Goal: Task Accomplishment & Management: Complete application form

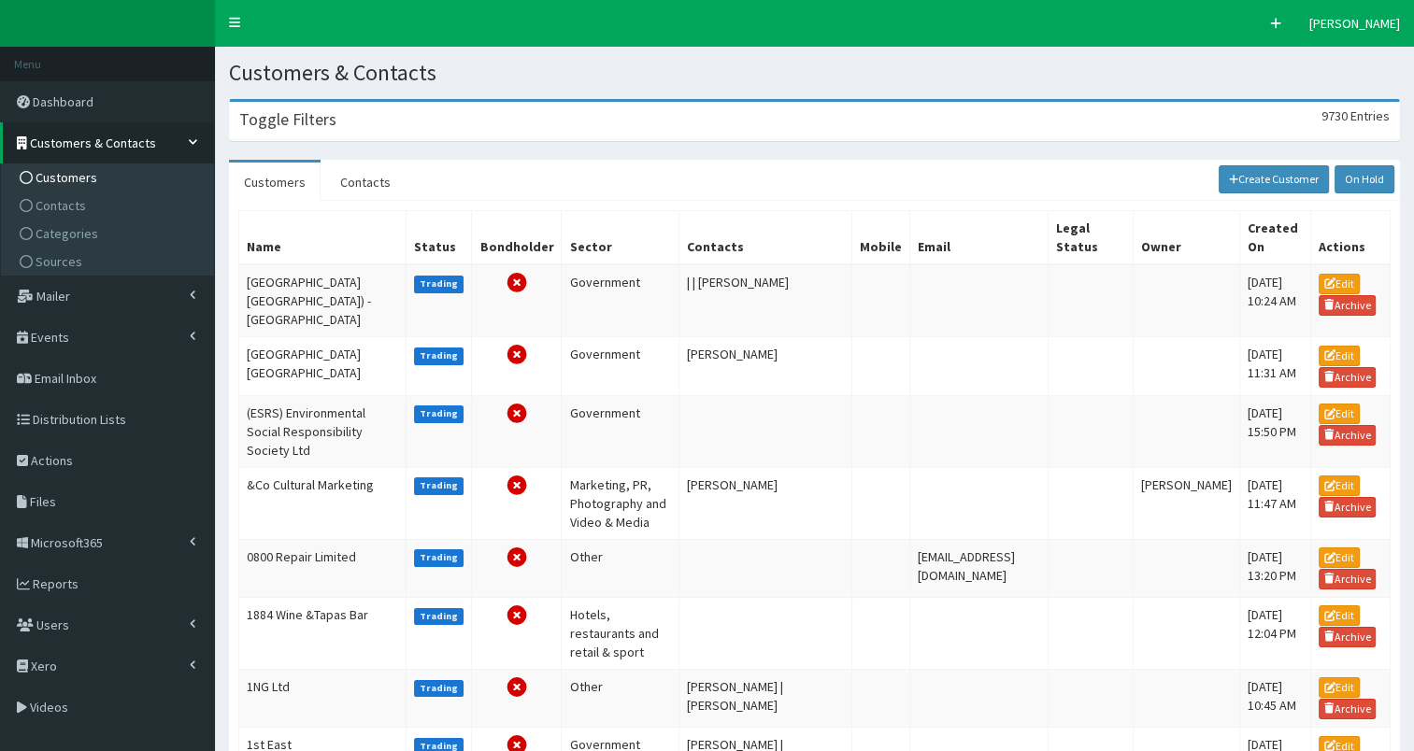
click at [450, 123] on div "Toggle Filters 9730 Entries" at bounding box center [814, 121] width 1169 height 38
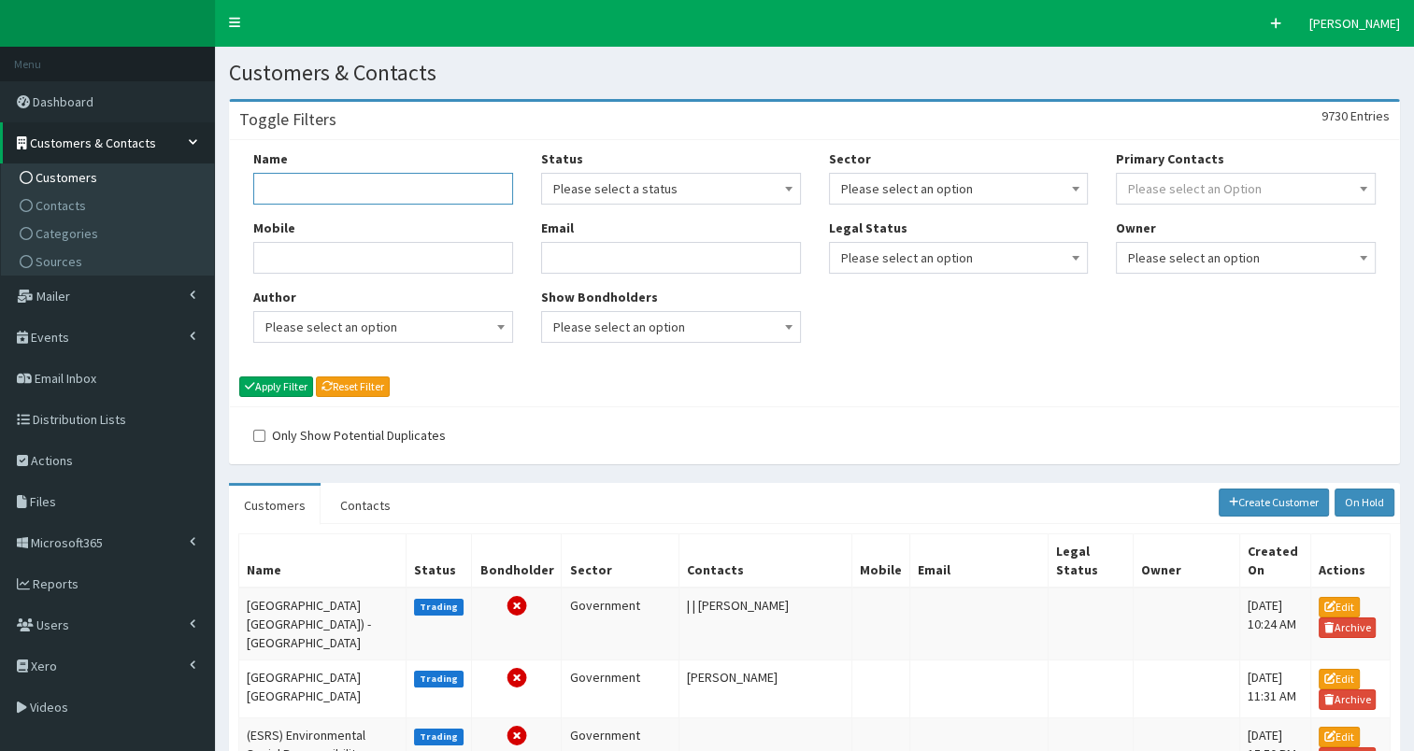
click at [360, 192] on input "Name" at bounding box center [383, 189] width 260 height 32
type input "Brand Finance"
click at [264, 387] on button "Apply Filter" at bounding box center [276, 387] width 74 height 21
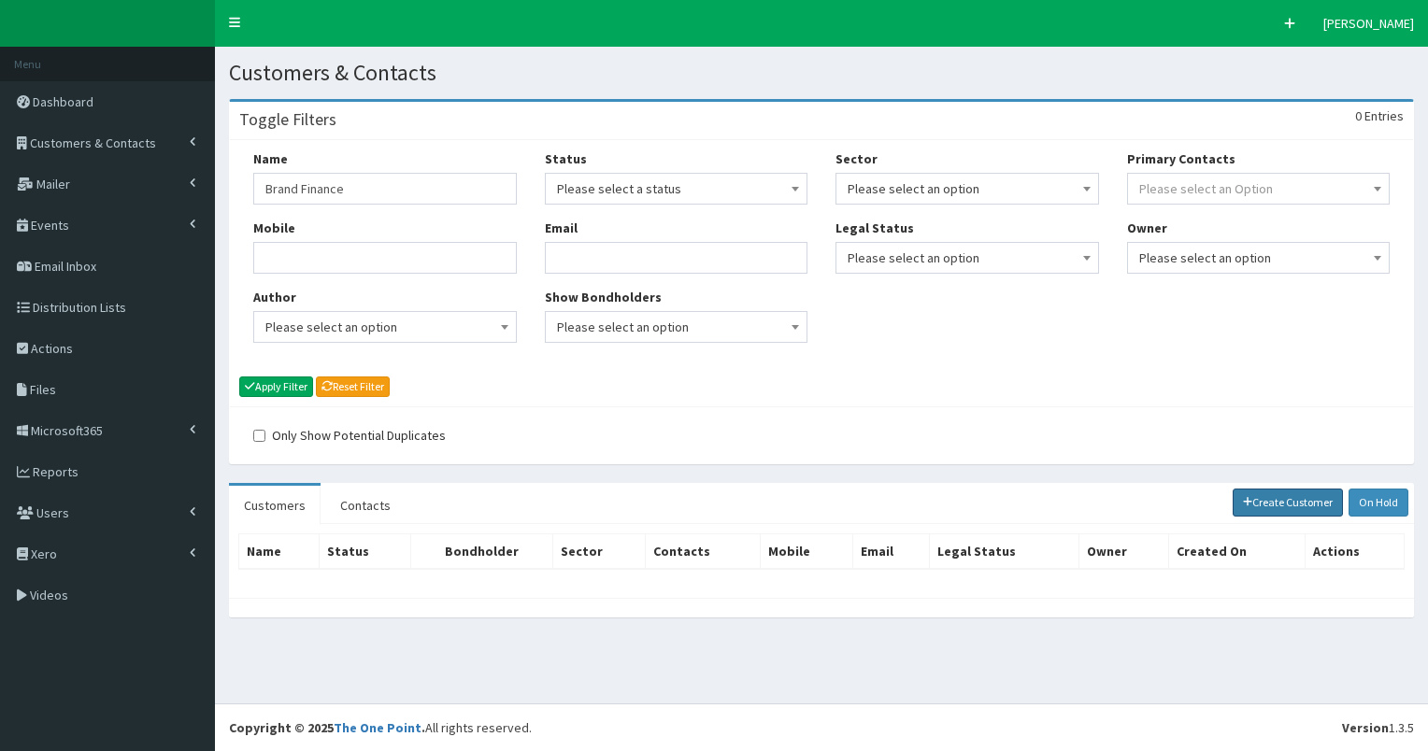
click at [1278, 501] on link "Create Customer" at bounding box center [1287, 503] width 111 height 28
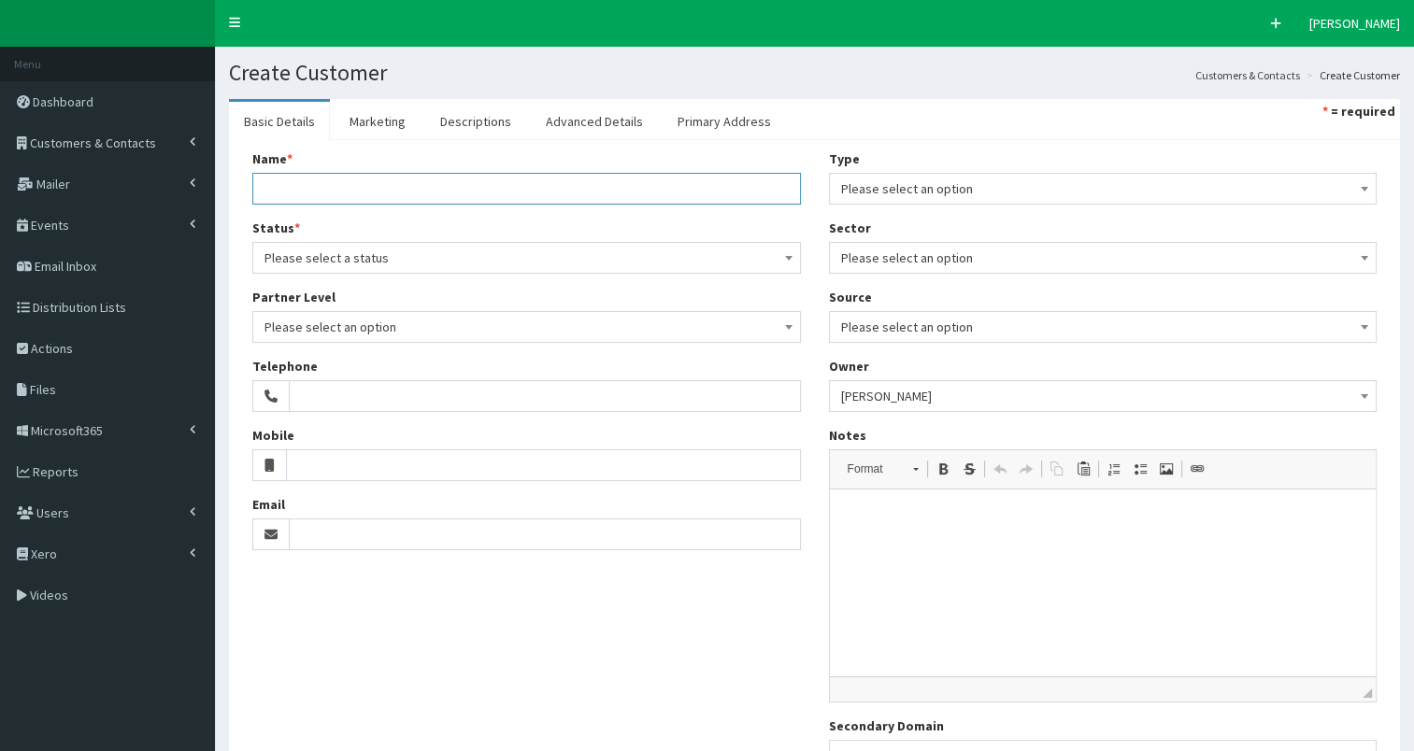
click at [281, 188] on input "Name *" at bounding box center [526, 189] width 548 height 32
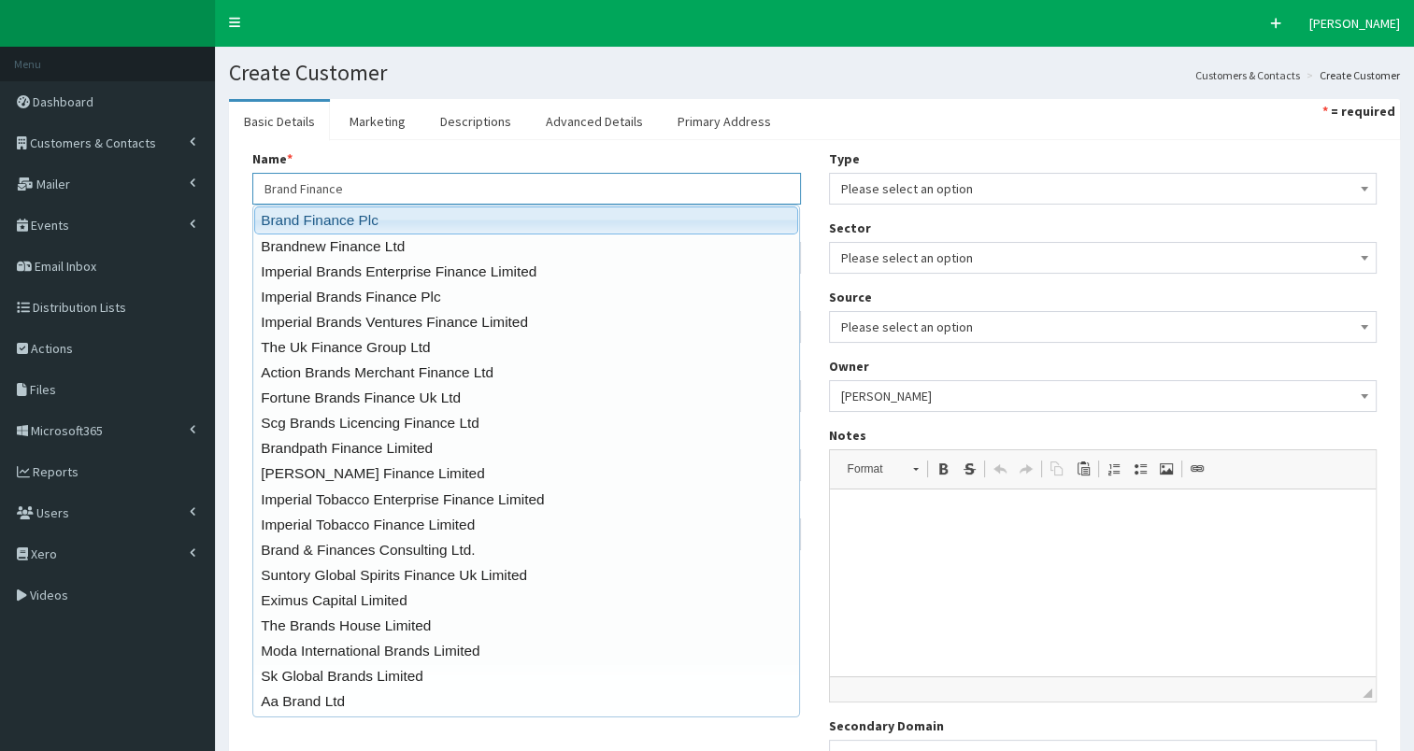
click at [311, 217] on link "Brand Finance Plc" at bounding box center [526, 219] width 544 height 27
type input "Brand Finance Plc"
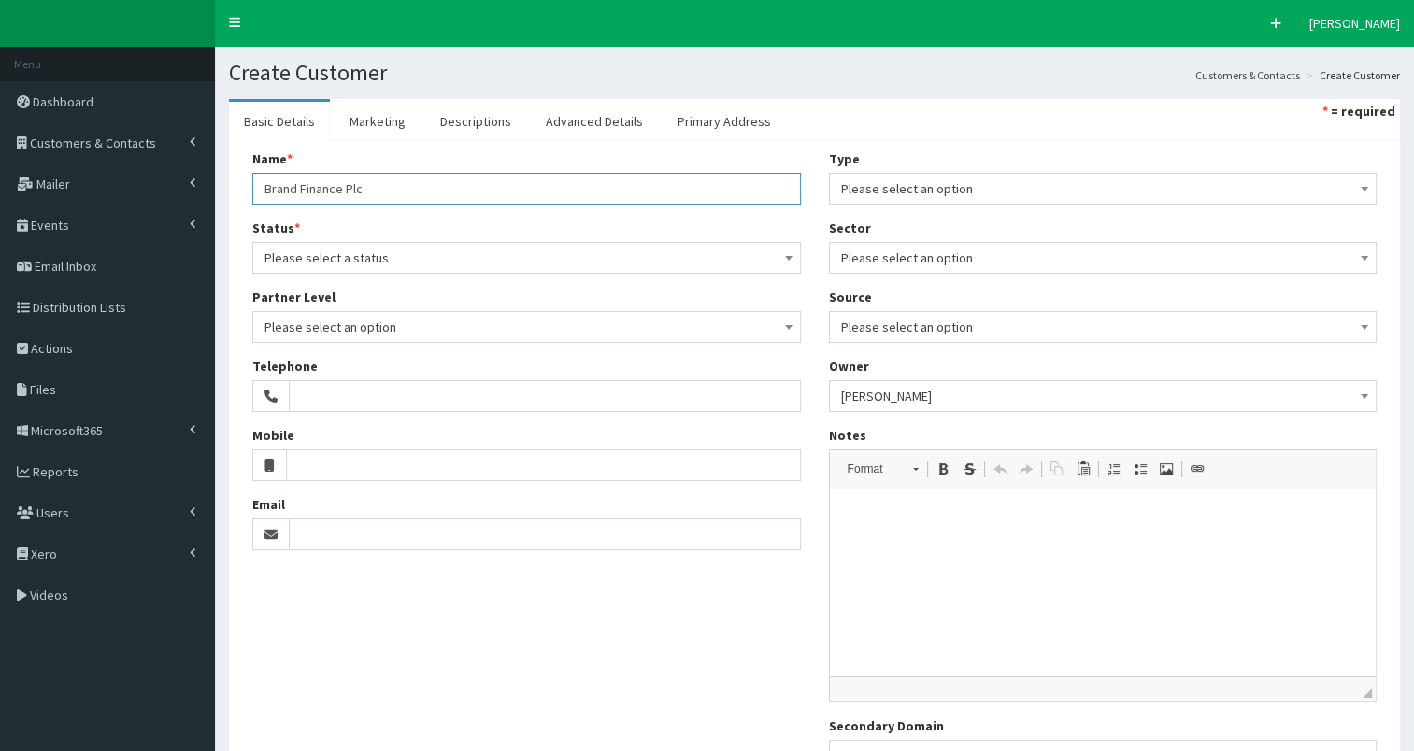
type input "Penavon"
type input "Helford Passage"
type input "Falmouth"
type input "Cornwall"
type input "TR11 5LB"
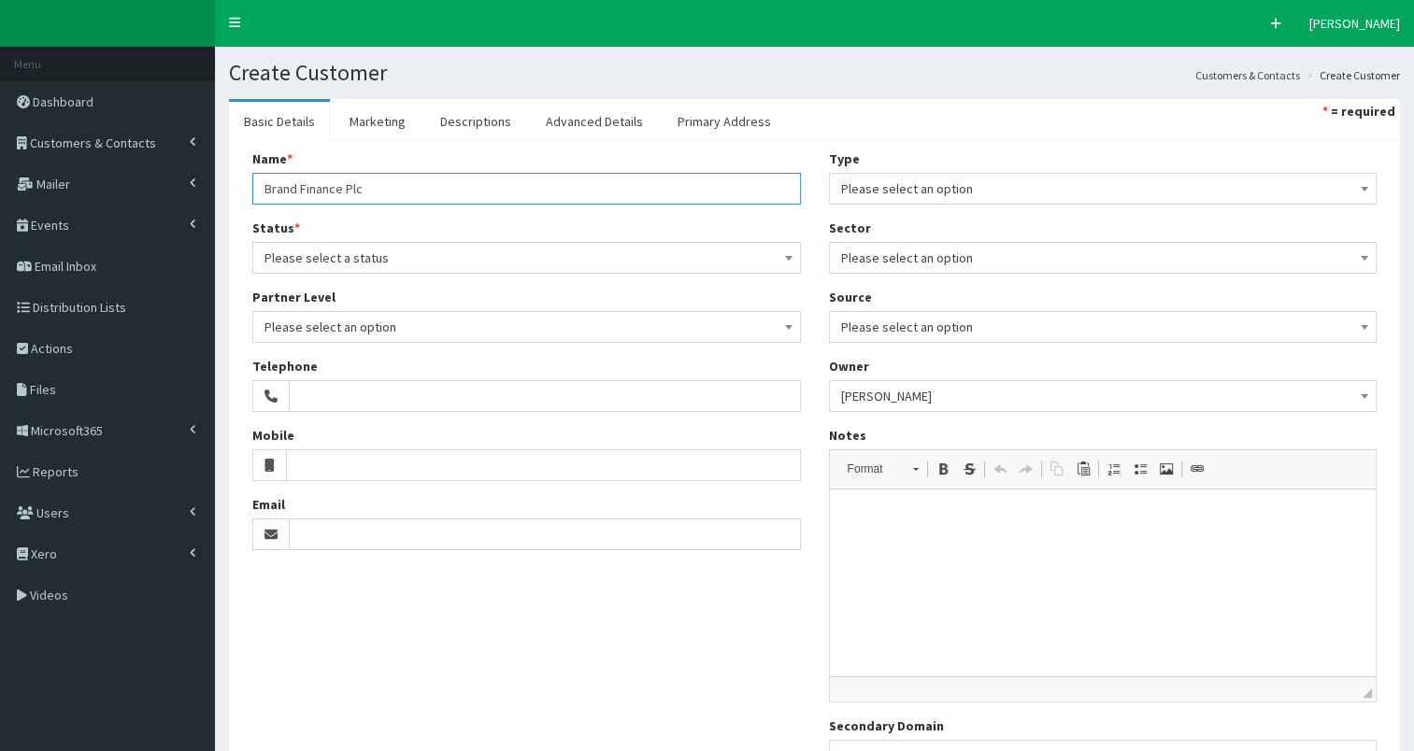
type input "Brand Finance Plc"
click at [321, 262] on span "Please select a status" at bounding box center [526, 258] width 524 height 26
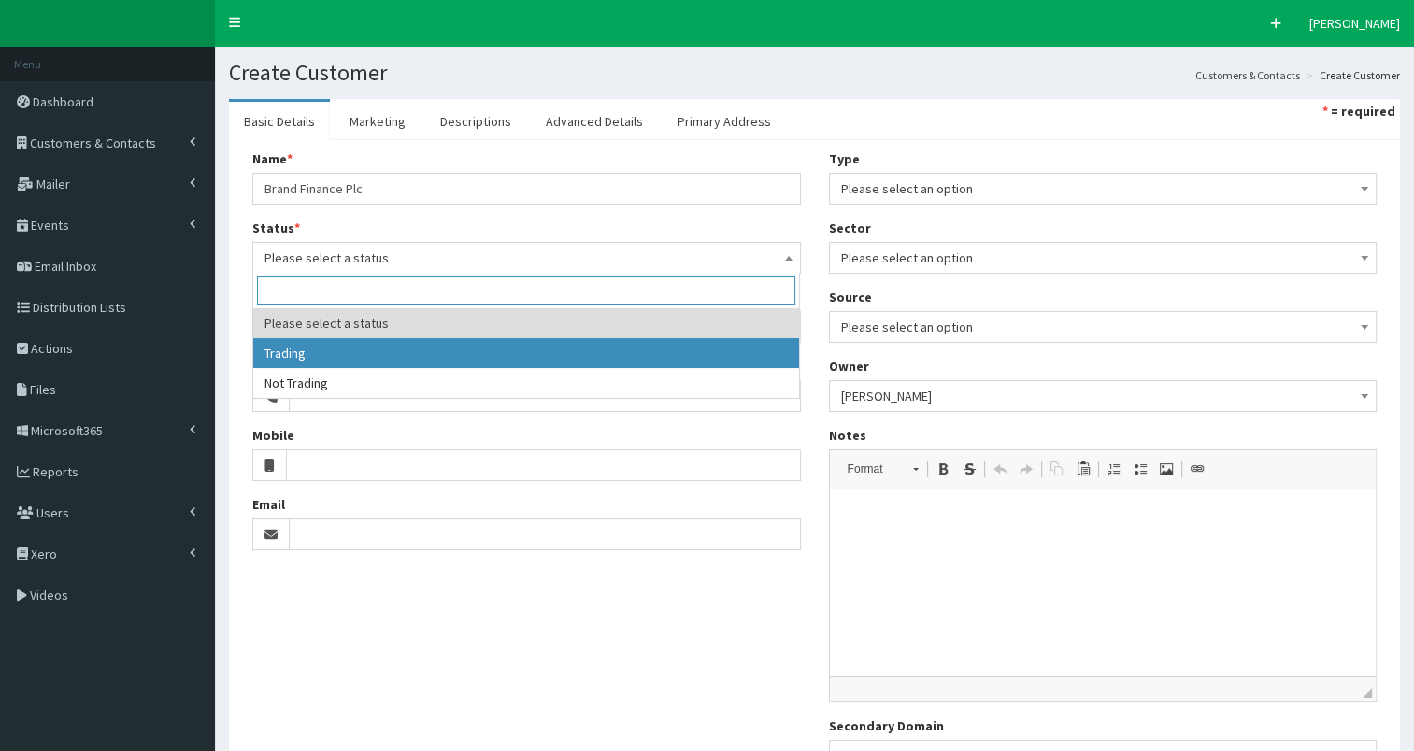
select select "1"
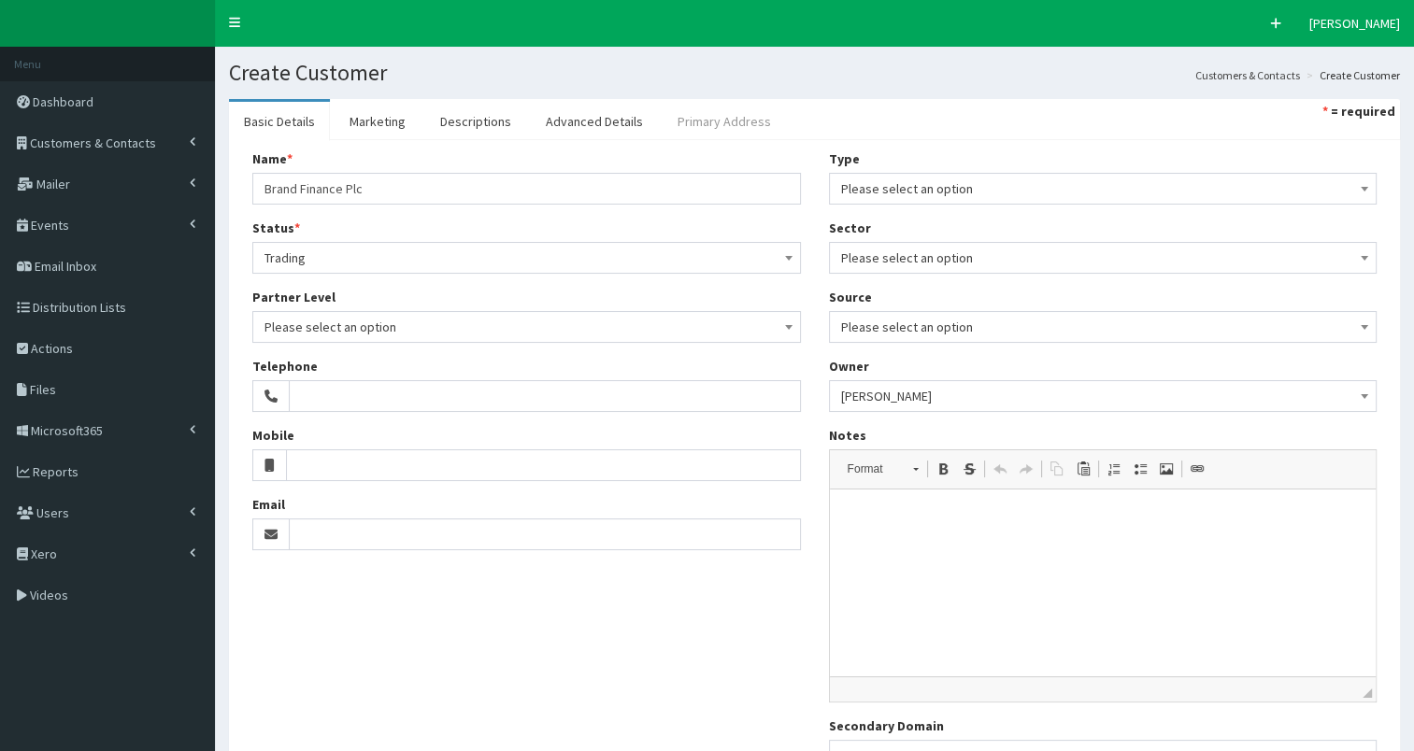
click at [718, 120] on link "Primary Address" at bounding box center [723, 121] width 123 height 39
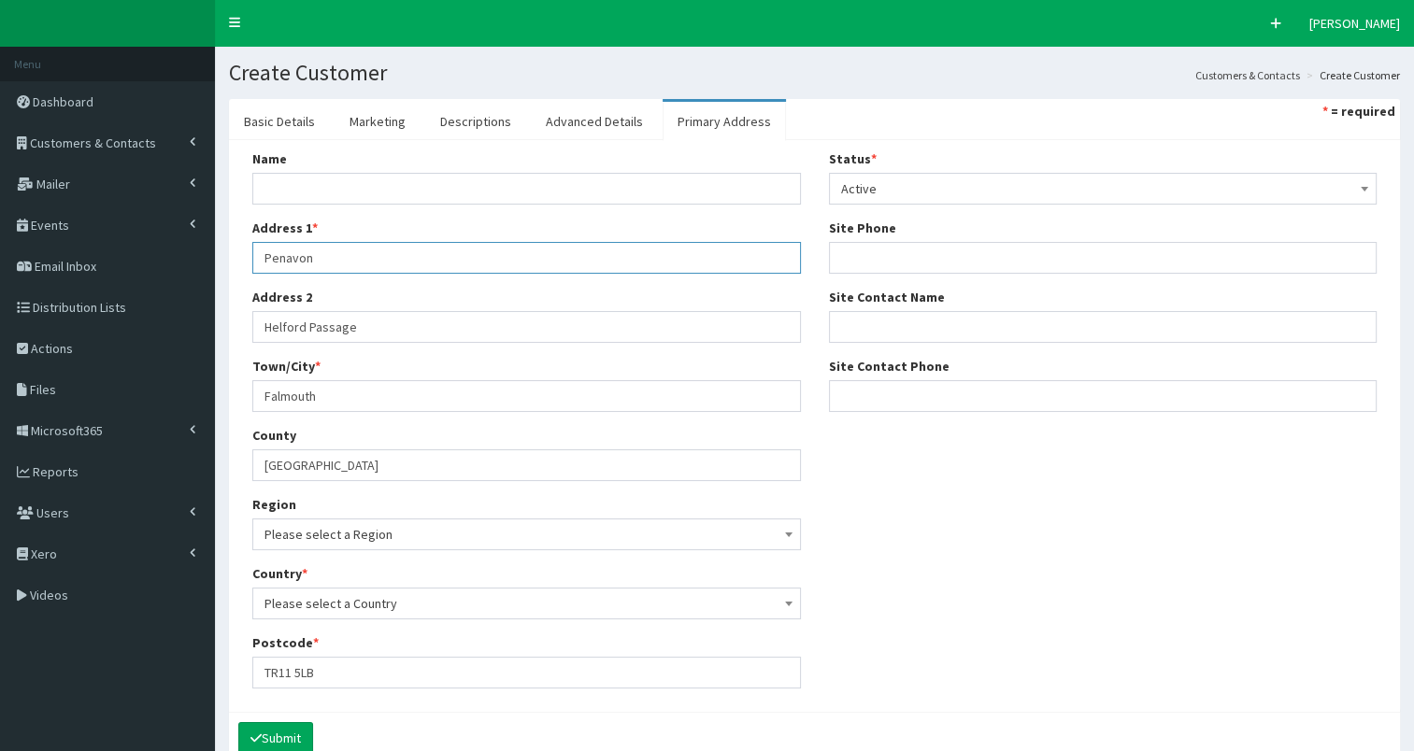
click at [434, 256] on input "Penavon" at bounding box center [526, 258] width 548 height 32
paste input "3 Birchin Lane London EC3V 9BW"
drag, startPoint x: 391, startPoint y: 257, endPoint x: 481, endPoint y: 258, distance: 90.6
click at [481, 258] on input "3 Birchin Lane London EC3V 9BW" at bounding box center [526, 258] width 548 height 32
type input "3 Birchin Lane London EC3V 9BW"
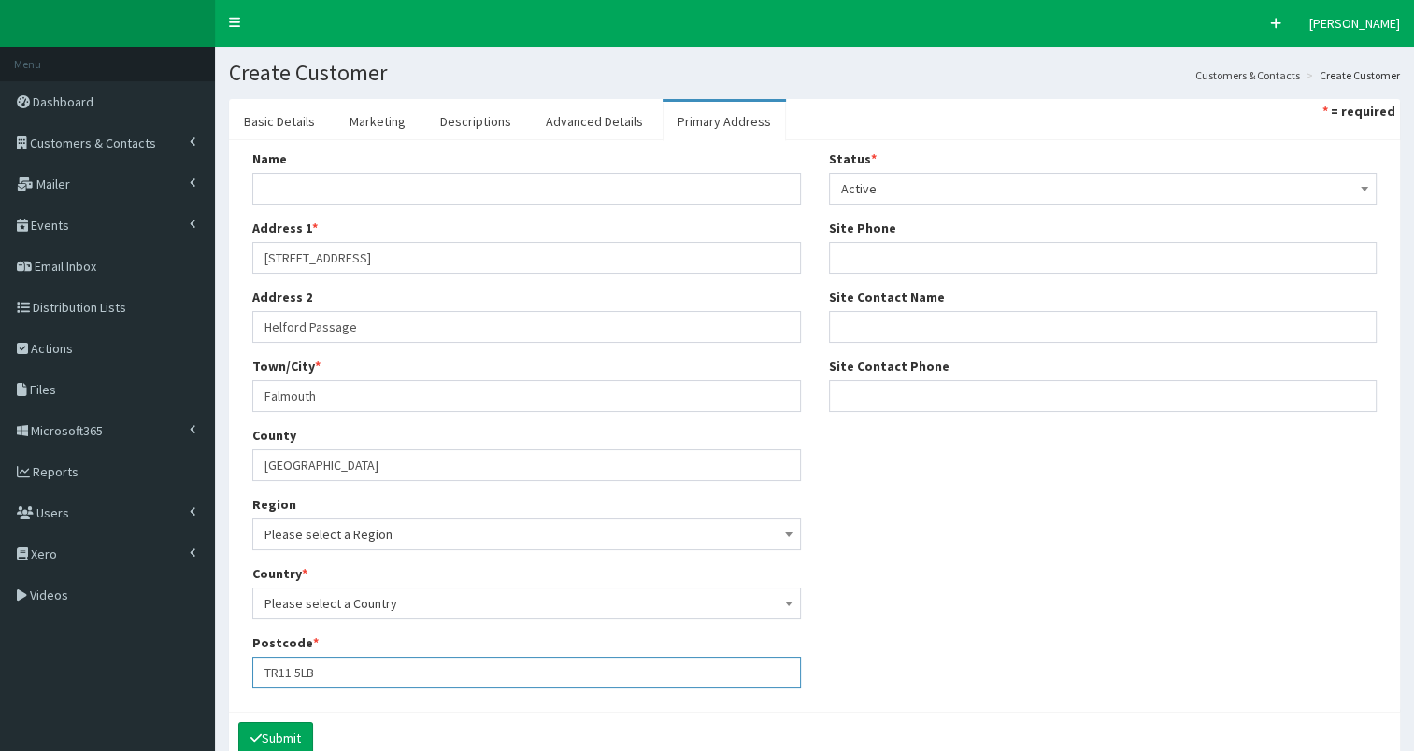
drag, startPoint x: 263, startPoint y: 670, endPoint x: 320, endPoint y: 667, distance: 56.1
click at [333, 670] on input "TR11 5LB" at bounding box center [526, 673] width 548 height 32
paste input "EC3V 9BW"
type input "EC3V 9BW"
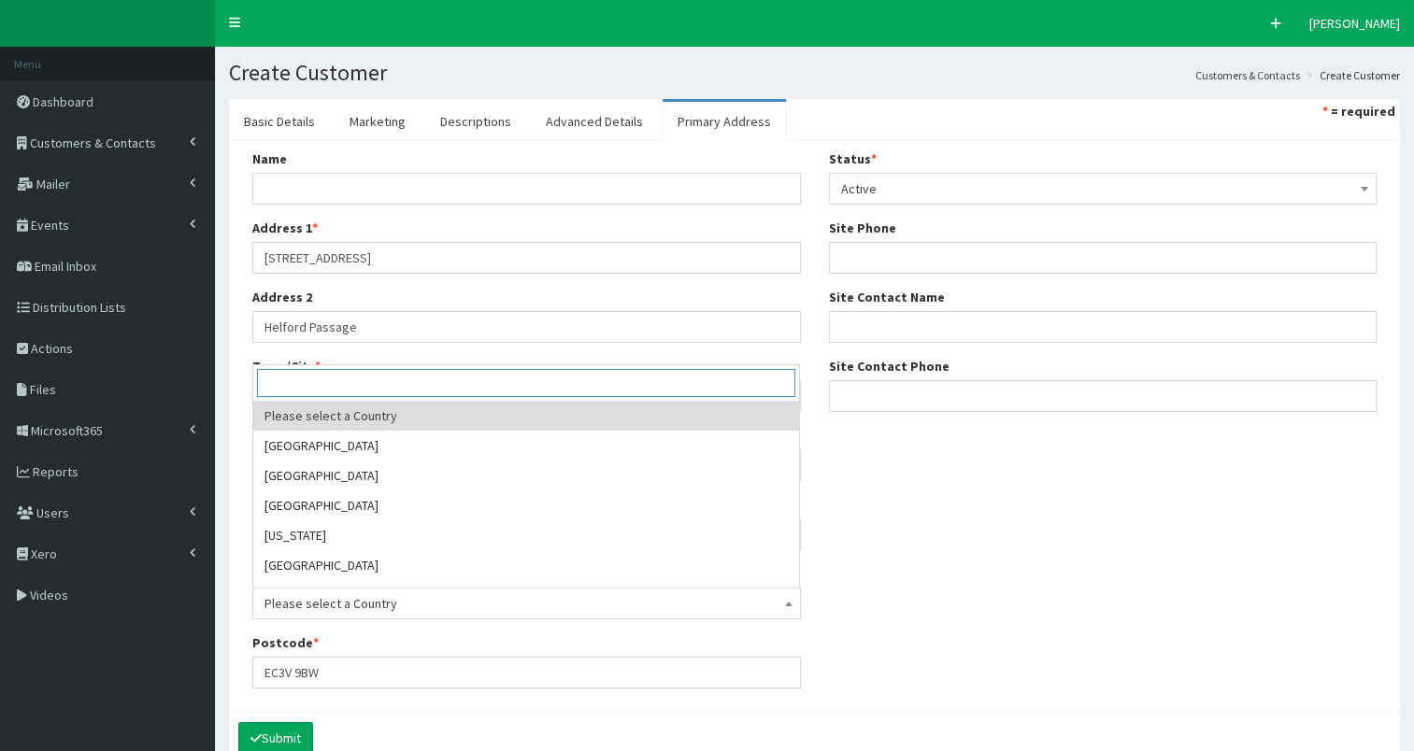
click at [407, 606] on span "Please select a Country" at bounding box center [526, 604] width 524 height 26
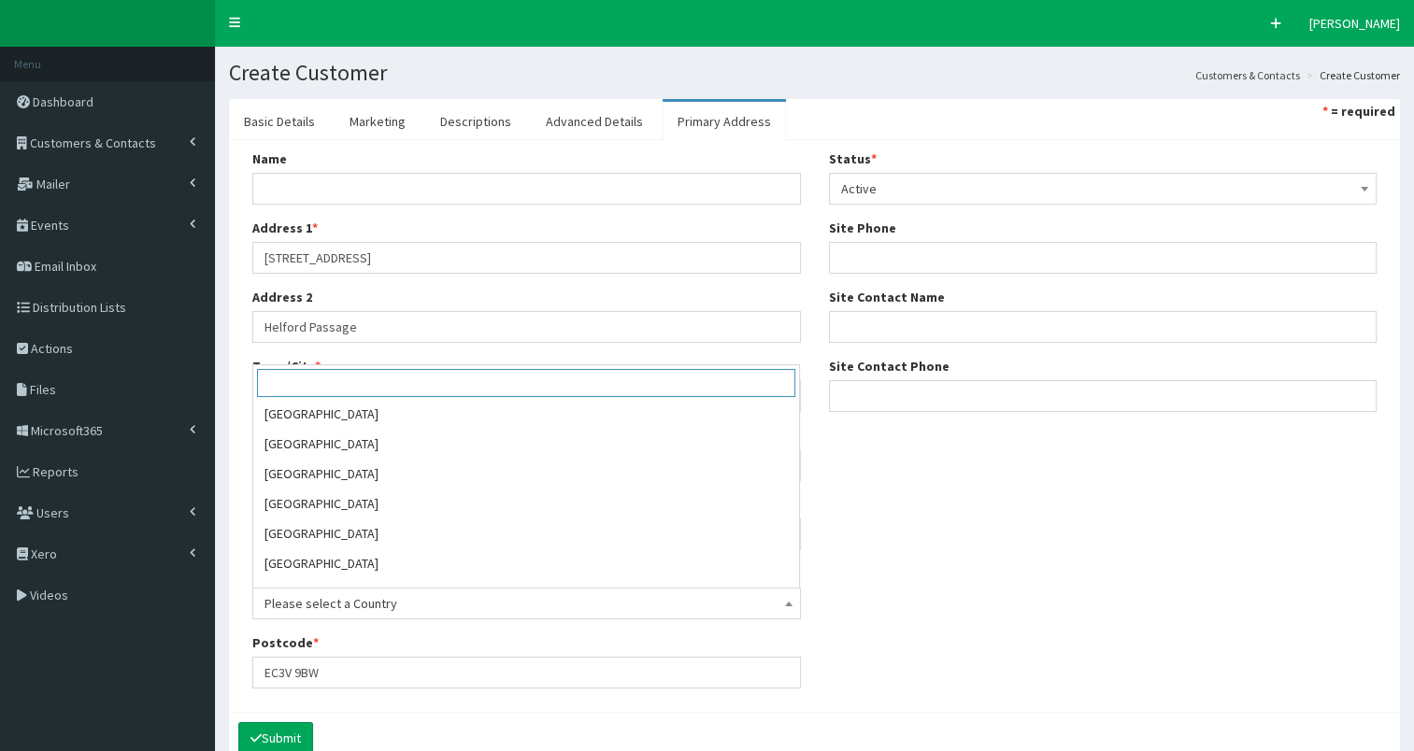
scroll to position [6621, 0]
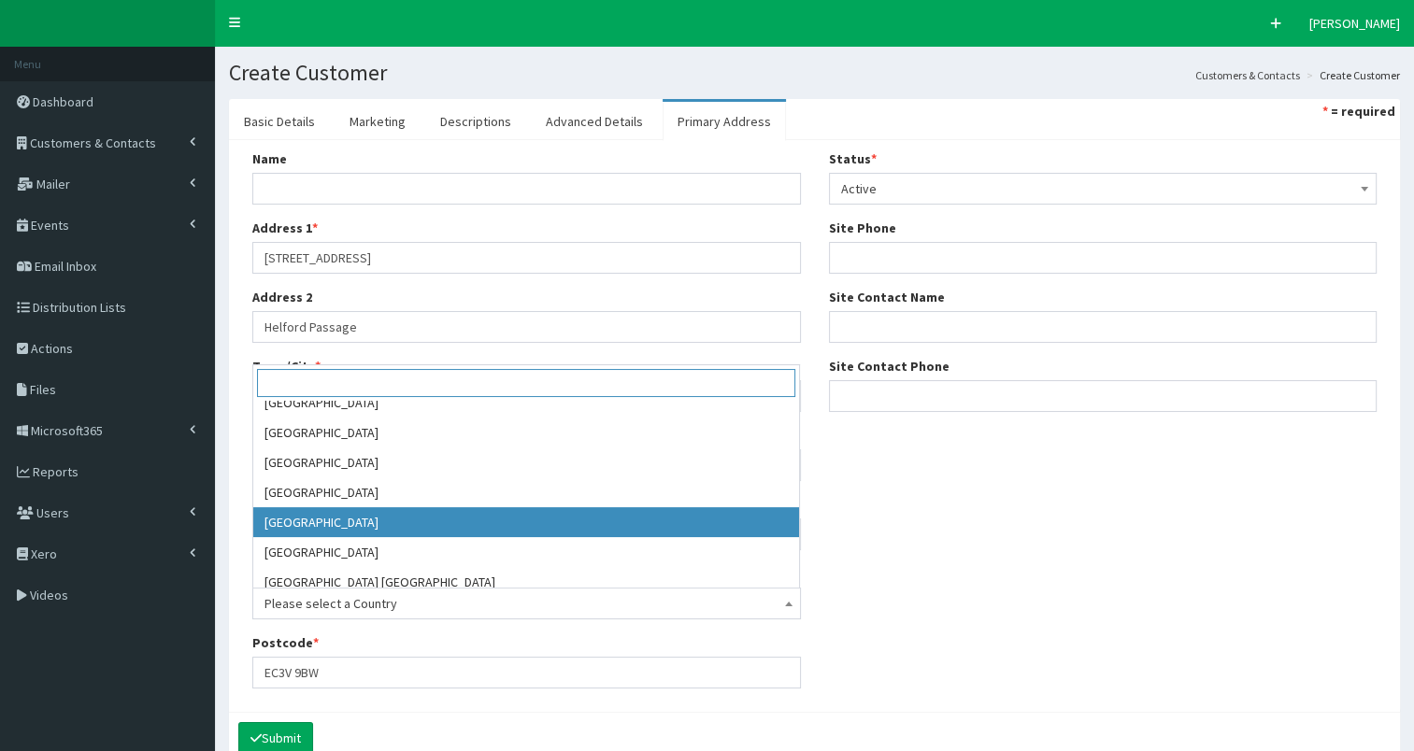
select select "225"
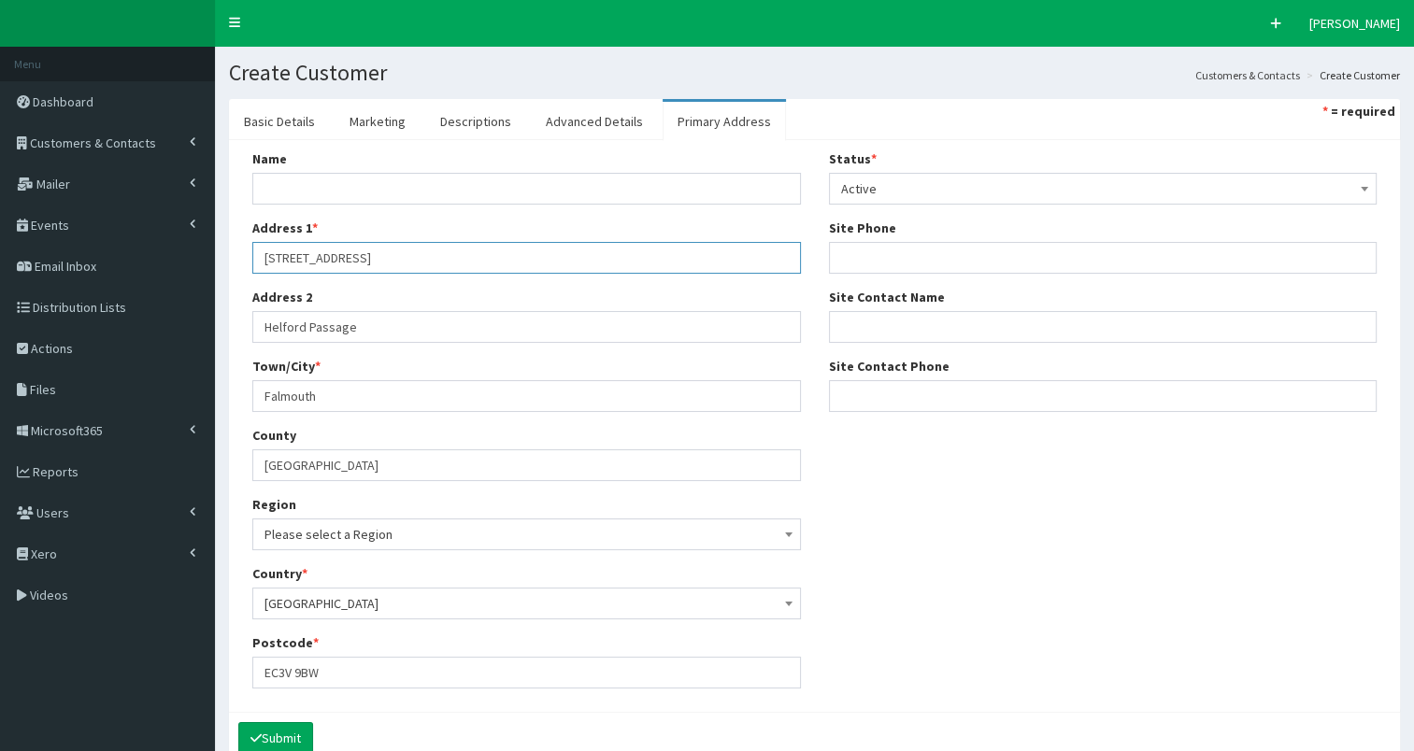
drag, startPoint x: 344, startPoint y: 254, endPoint x: 386, endPoint y: 251, distance: 42.1
click at [386, 251] on input "3 Birchin Lane London EC3V 9BW" at bounding box center [526, 258] width 548 height 32
drag, startPoint x: 293, startPoint y: 398, endPoint x: 395, endPoint y: 396, distance: 101.9
click at [395, 396] on input "Falmouth" at bounding box center [526, 396] width 548 height 32
paste input "[GEOGRAPHIC_DATA]"
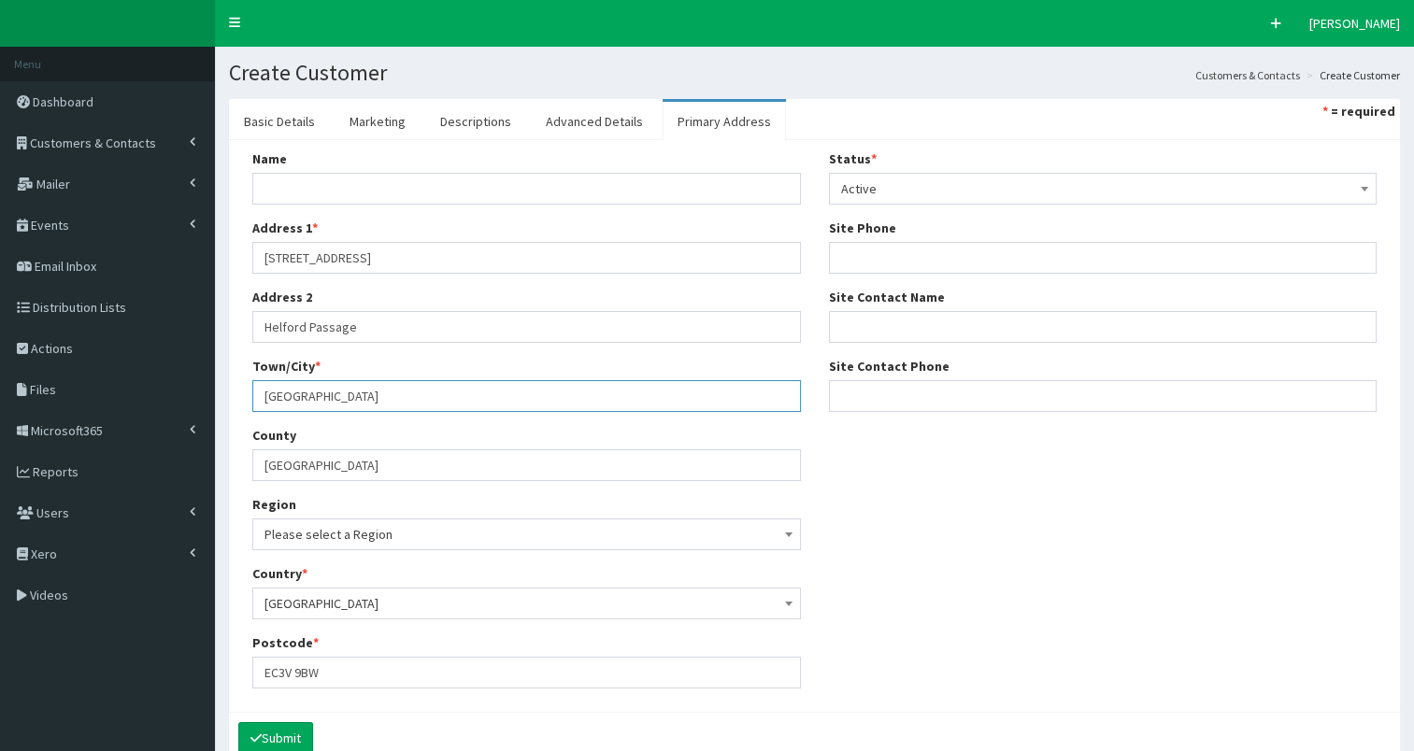
type input "[GEOGRAPHIC_DATA]"
drag, startPoint x: 263, startPoint y: 459, endPoint x: 389, endPoint y: 454, distance: 125.3
click at [389, 454] on input "Cornwall" at bounding box center [526, 465] width 548 height 32
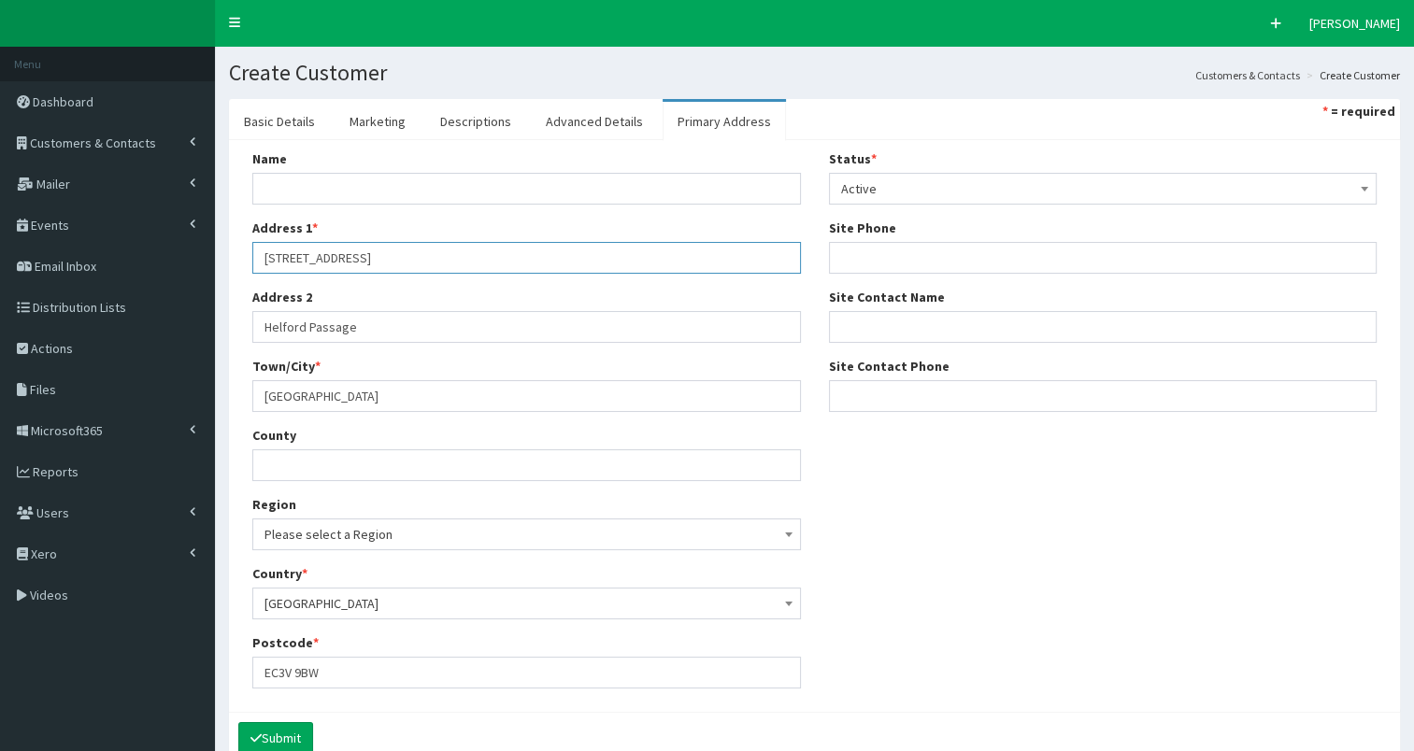
click at [342, 253] on input "3 Birchin Lane London EC3V 9BW" at bounding box center [526, 258] width 548 height 32
type input "3 Birchin Lane"
drag, startPoint x: 260, startPoint y: 322, endPoint x: 397, endPoint y: 333, distance: 137.7
click at [397, 333] on input "Helford Passage" at bounding box center [526, 327] width 548 height 32
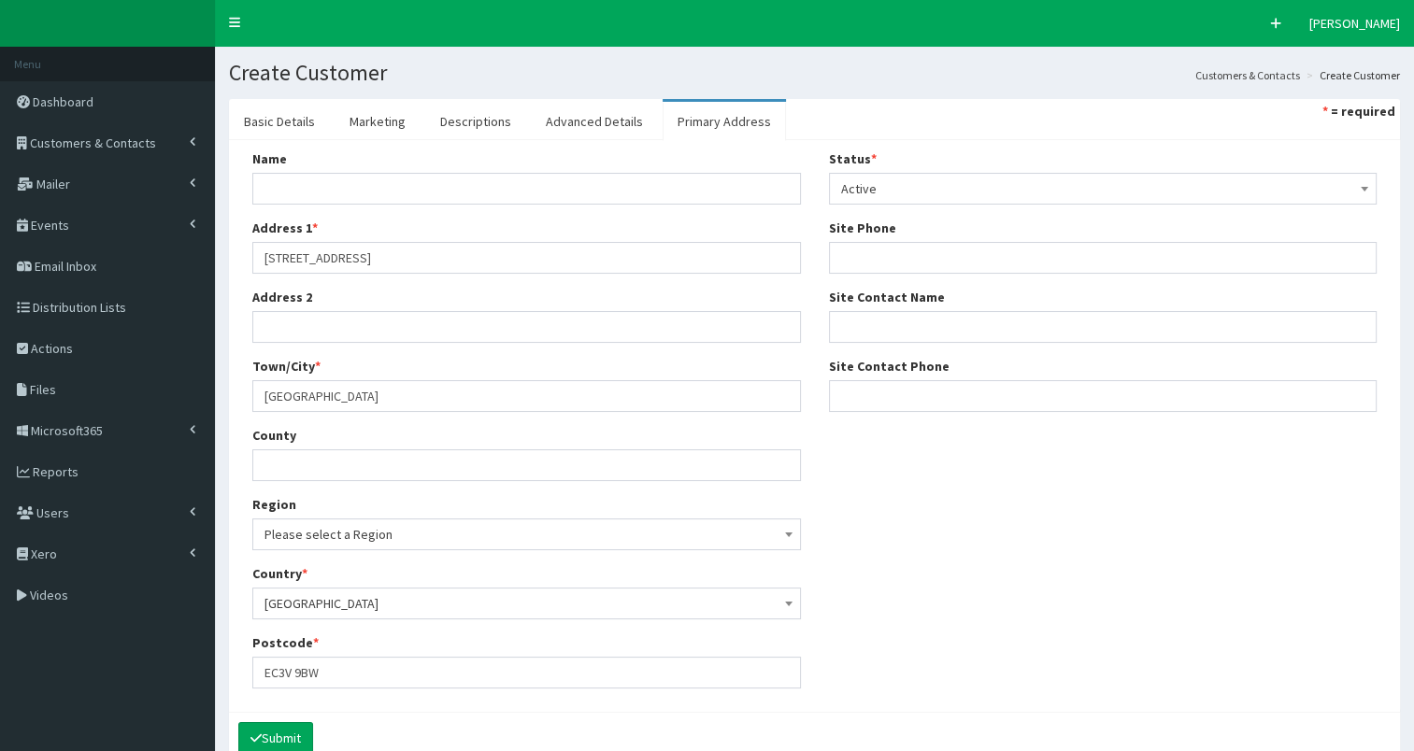
click at [306, 530] on span "Please select a Region" at bounding box center [526, 534] width 524 height 26
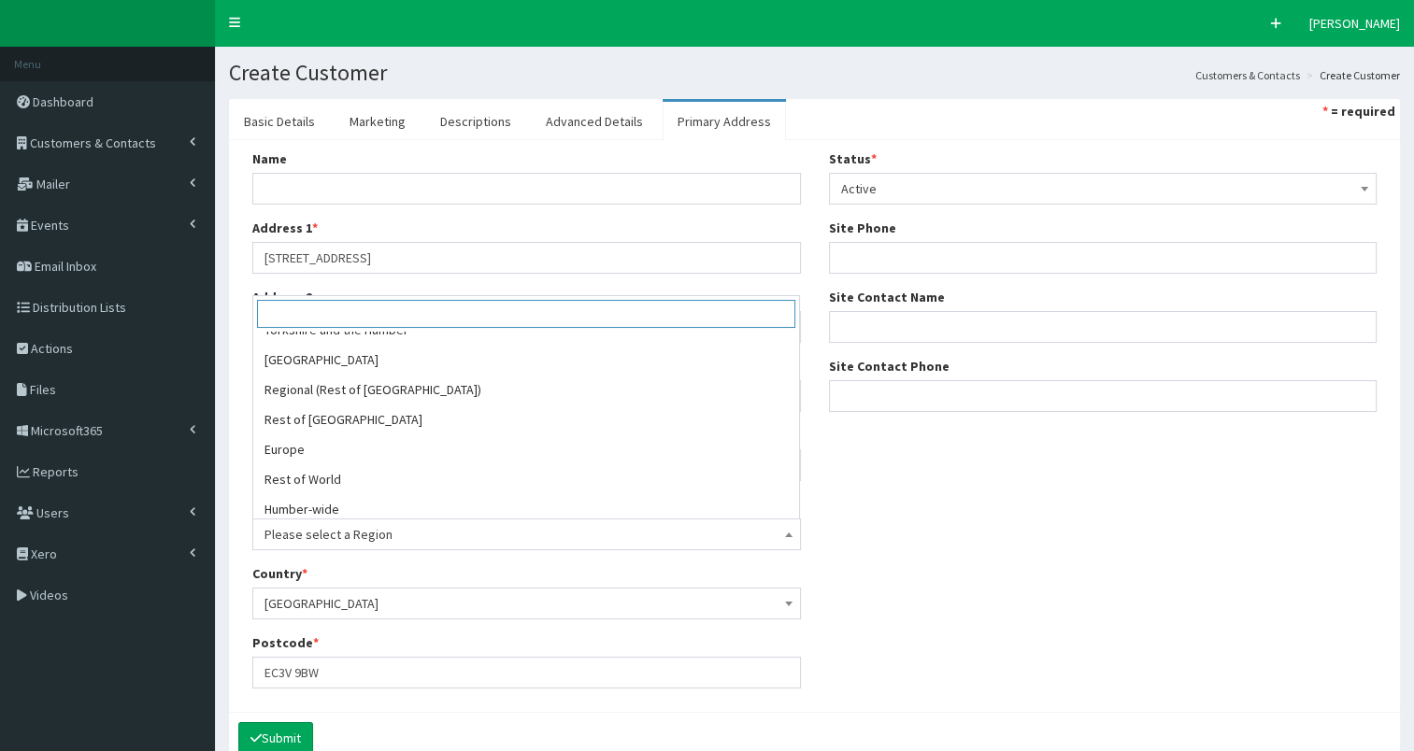
scroll to position [395, 0]
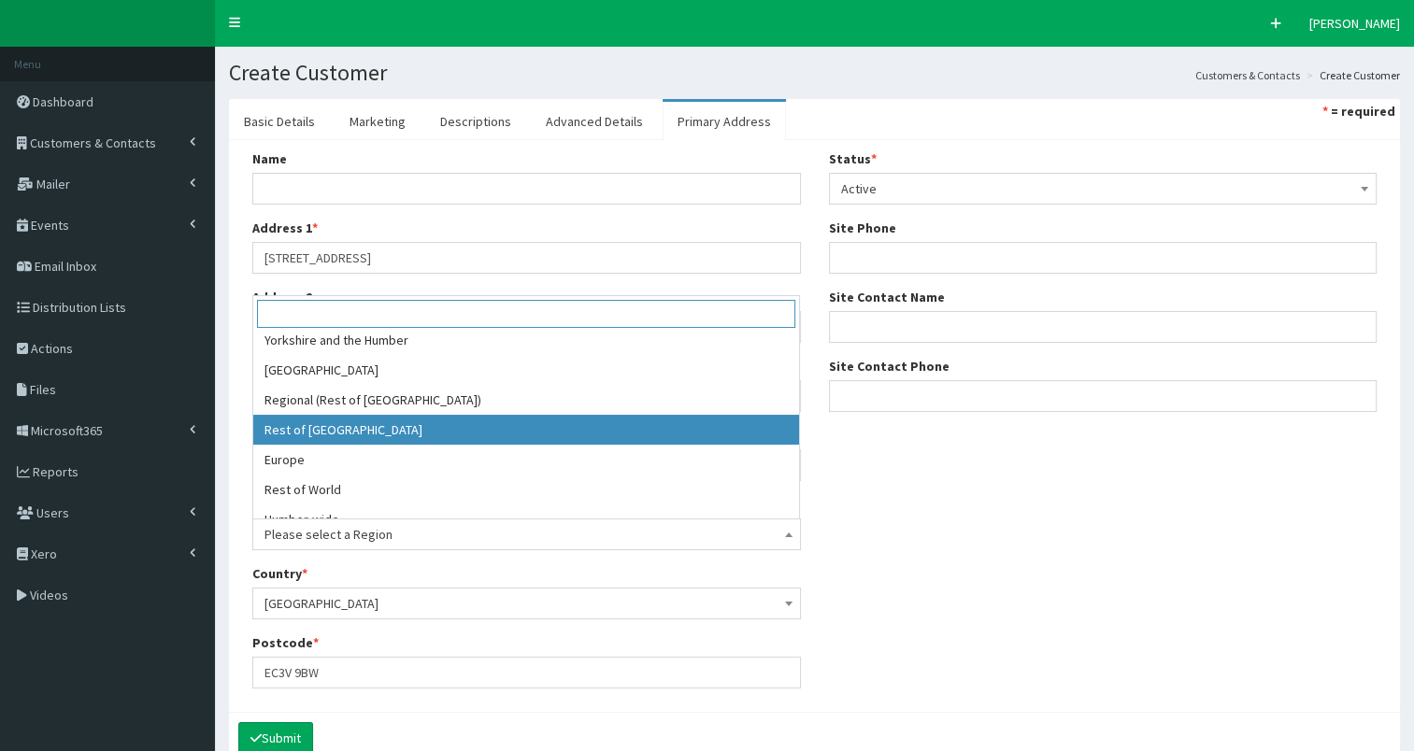
select select "16"
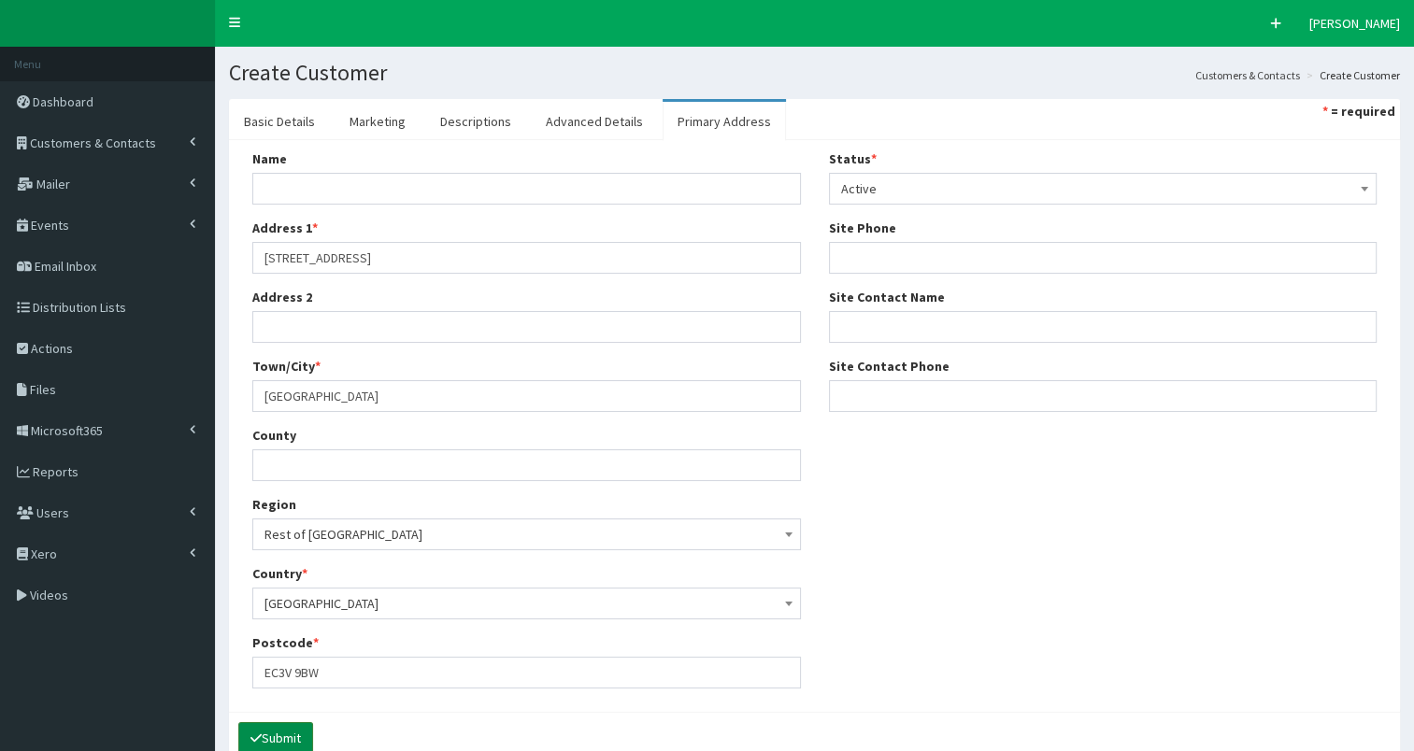
click at [292, 734] on button "Submit" at bounding box center [275, 738] width 75 height 32
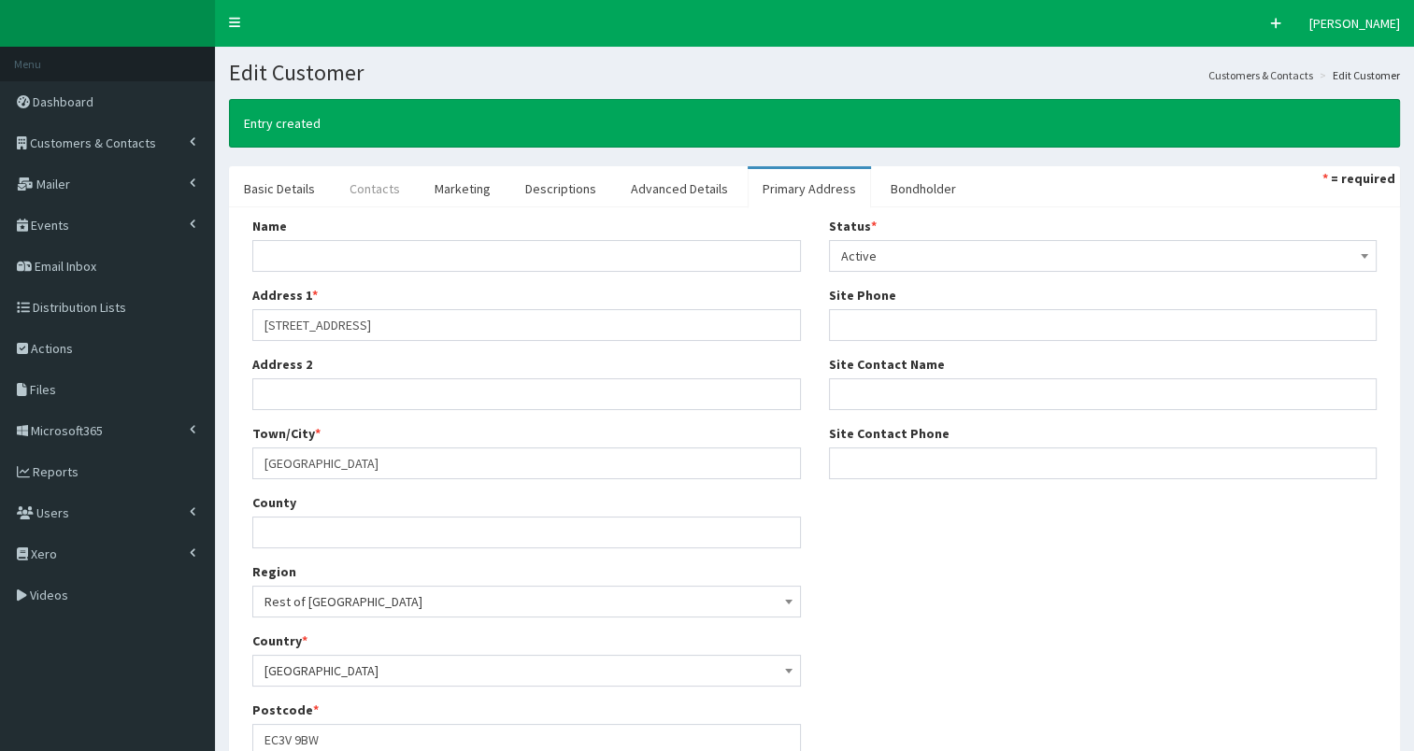
click at [378, 195] on link "Contacts" at bounding box center [374, 188] width 80 height 39
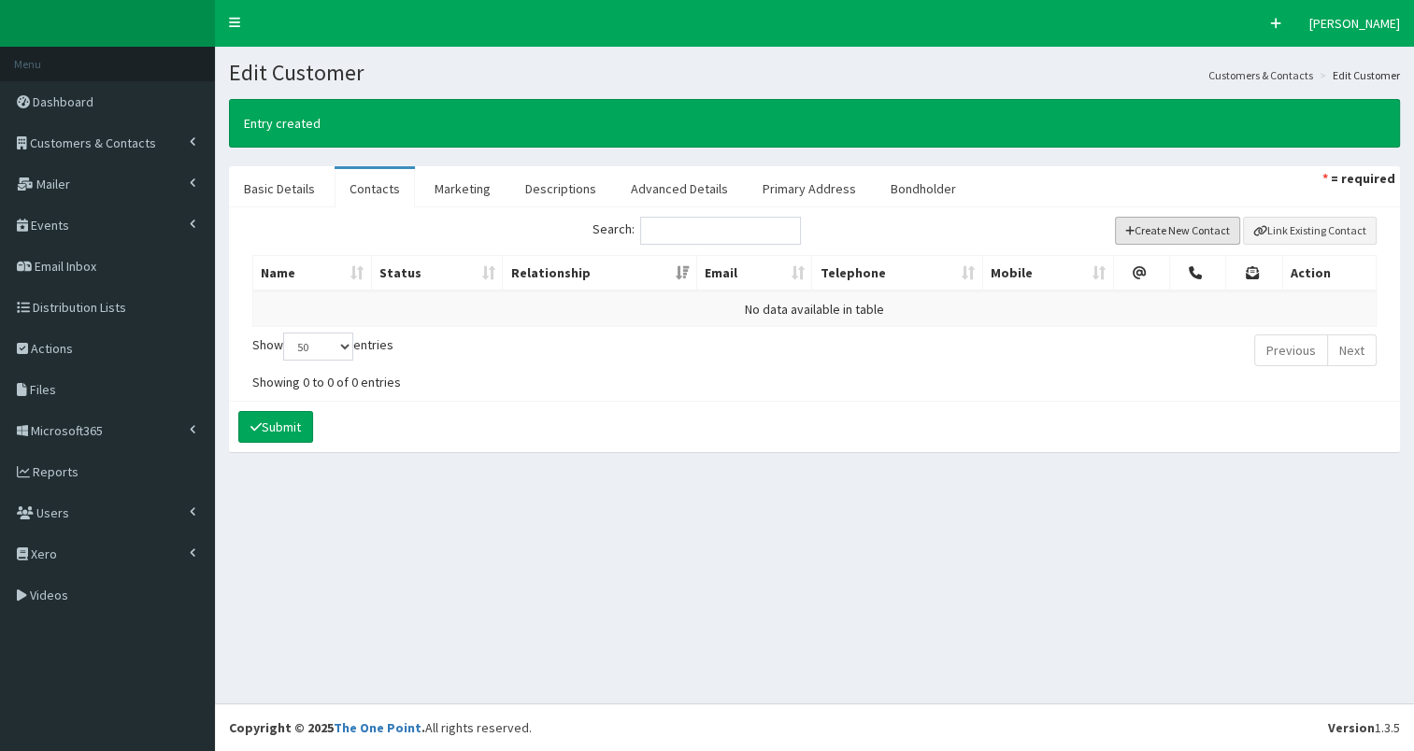
click at [1162, 229] on button "Create New Contact" at bounding box center [1178, 231] width 126 height 28
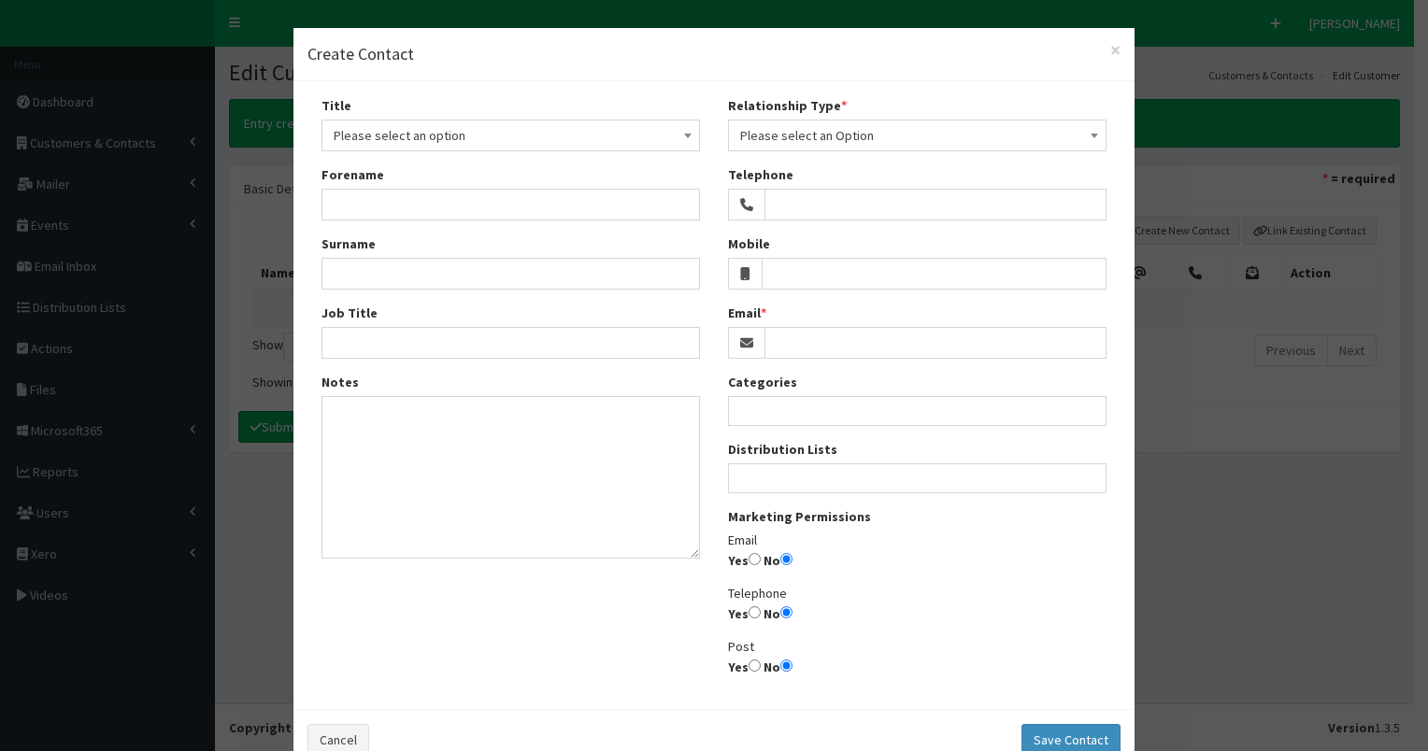
click at [437, 137] on span "Please select an option" at bounding box center [511, 135] width 354 height 26
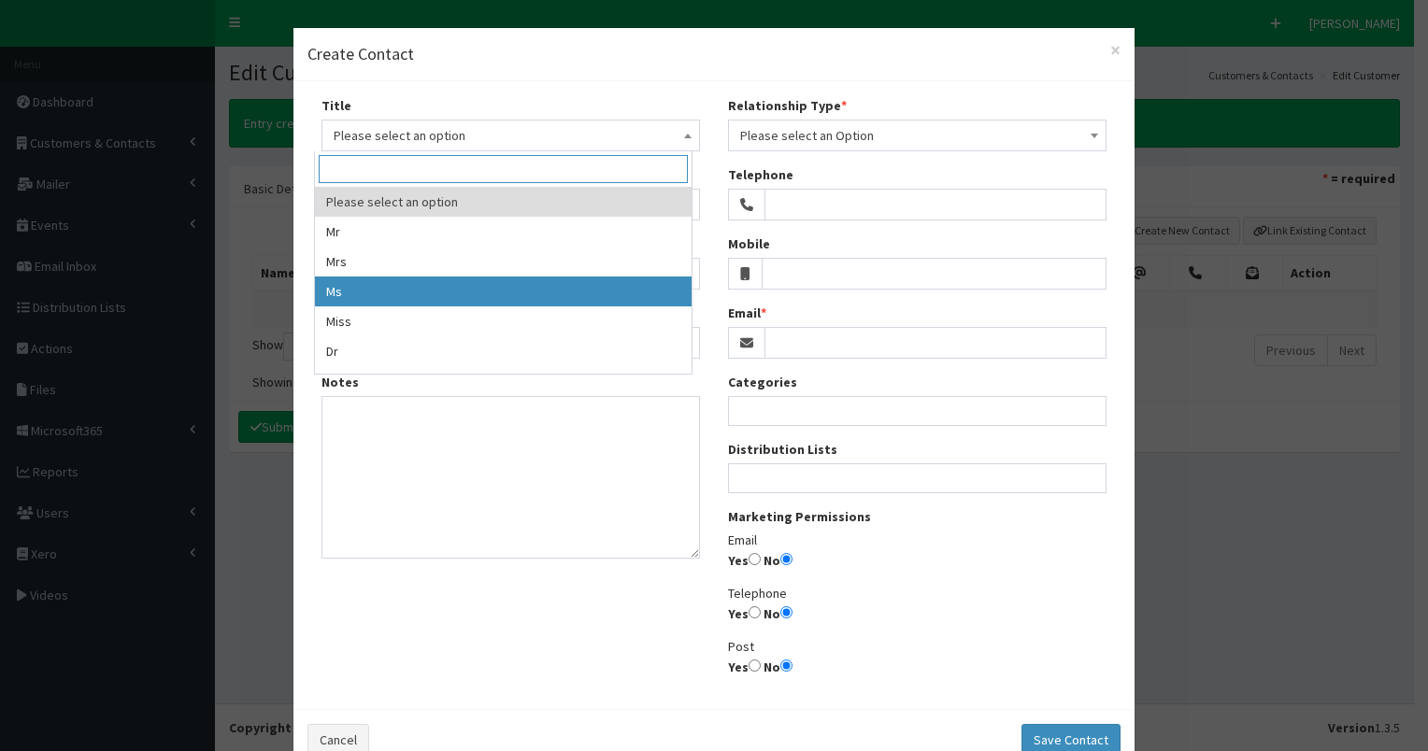
drag, startPoint x: 374, startPoint y: 286, endPoint x: 355, endPoint y: 234, distance: 55.6
select select "3"
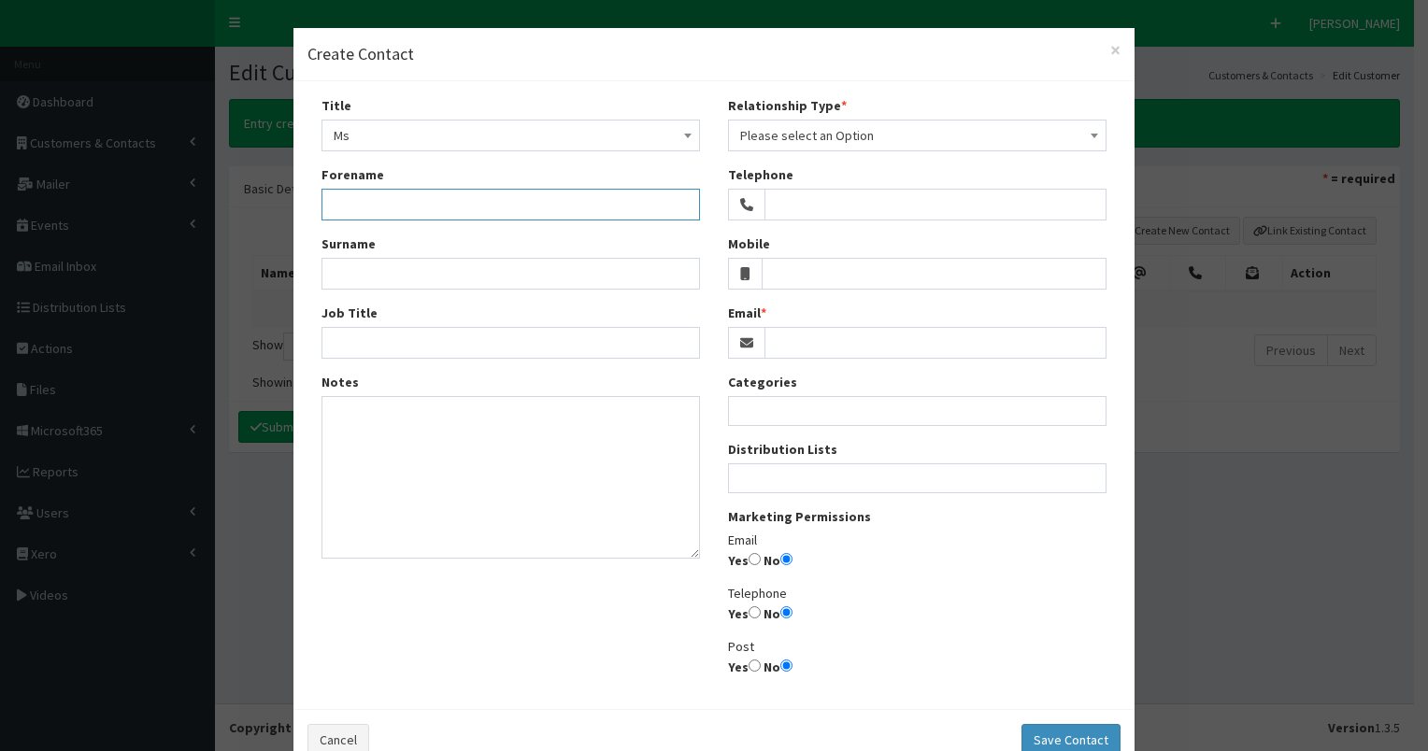
click at [349, 192] on input "Forename" at bounding box center [510, 205] width 378 height 32
type input "Aglae"
click at [344, 276] on input "Surname" at bounding box center [510, 274] width 378 height 32
type input "Perrin"
click at [332, 349] on input "Job Title" at bounding box center [510, 343] width 378 height 32
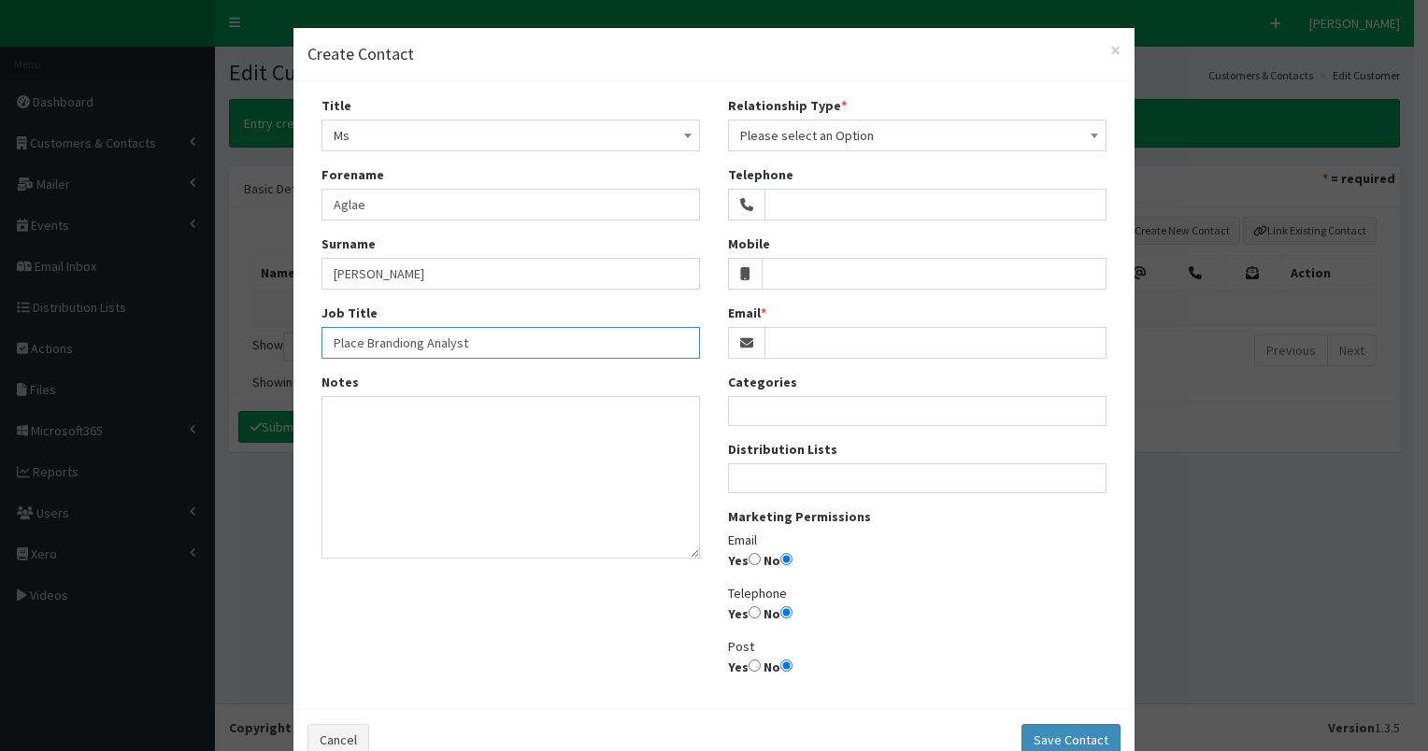
drag, startPoint x: 398, startPoint y: 341, endPoint x: 408, endPoint y: 341, distance: 10.3
click at [401, 341] on input "Place Brandiong Analyst" at bounding box center [510, 343] width 378 height 32
type input "Place Branding Analyst"
click at [878, 133] on span "Please select an Option" at bounding box center [917, 135] width 354 height 26
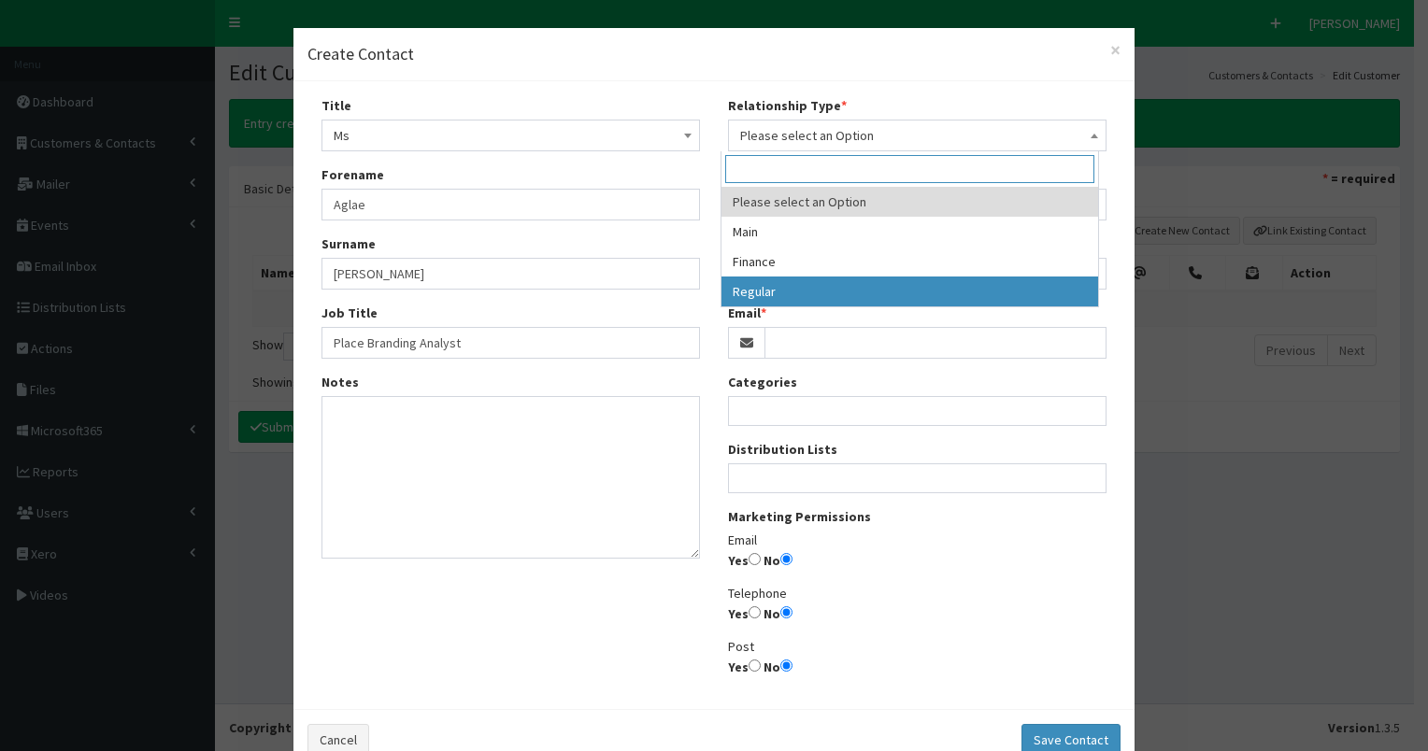
select select "3"
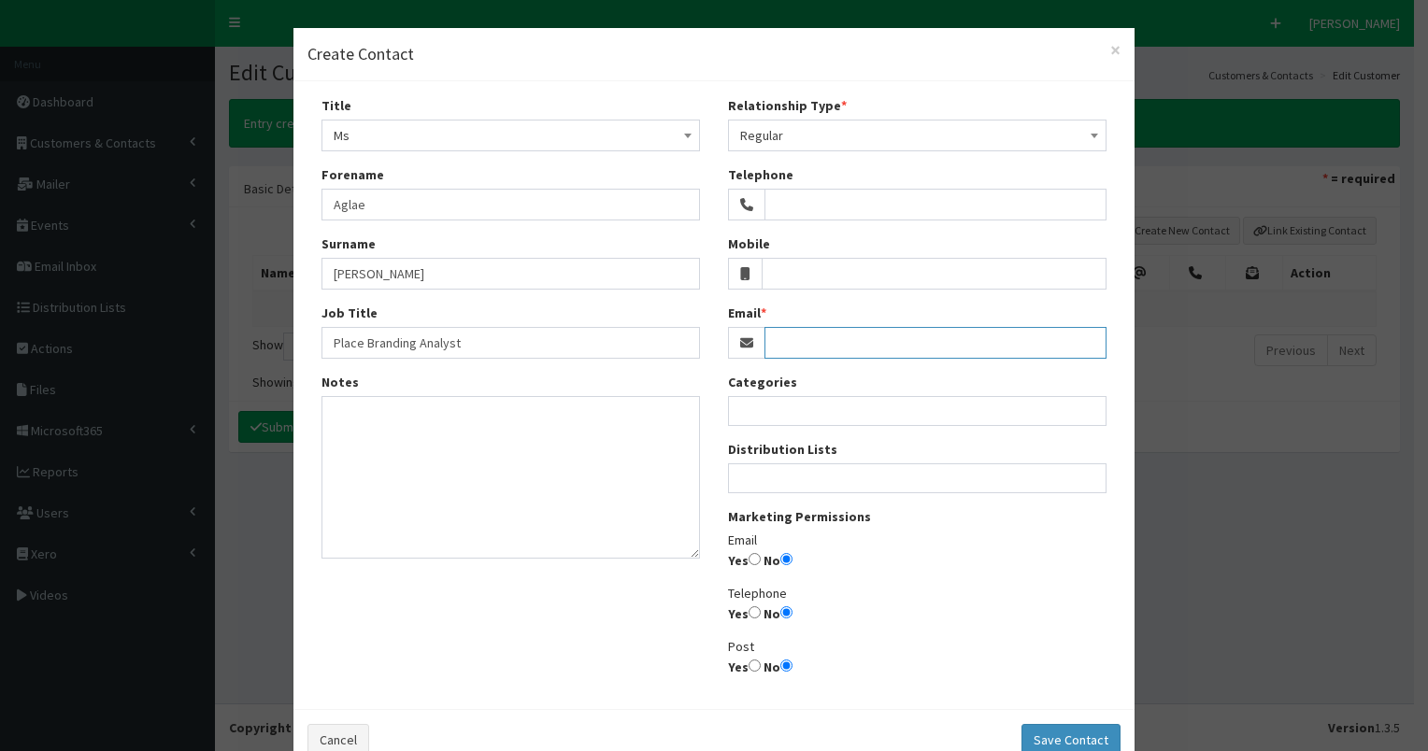
click at [787, 344] on input "Email" at bounding box center [935, 343] width 342 height 32
click at [852, 341] on input "a.perrin@brandffinance.com" at bounding box center [935, 343] width 342 height 32
type input "a.perrin@brandfinance.com"
click at [748, 561] on input "Yes" at bounding box center [754, 559] width 12 height 12
radio input "true"
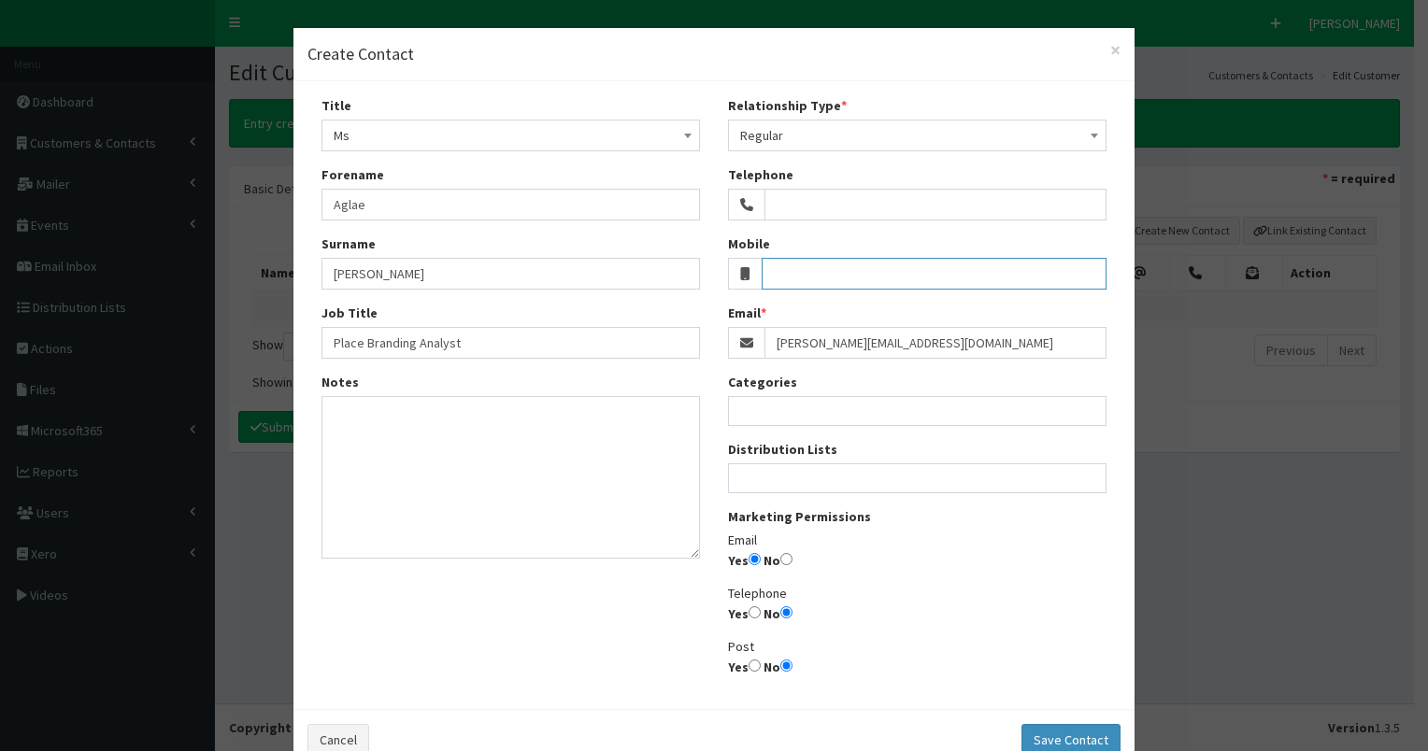
click at [790, 282] on input "Mobile" at bounding box center [934, 274] width 346 height 32
type input "+44 750 1760584"
click at [1073, 737] on button "Save Contact" at bounding box center [1070, 740] width 99 height 32
select select
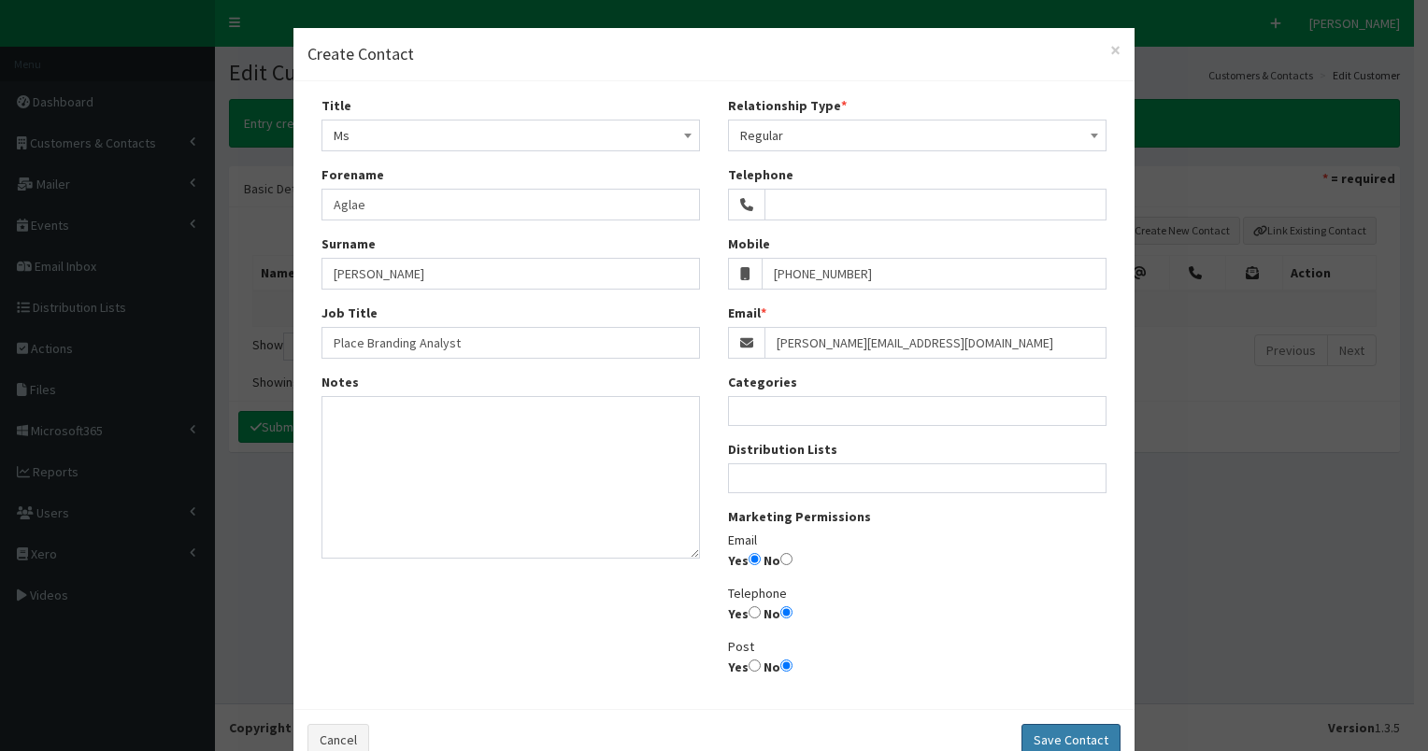
select select
radio input "false"
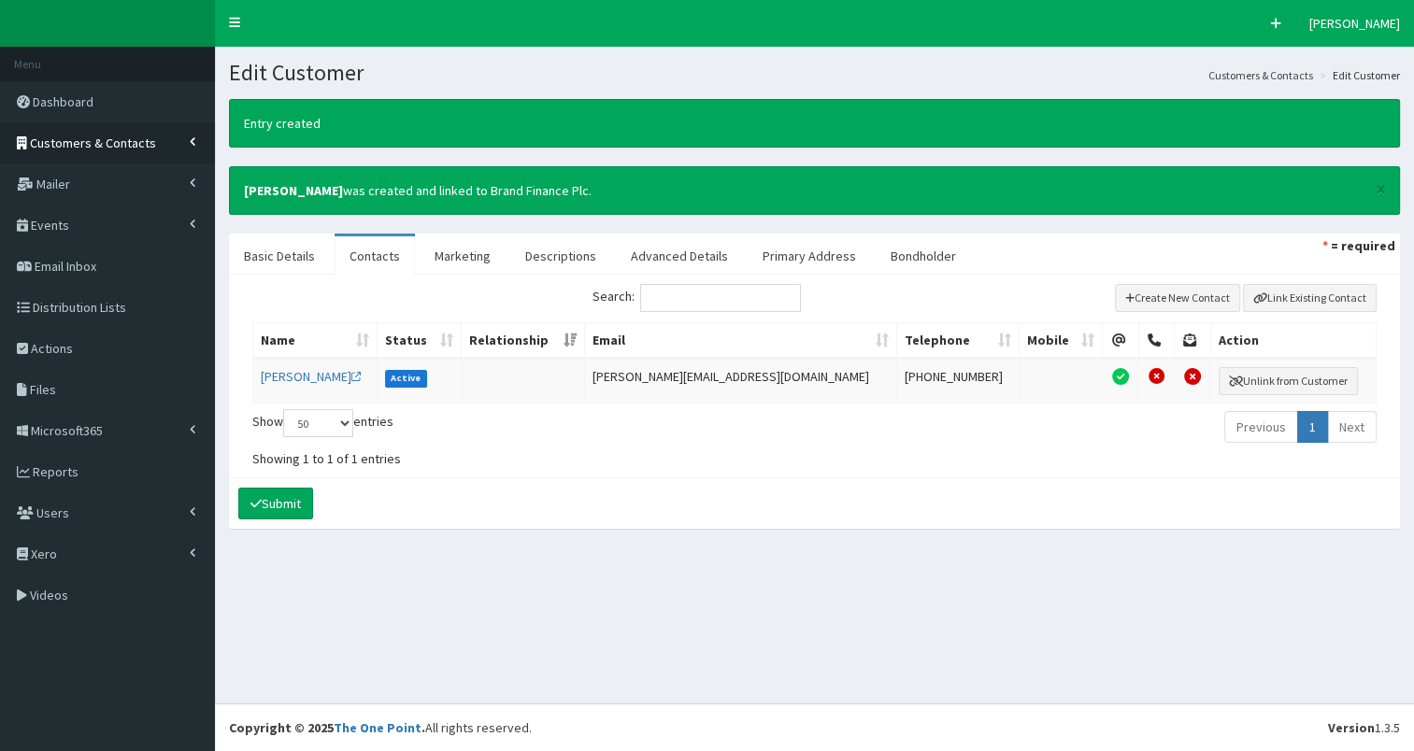
click at [120, 146] on span "Customers & Contacts" at bounding box center [93, 143] width 126 height 17
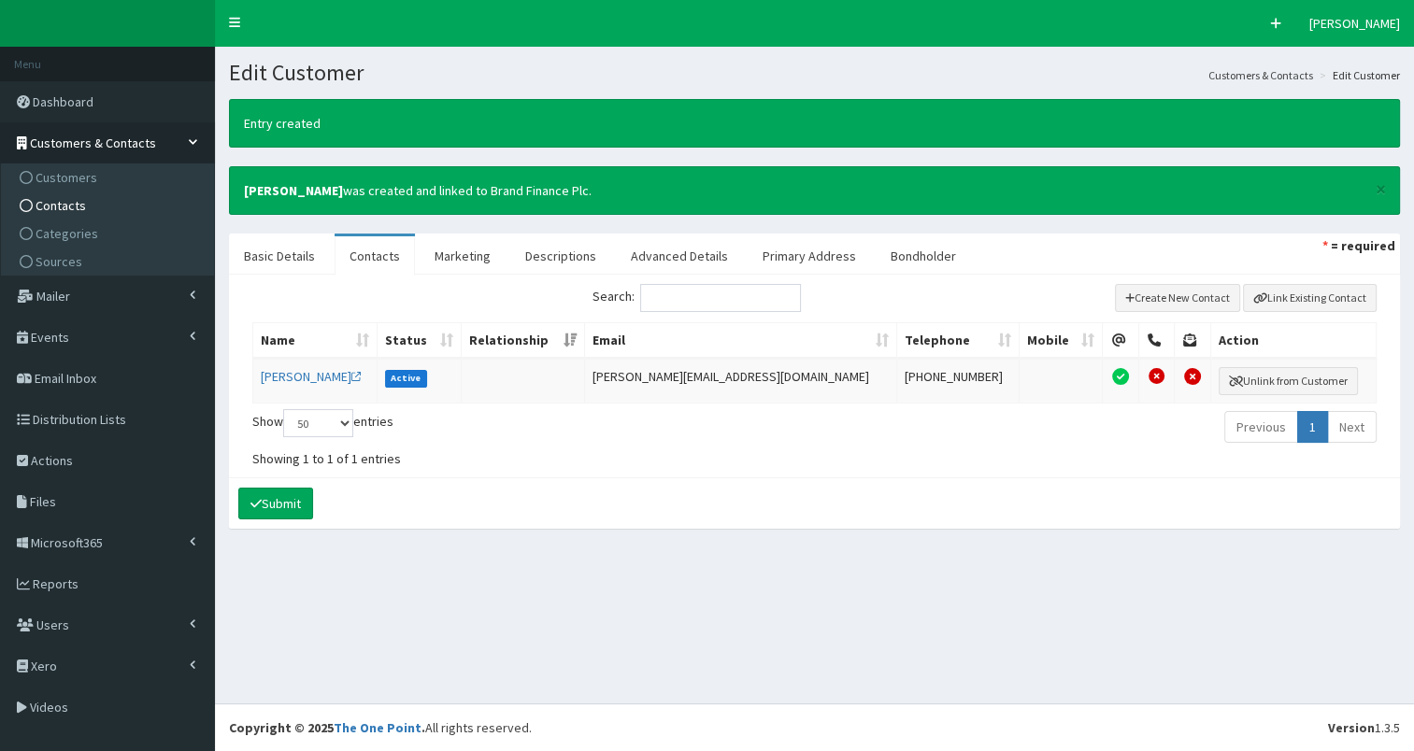
click at [101, 206] on link "Contacts" at bounding box center [110, 206] width 208 height 28
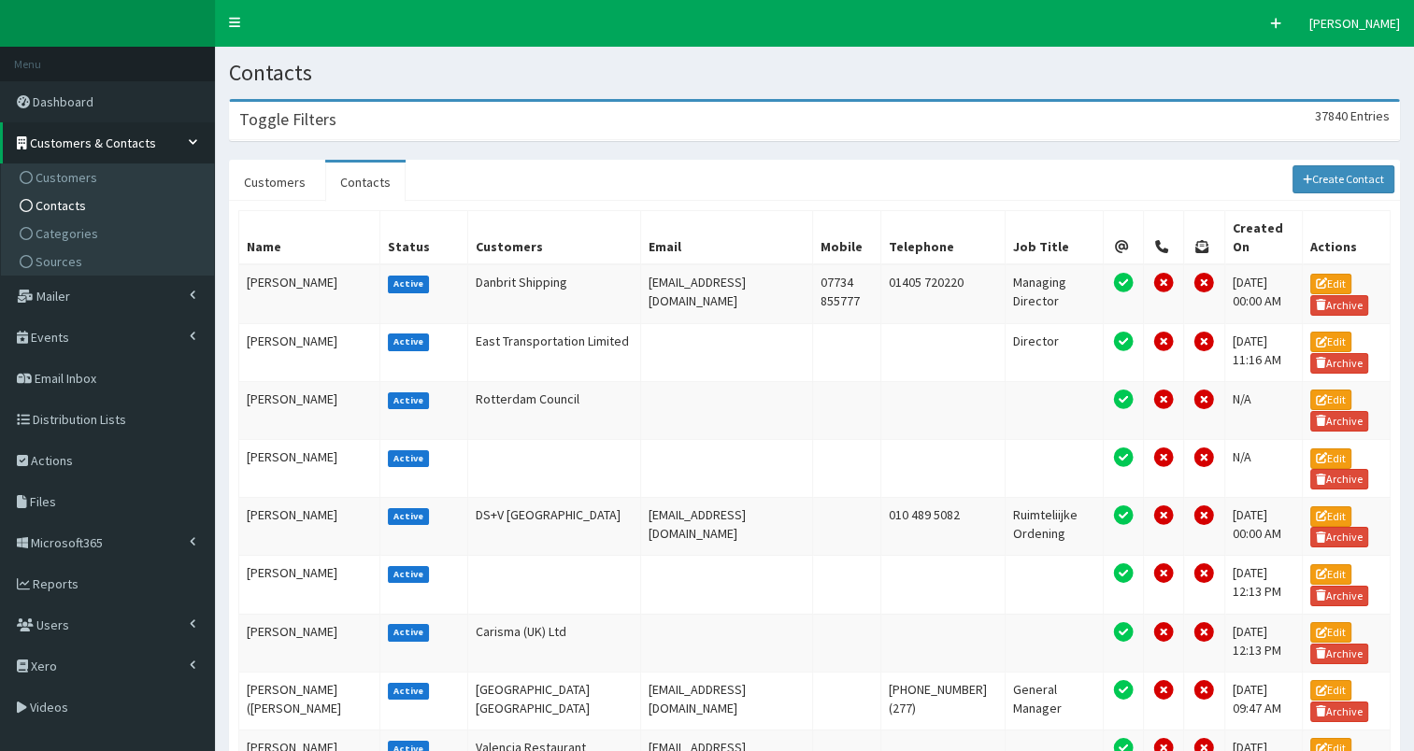
drag, startPoint x: 389, startPoint y: 125, endPoint x: 407, endPoint y: 157, distance: 36.9
click at [389, 125] on div "Toggle Filters 37840 Entries" at bounding box center [814, 121] width 1169 height 38
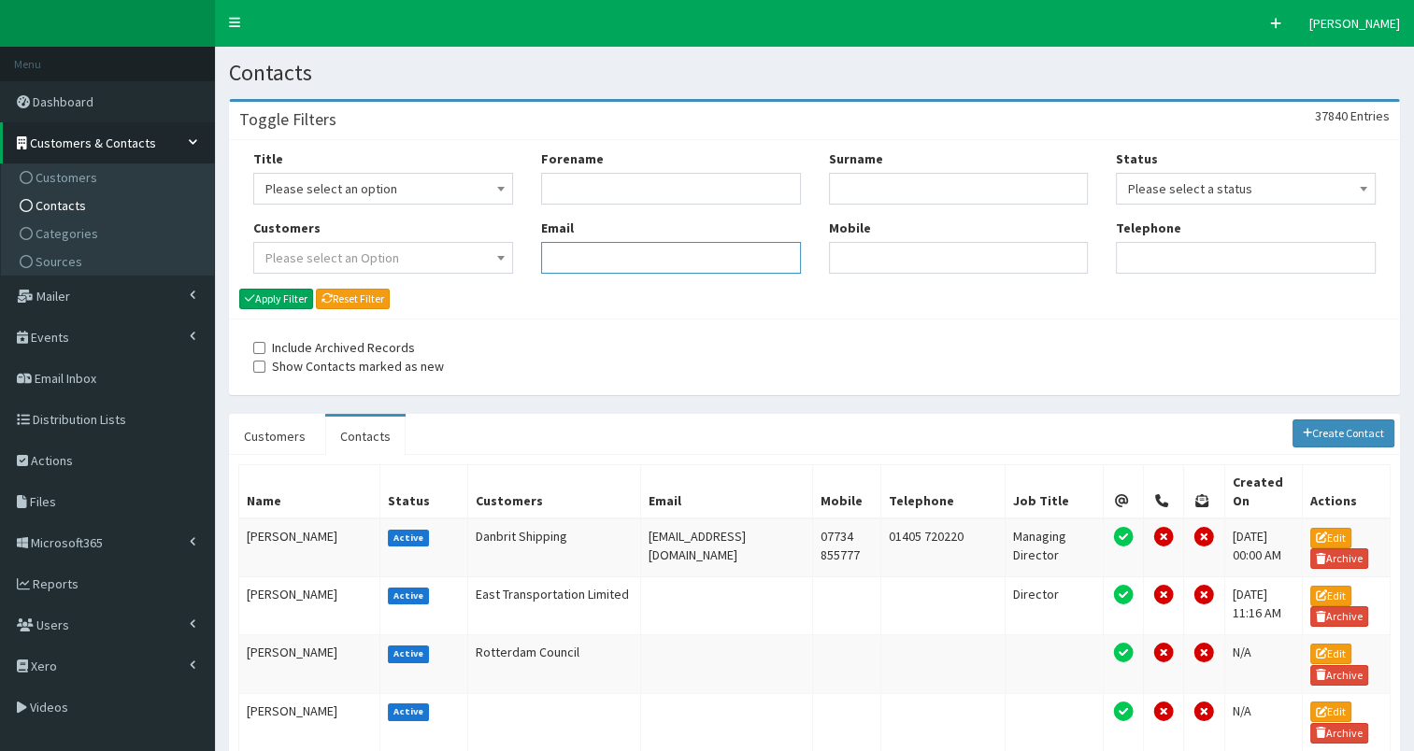
click at [579, 251] on input "Email" at bounding box center [671, 258] width 260 height 32
paste input "[EMAIL_ADDRESS][DOMAIN_NAME]"
type input "clairemcgeechan@ceeppt.co.uk"
click at [294, 293] on button "Apply Filter" at bounding box center [276, 299] width 74 height 21
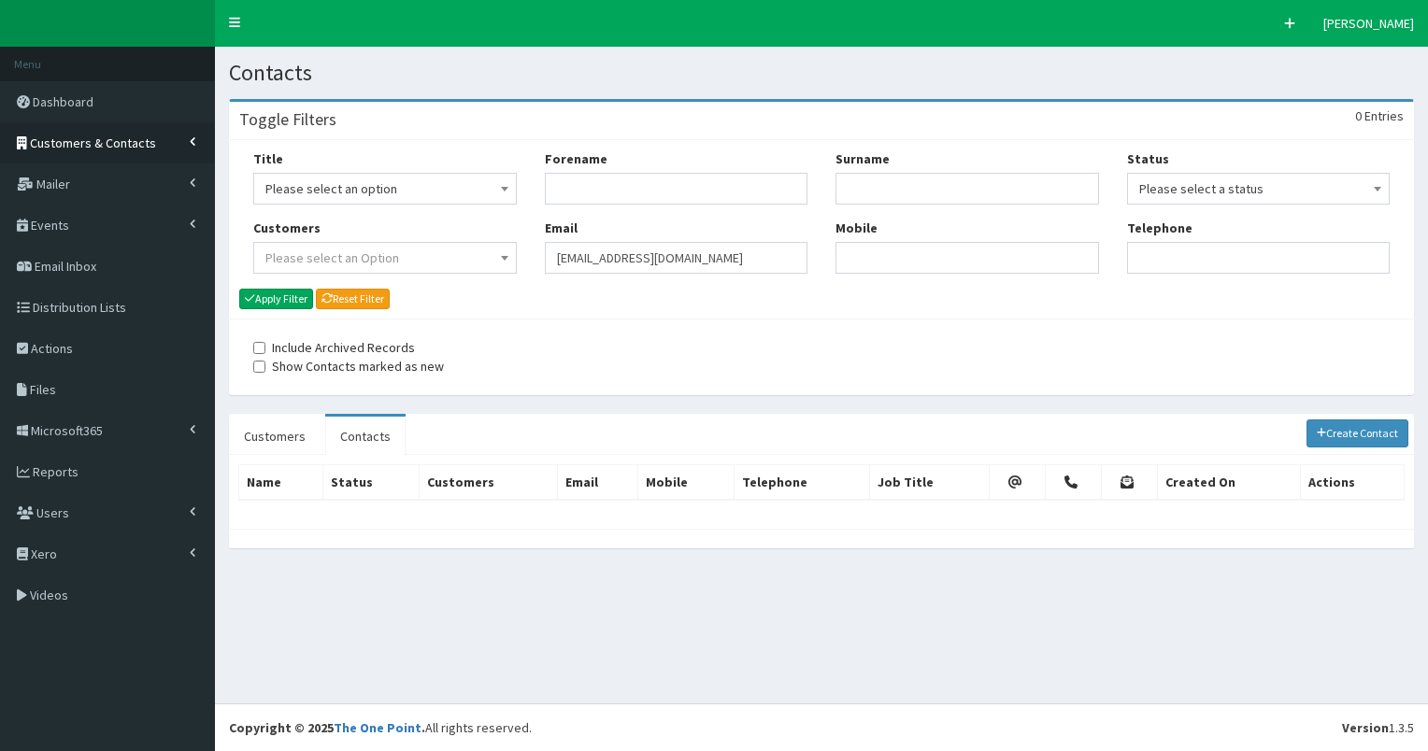
click at [104, 138] on span "Customers & Contacts" at bounding box center [93, 143] width 126 height 17
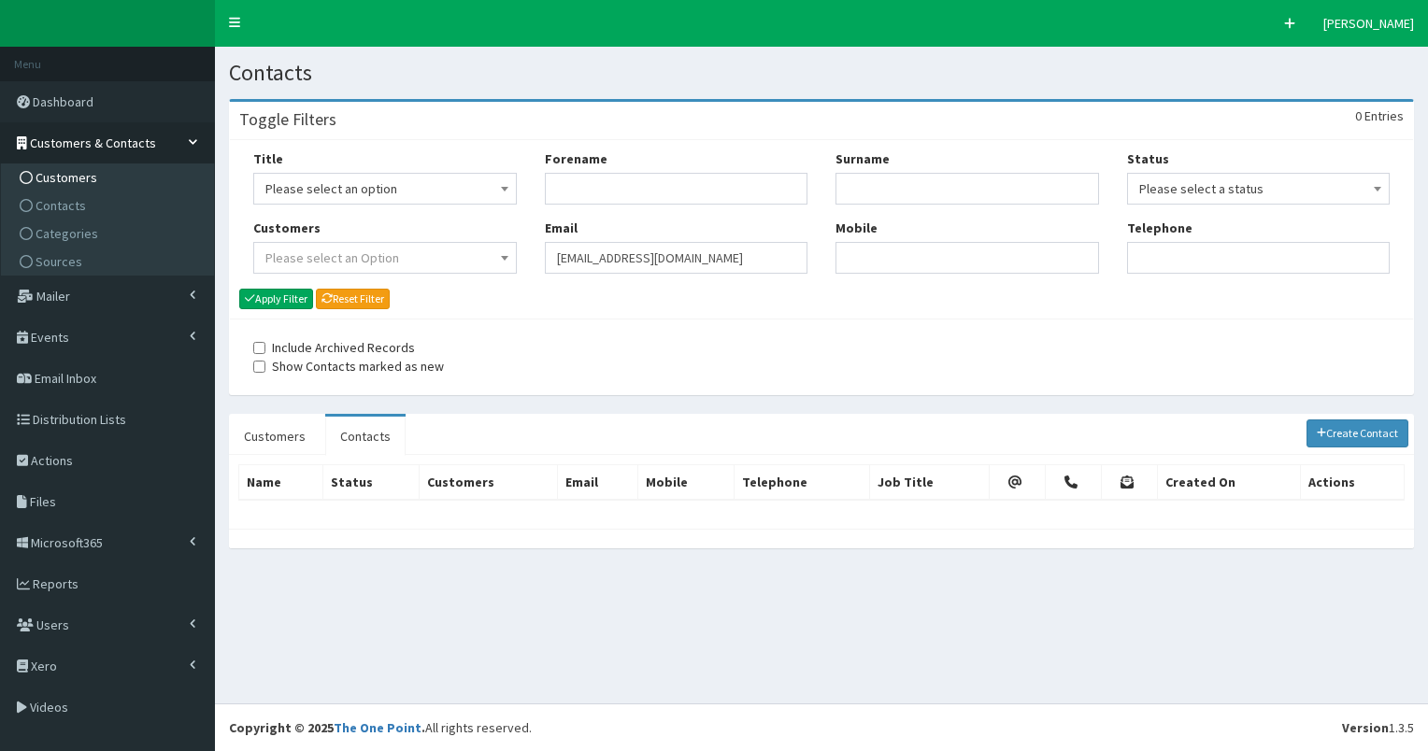
click at [94, 179] on link "Customers" at bounding box center [110, 178] width 208 height 28
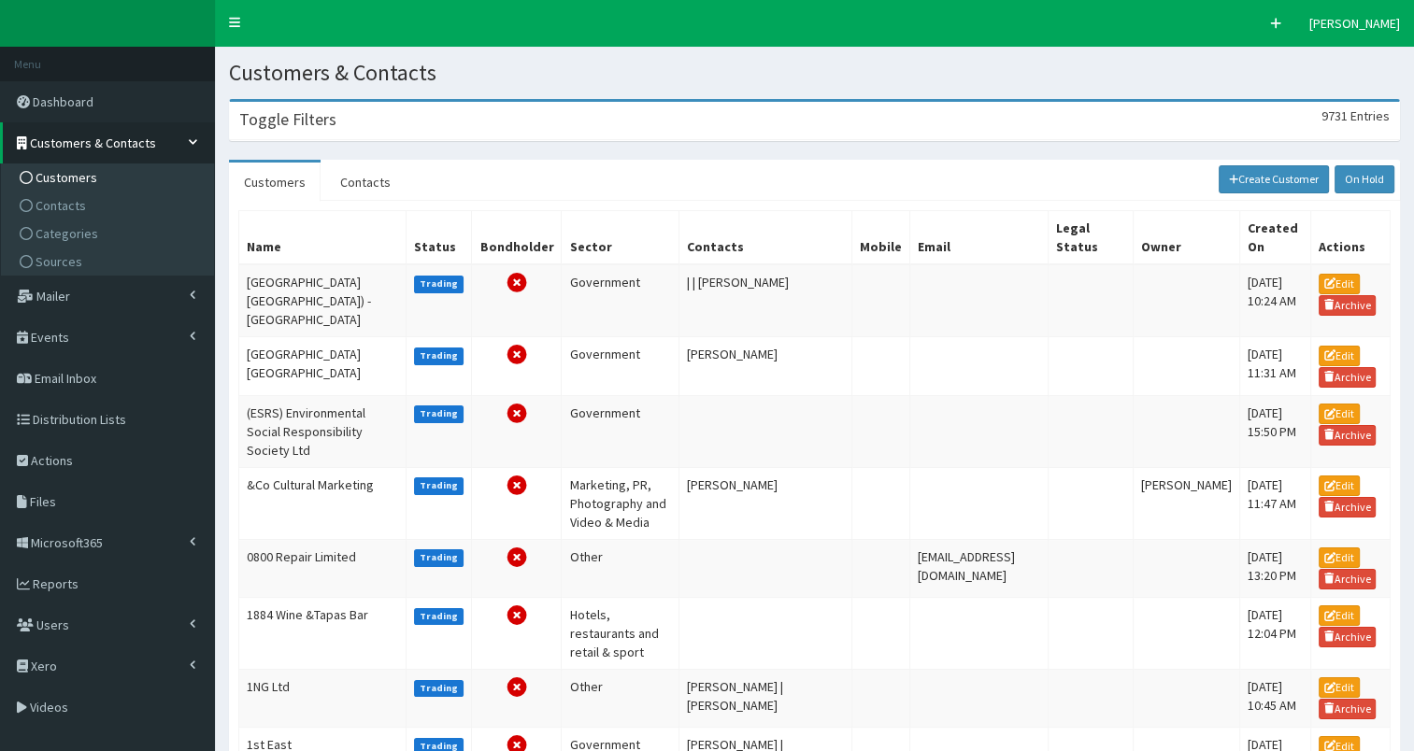
drag, startPoint x: 0, startPoint y: 0, endPoint x: 429, endPoint y: 125, distance: 446.8
click at [434, 120] on div "Toggle Filters 9731 Entries" at bounding box center [814, 121] width 1169 height 38
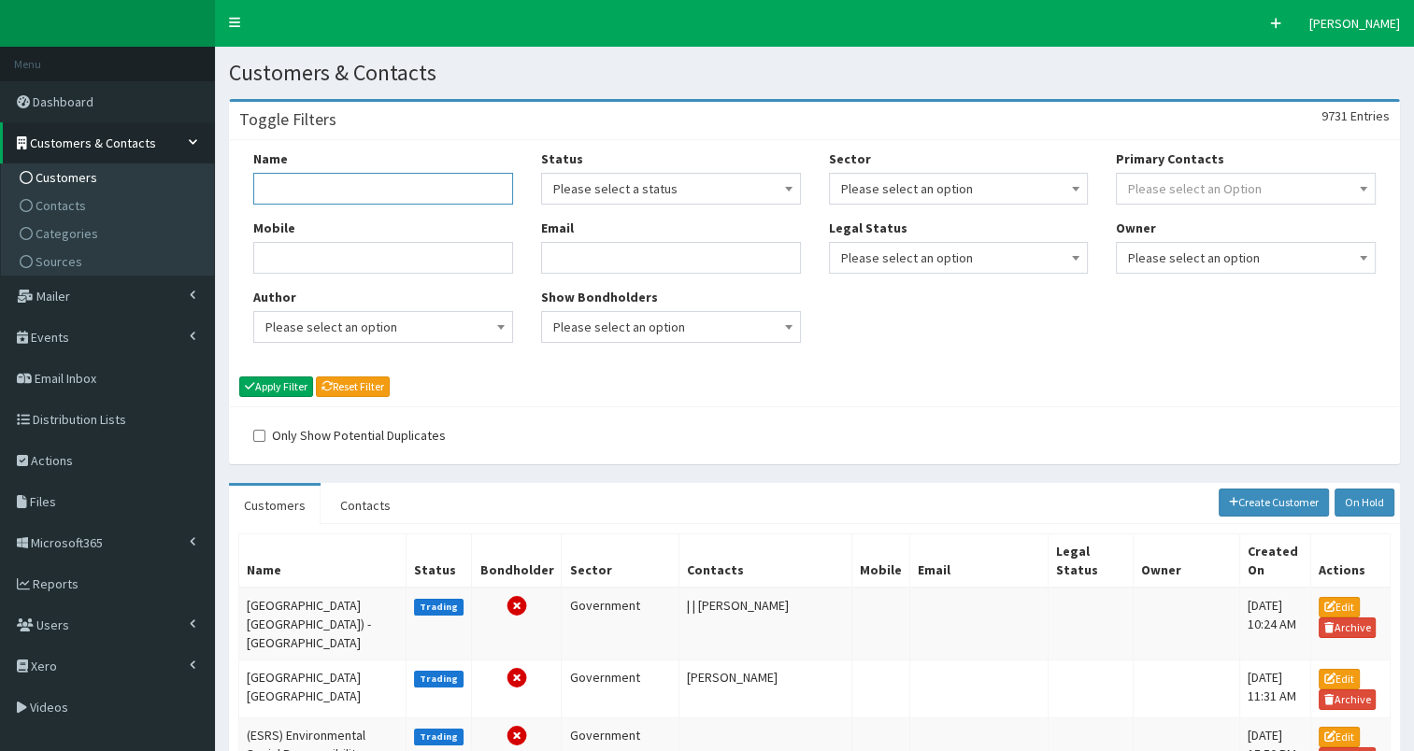
click at [353, 183] on input "Name" at bounding box center [383, 189] width 260 height 32
paste input "People Process Technology"
type input "People Process Technology"
click at [272, 384] on button "Apply Filter" at bounding box center [276, 387] width 74 height 21
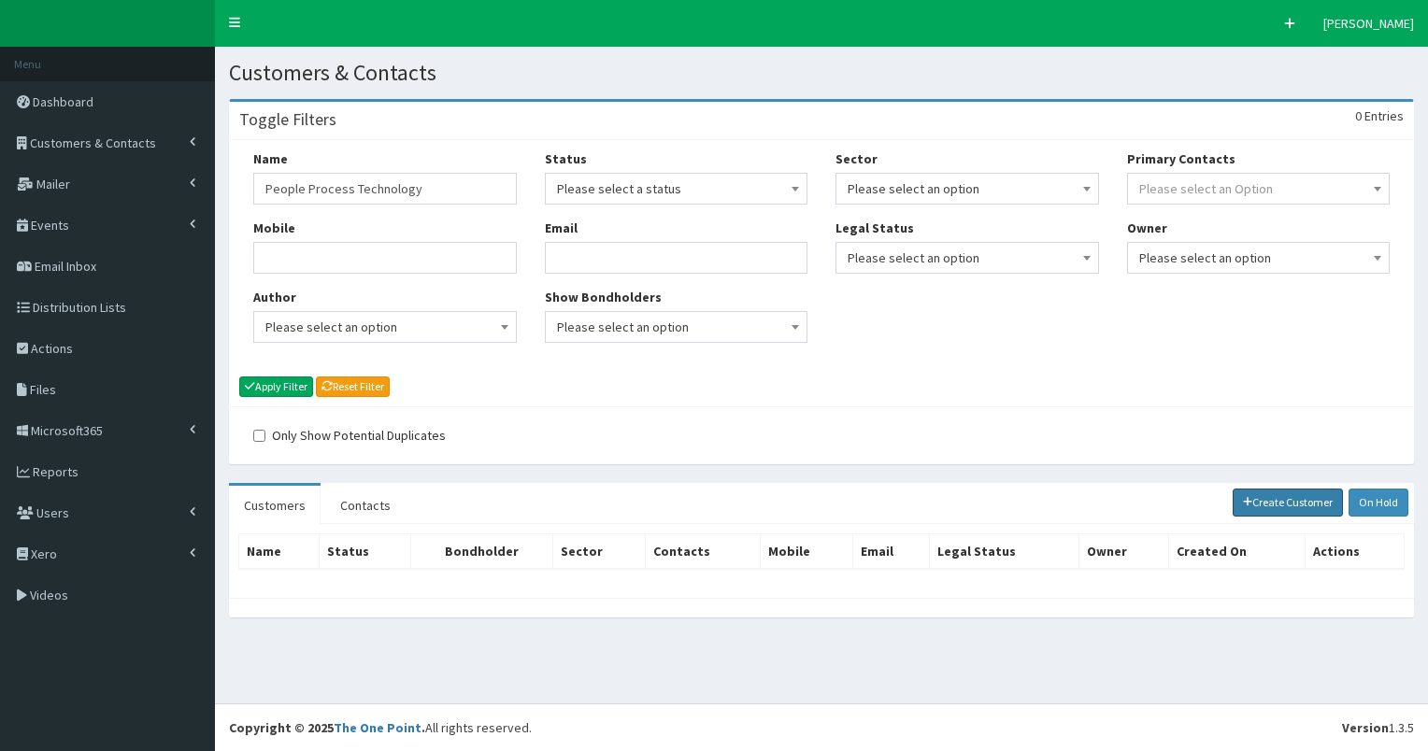
click at [1273, 507] on link "Create Customer" at bounding box center [1287, 503] width 111 height 28
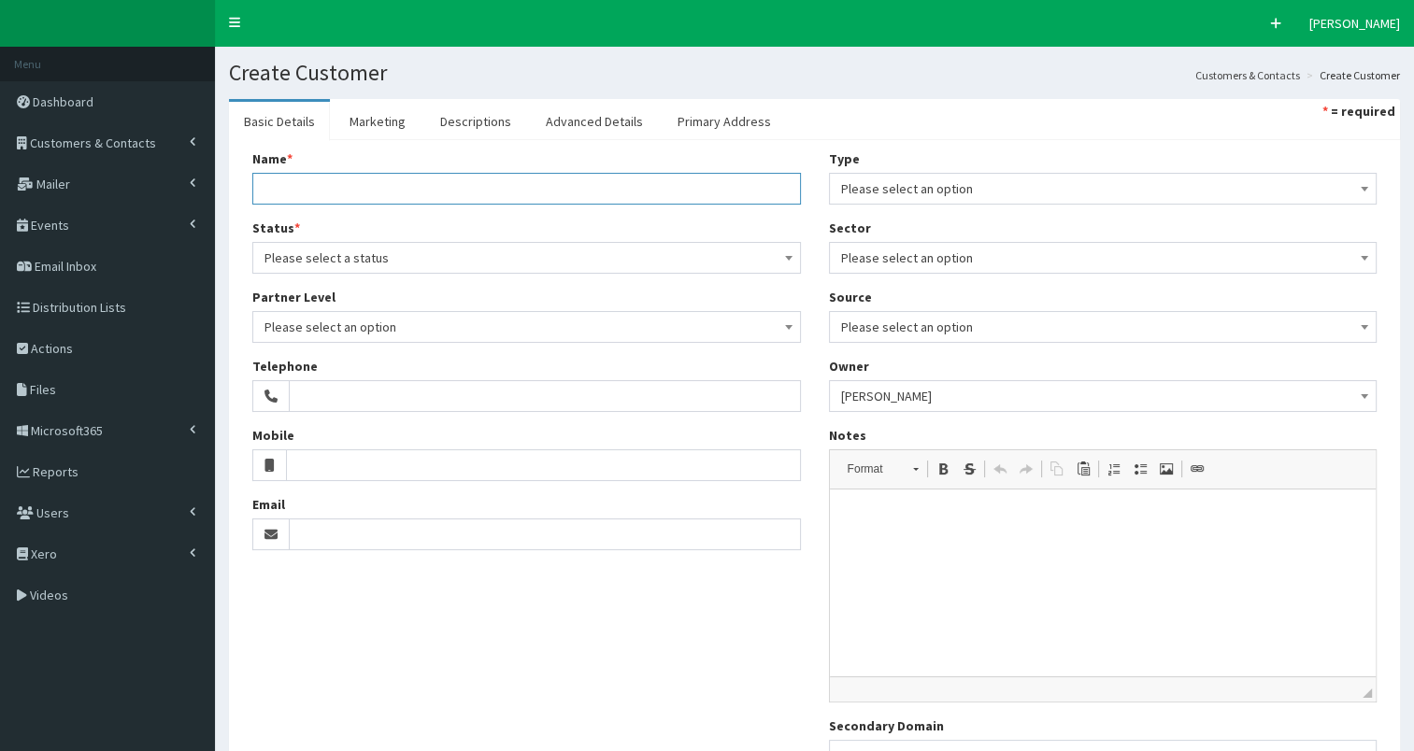
click at [307, 185] on input "Name *" at bounding box center [526, 189] width 548 height 32
paste input "People Process Technology"
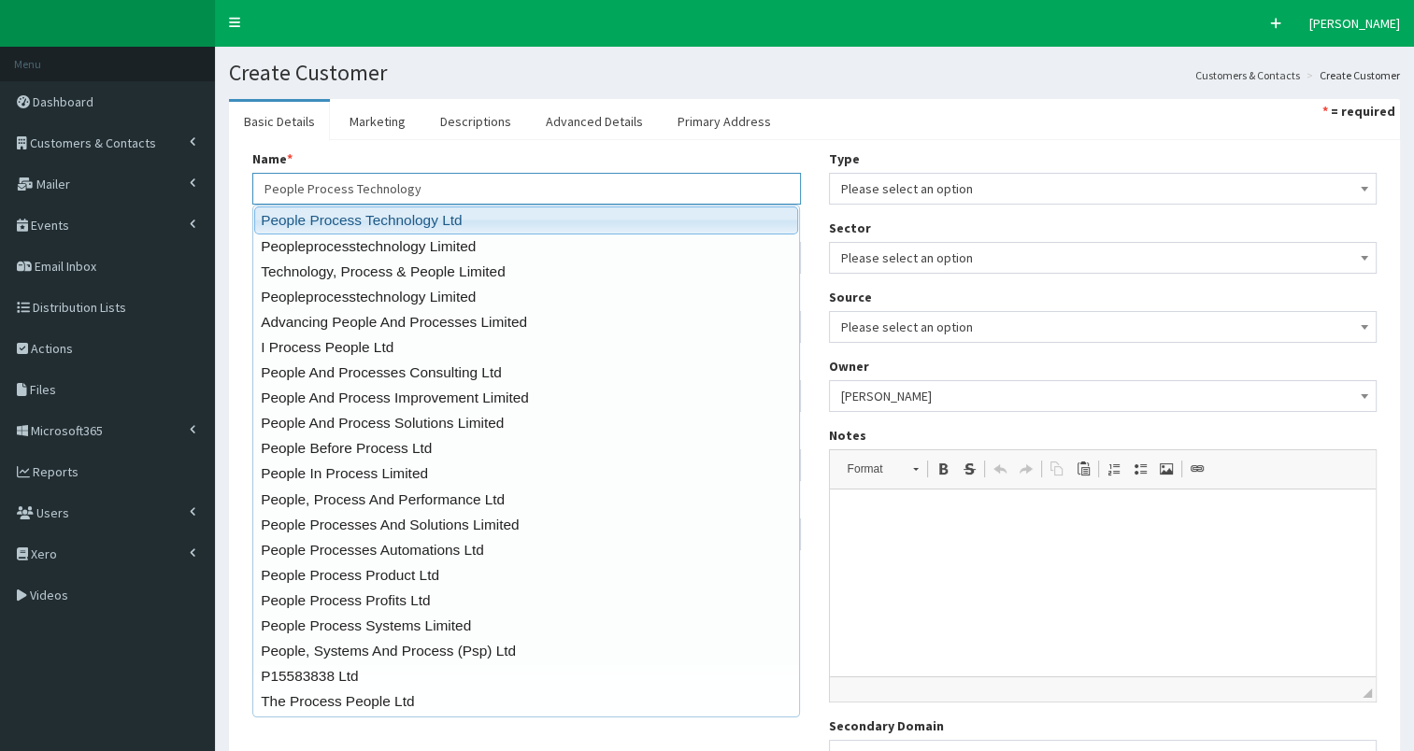
click at [315, 217] on link "People Process Technology Ltd" at bounding box center [526, 219] width 544 height 27
type input "People Process Technology Ltd"
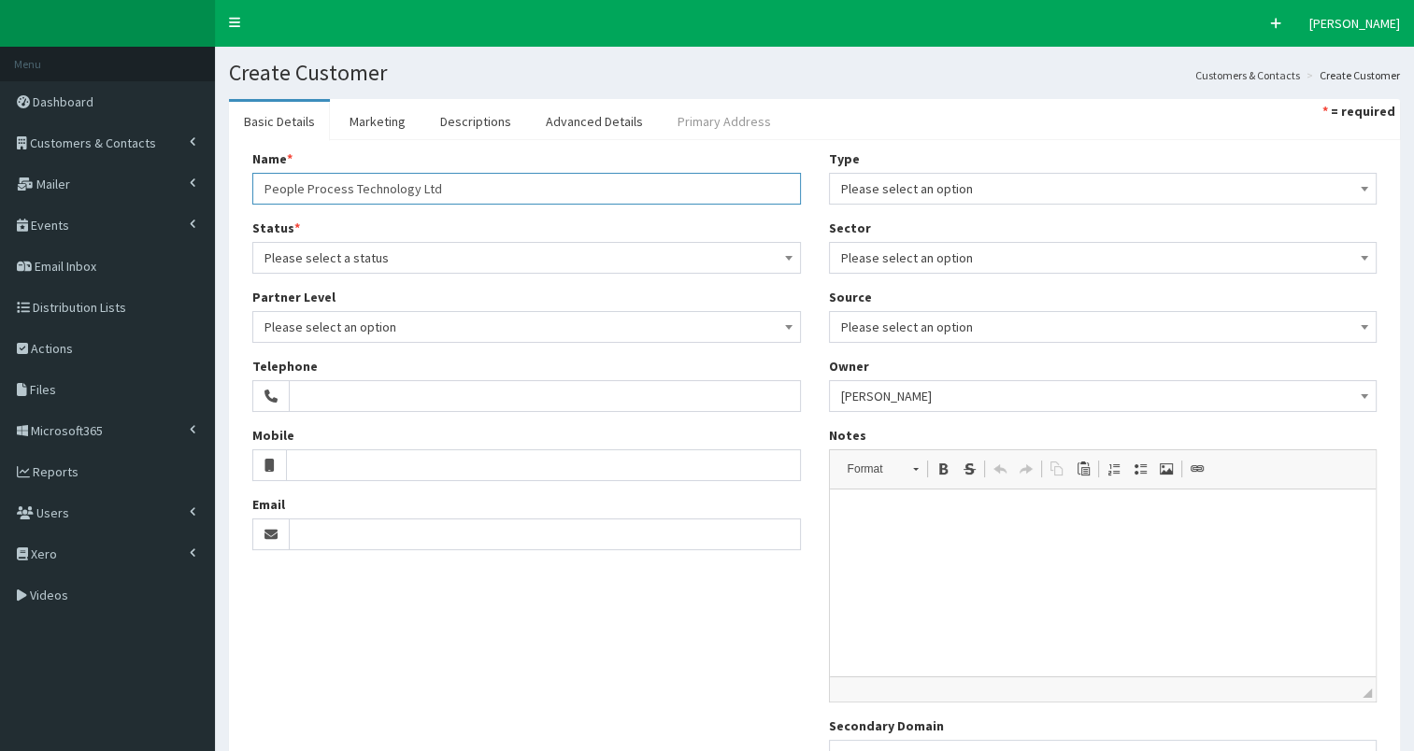
type input "[GEOGRAPHIC_DATA]"
type input "[PERSON_NAME][GEOGRAPHIC_DATA]"
type input "Caistor"
type input "[GEOGRAPHIC_DATA]"
type input "LN7 6NJ"
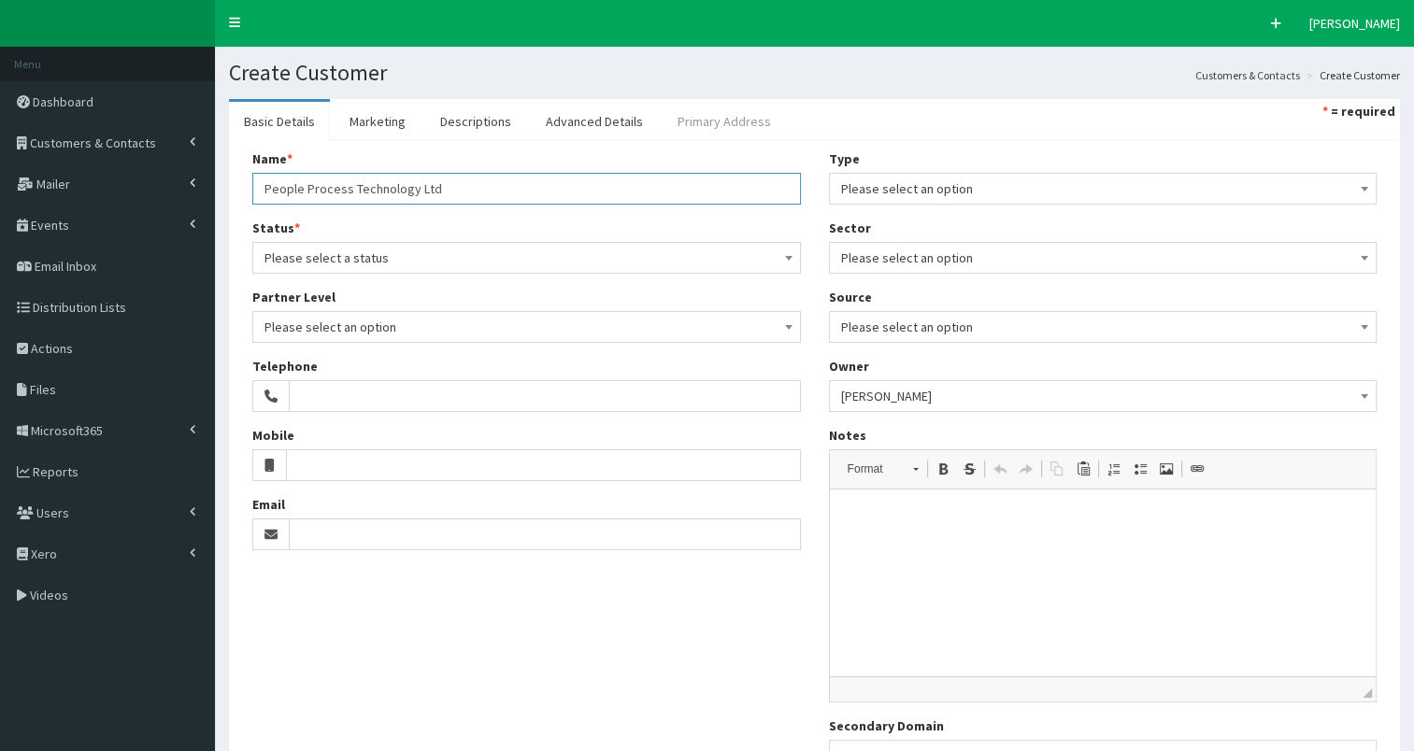
type input "People Process Technology Ltd"
click at [695, 123] on link "Primary Address" at bounding box center [723, 121] width 123 height 39
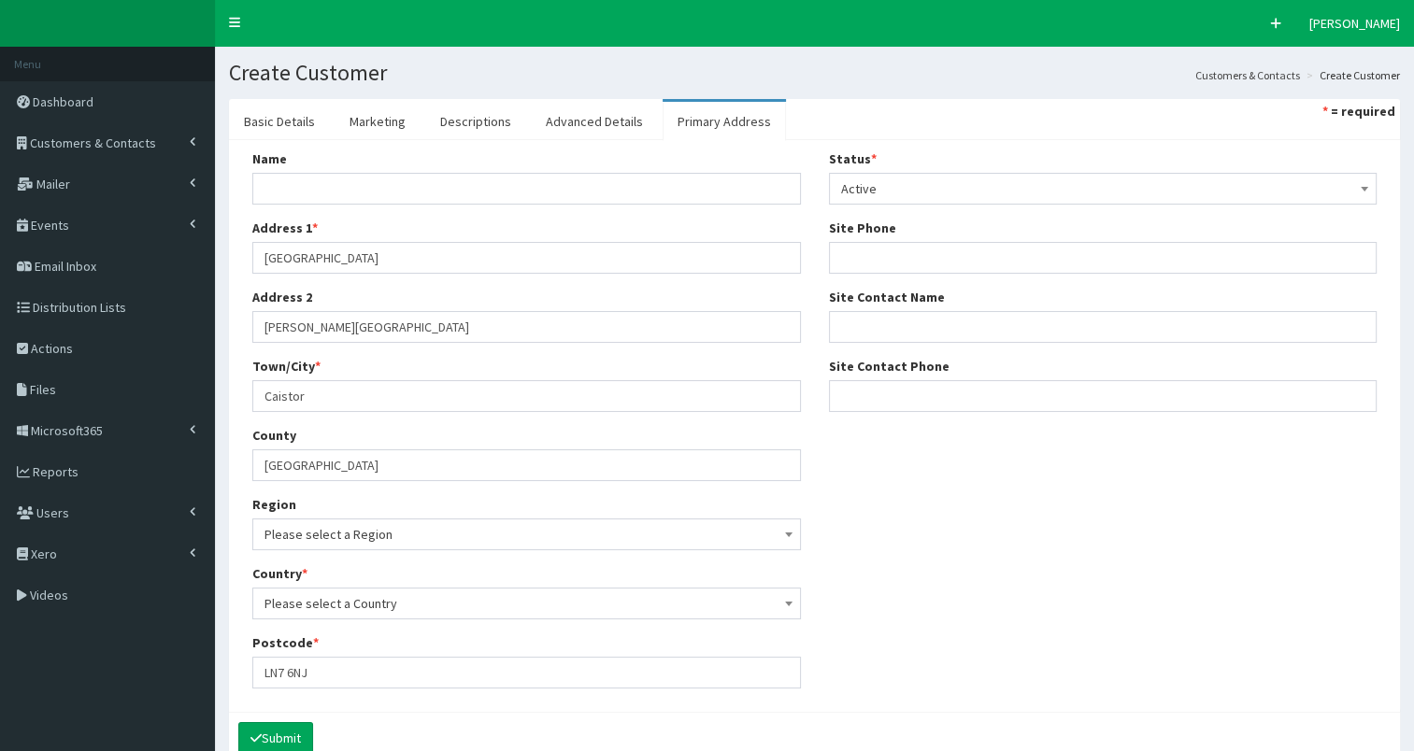
click at [396, 533] on span "Please select a Region" at bounding box center [526, 534] width 524 height 26
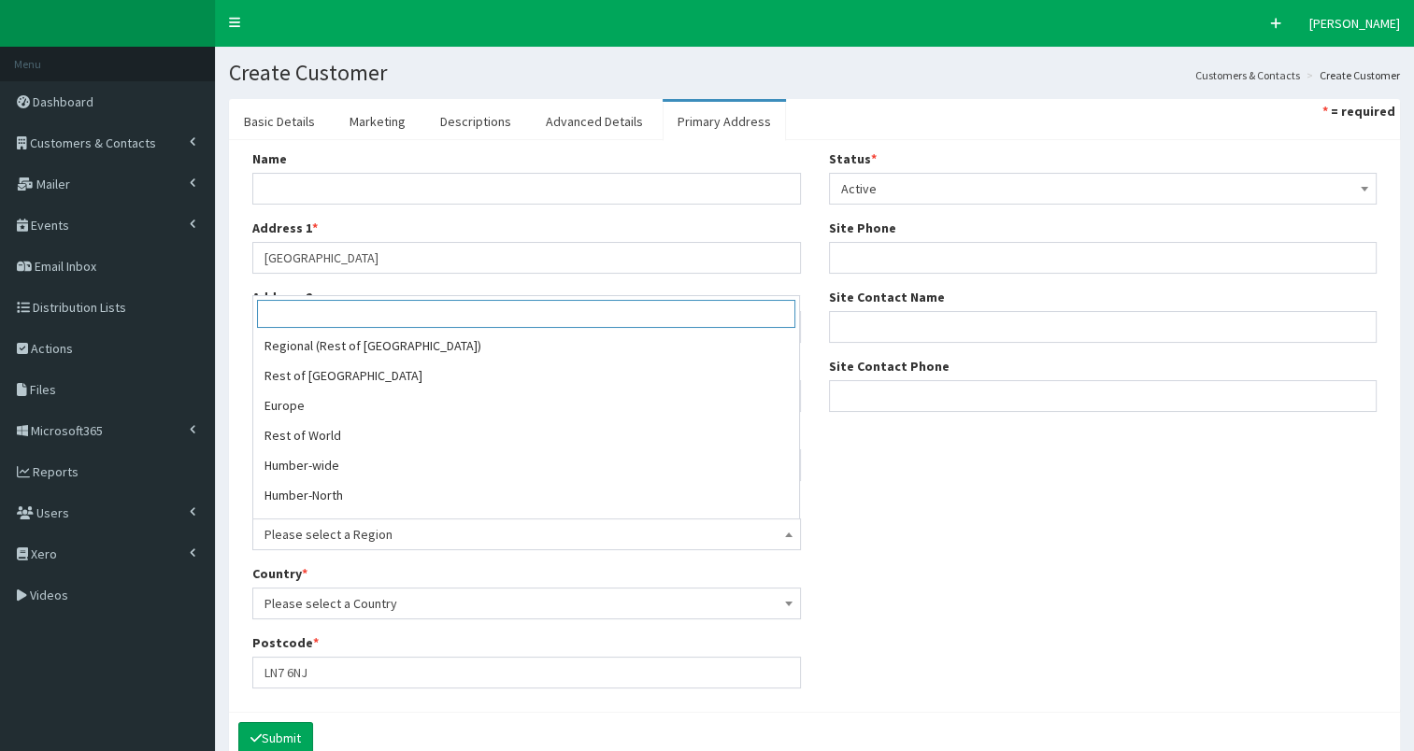
scroll to position [471, 0]
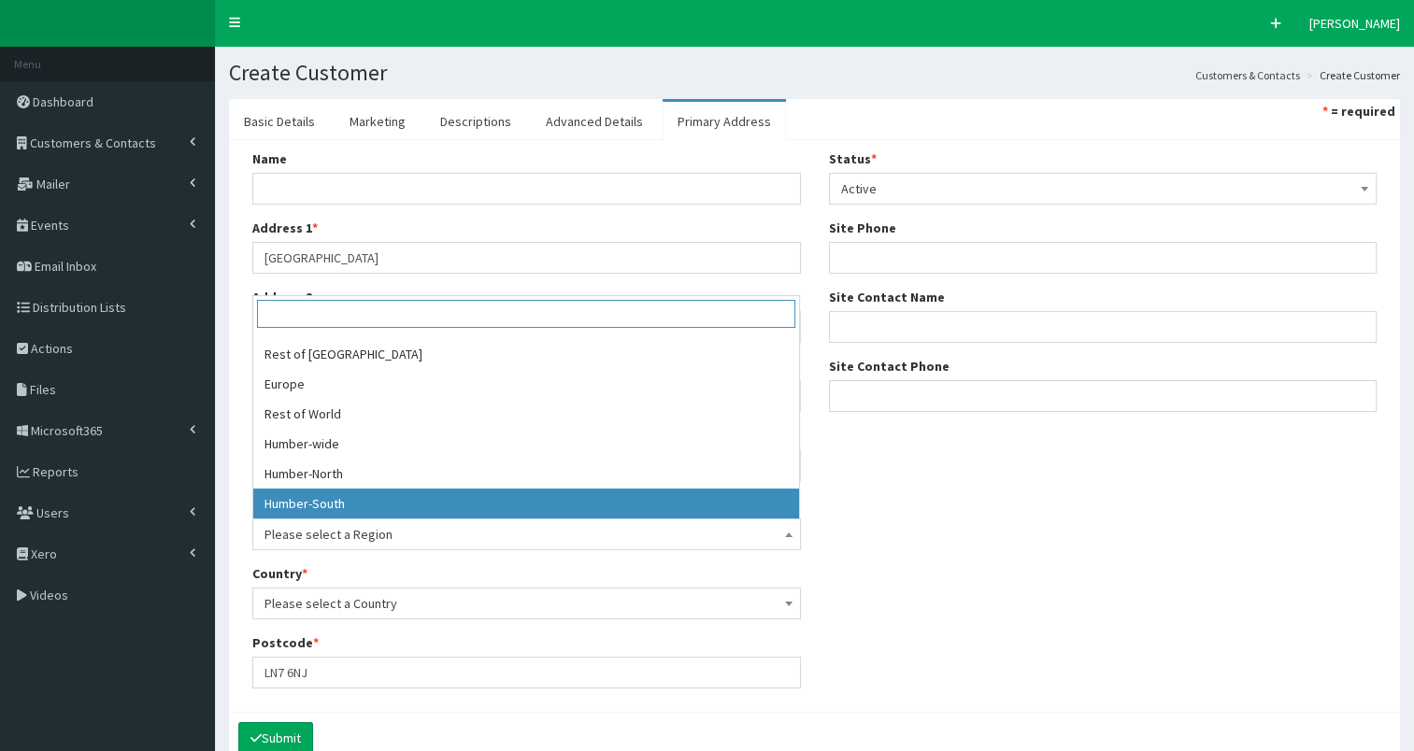
select select "21"
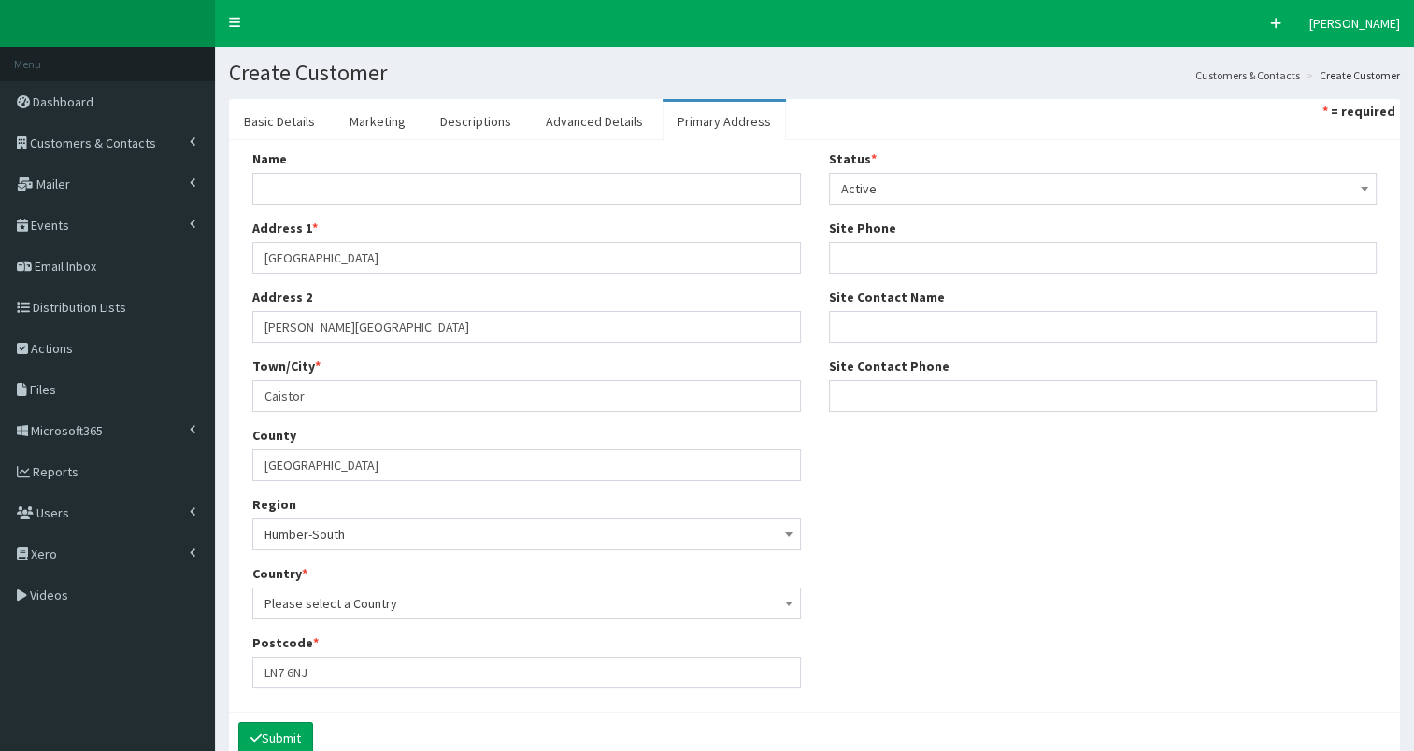
click at [434, 602] on span "Please select a Country" at bounding box center [526, 604] width 524 height 26
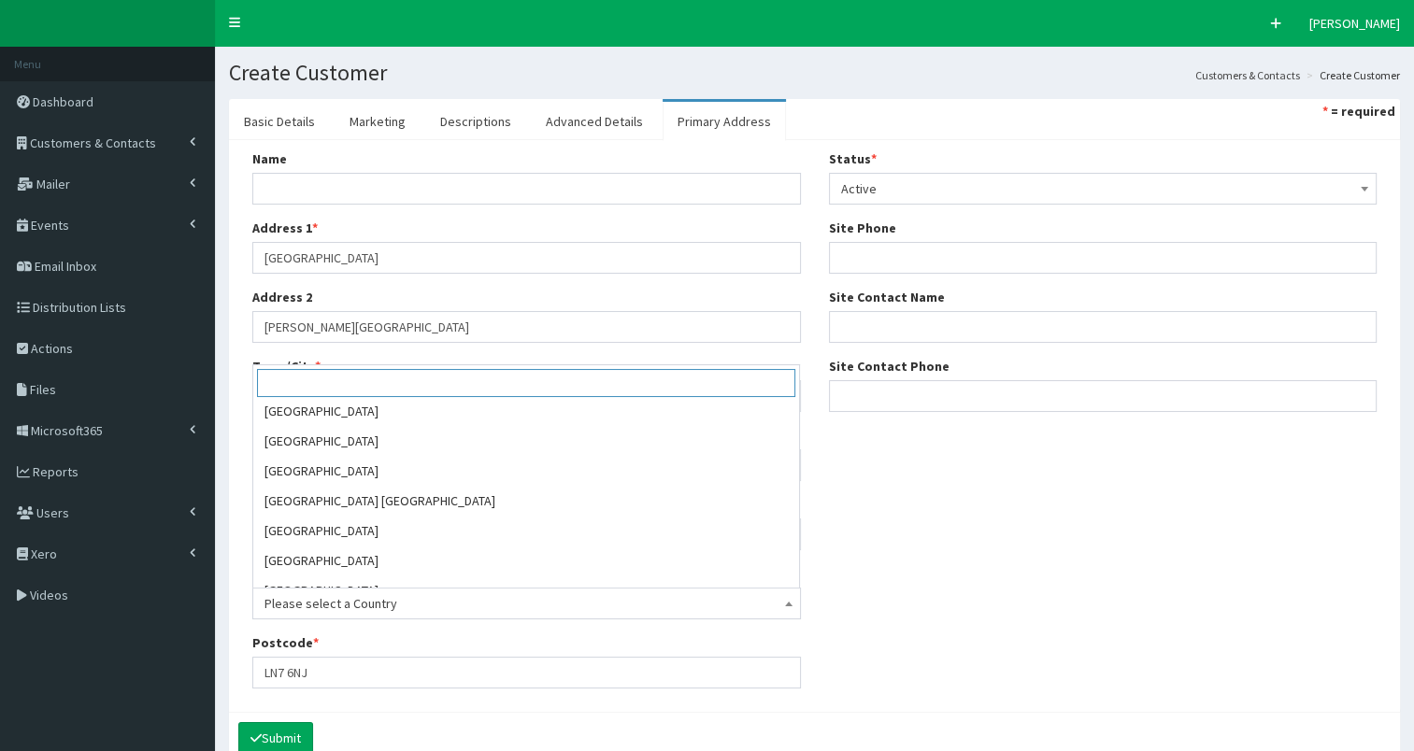
scroll to position [6743, 0]
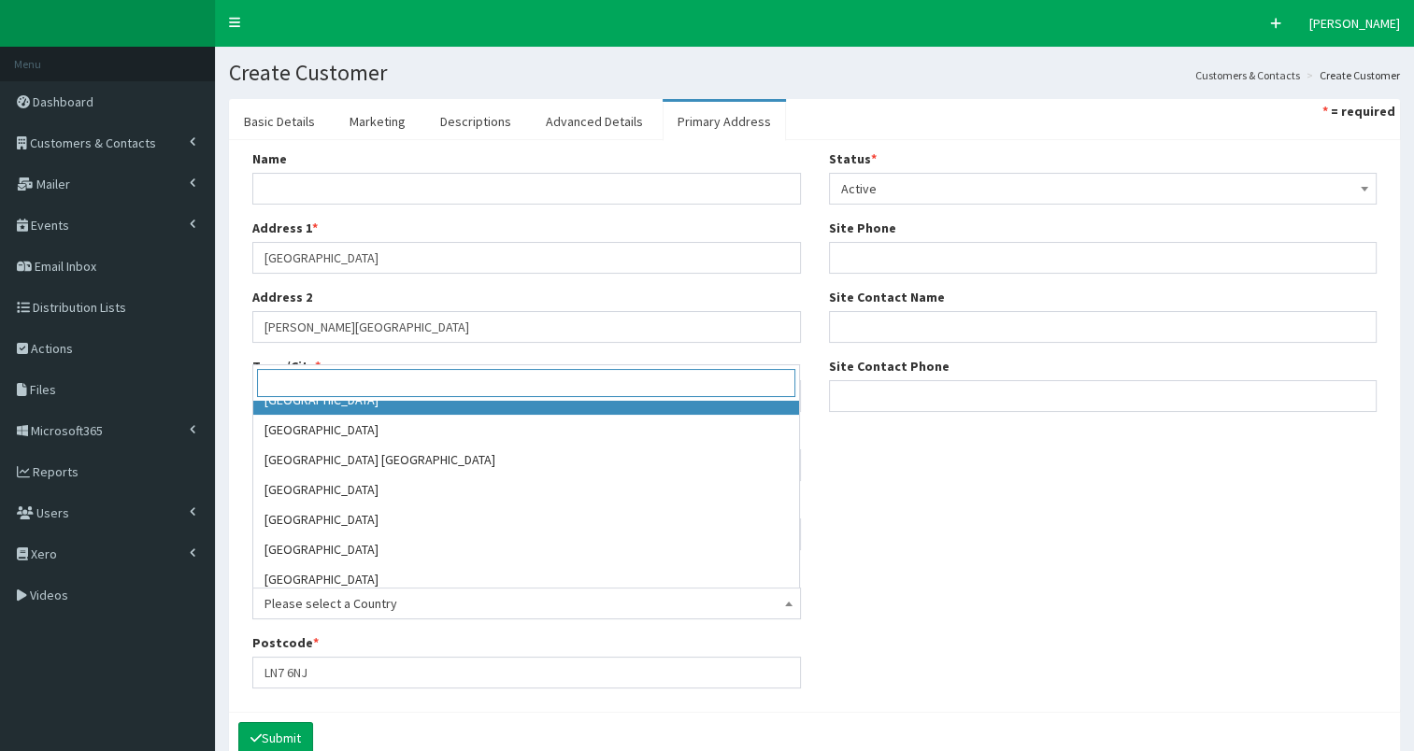
select select "225"
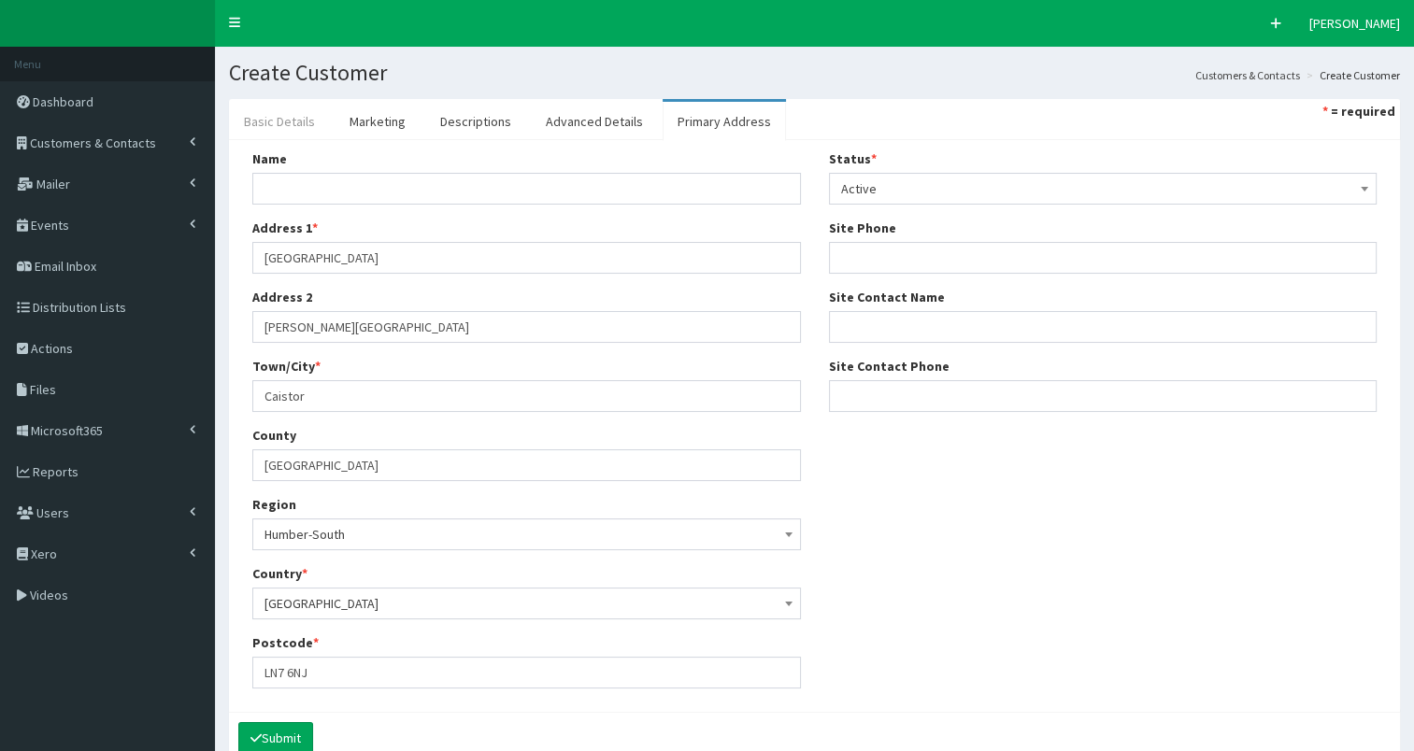
click at [261, 122] on link "Basic Details" at bounding box center [279, 121] width 101 height 39
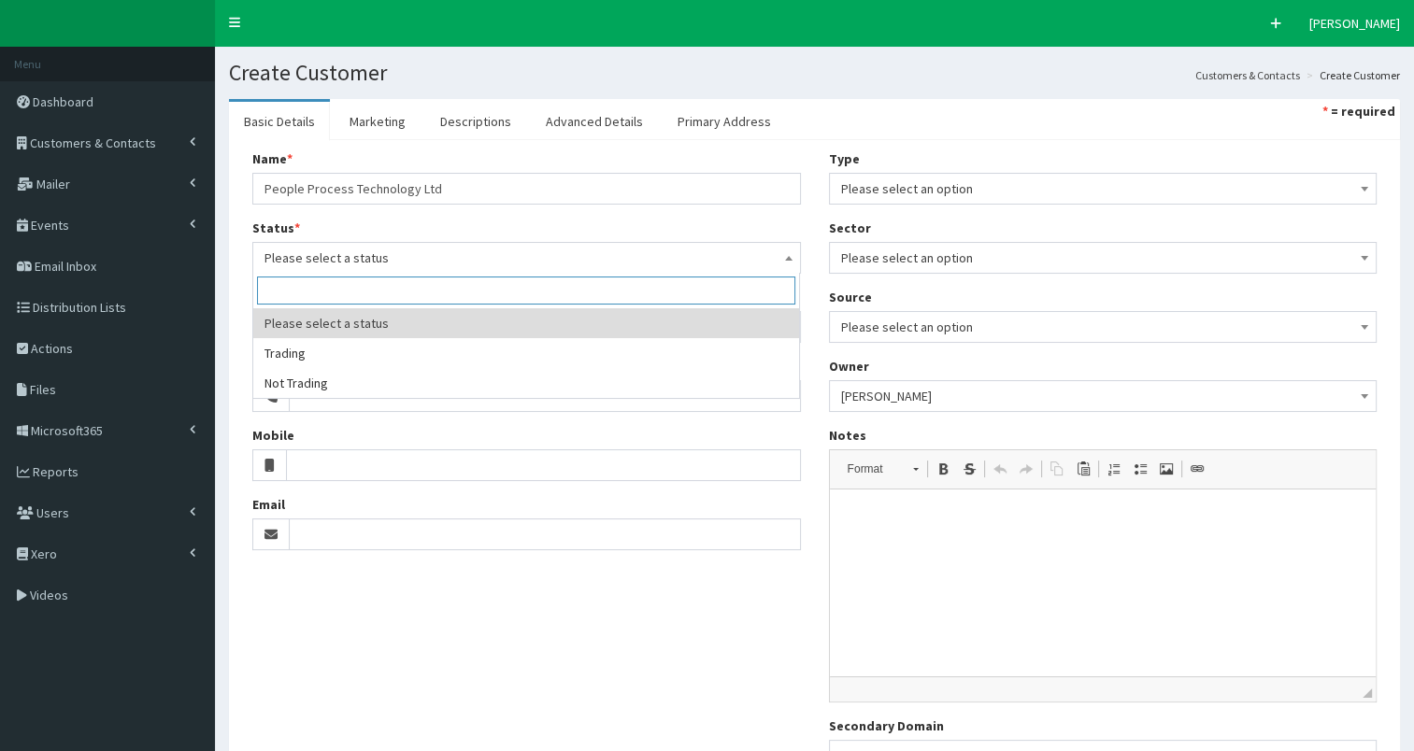
click at [316, 251] on span "Please select a status" at bounding box center [526, 258] width 524 height 26
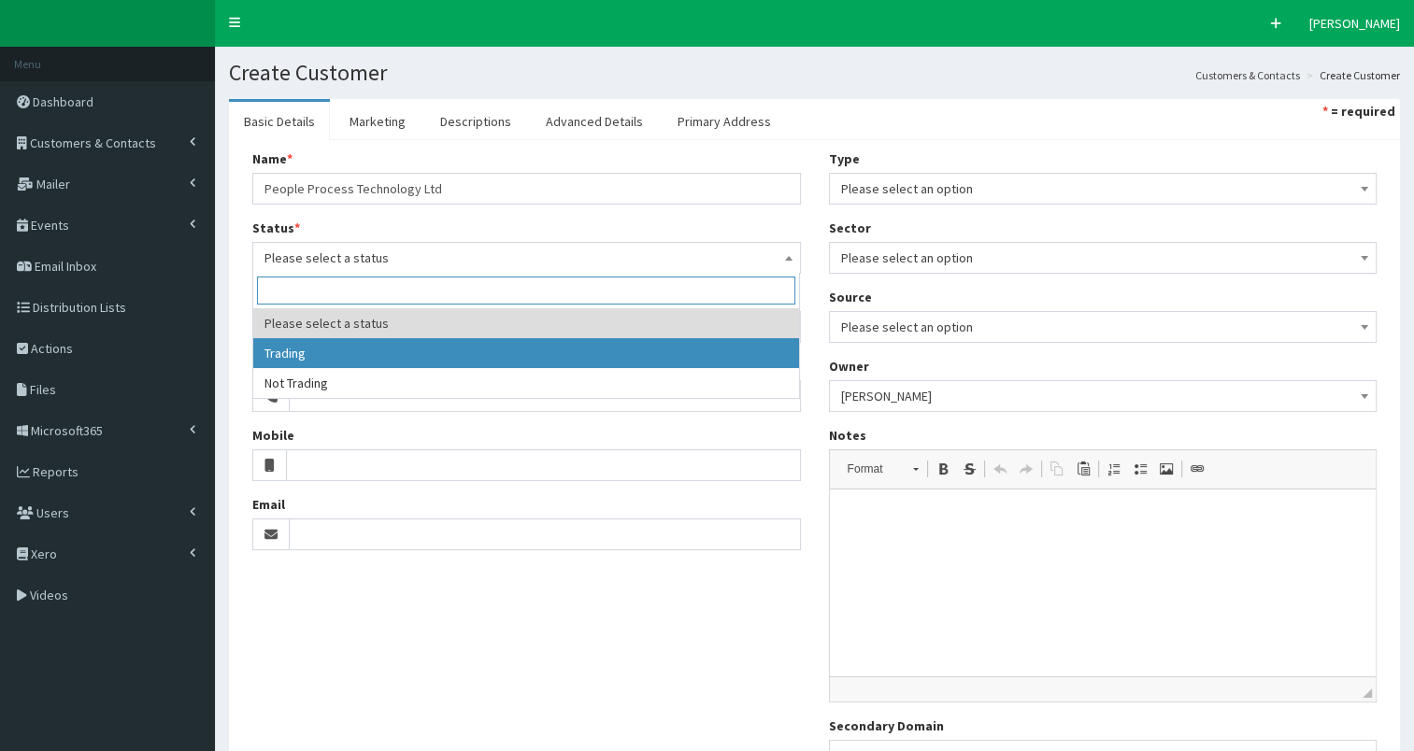
select select "1"
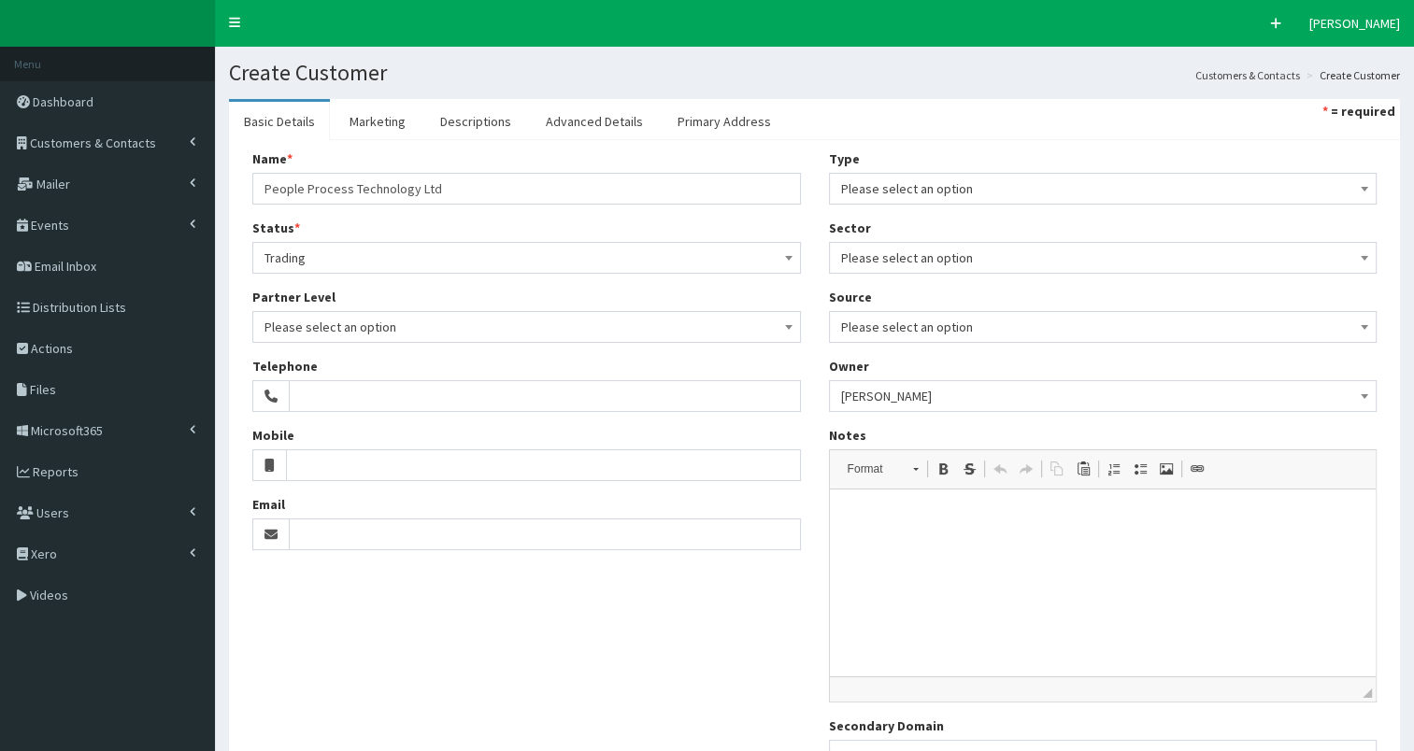
click at [907, 186] on span "Please select an option" at bounding box center [1103, 189] width 524 height 26
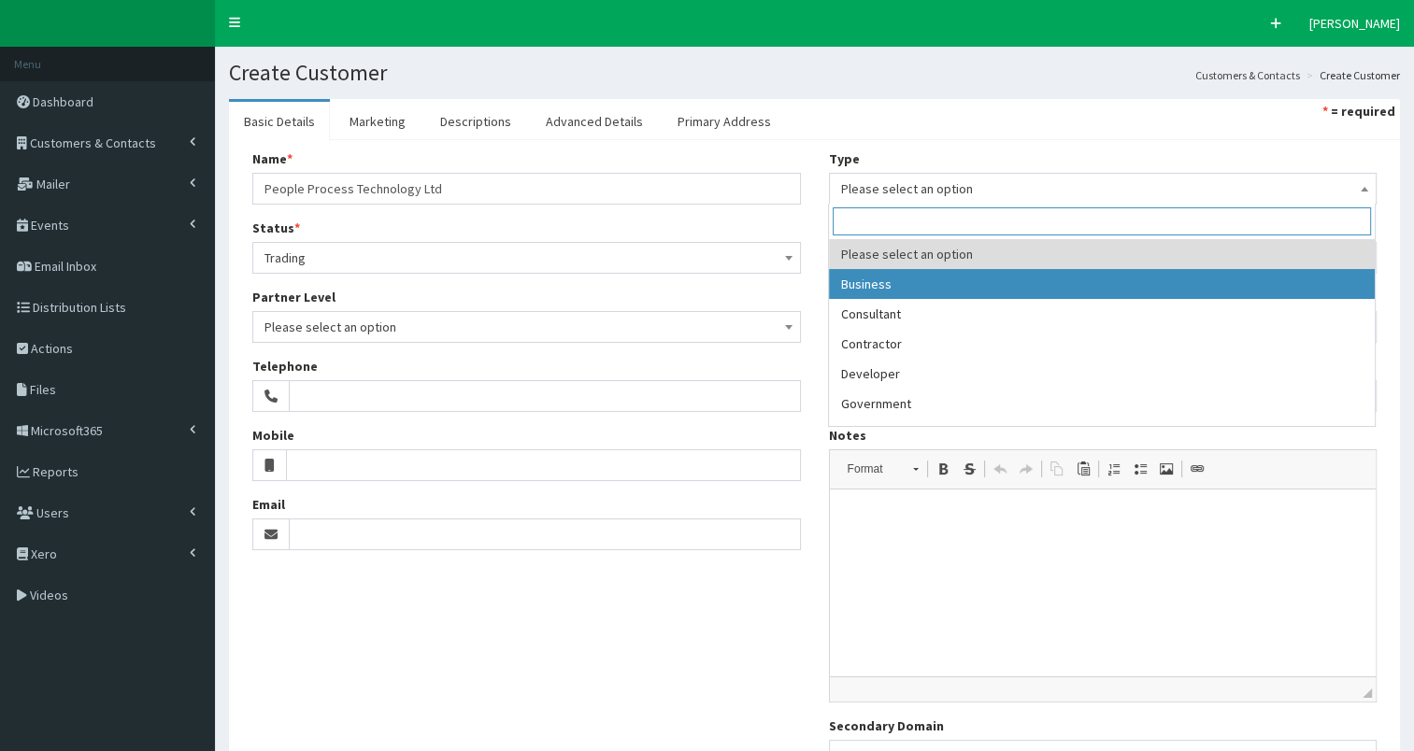
select select "1"
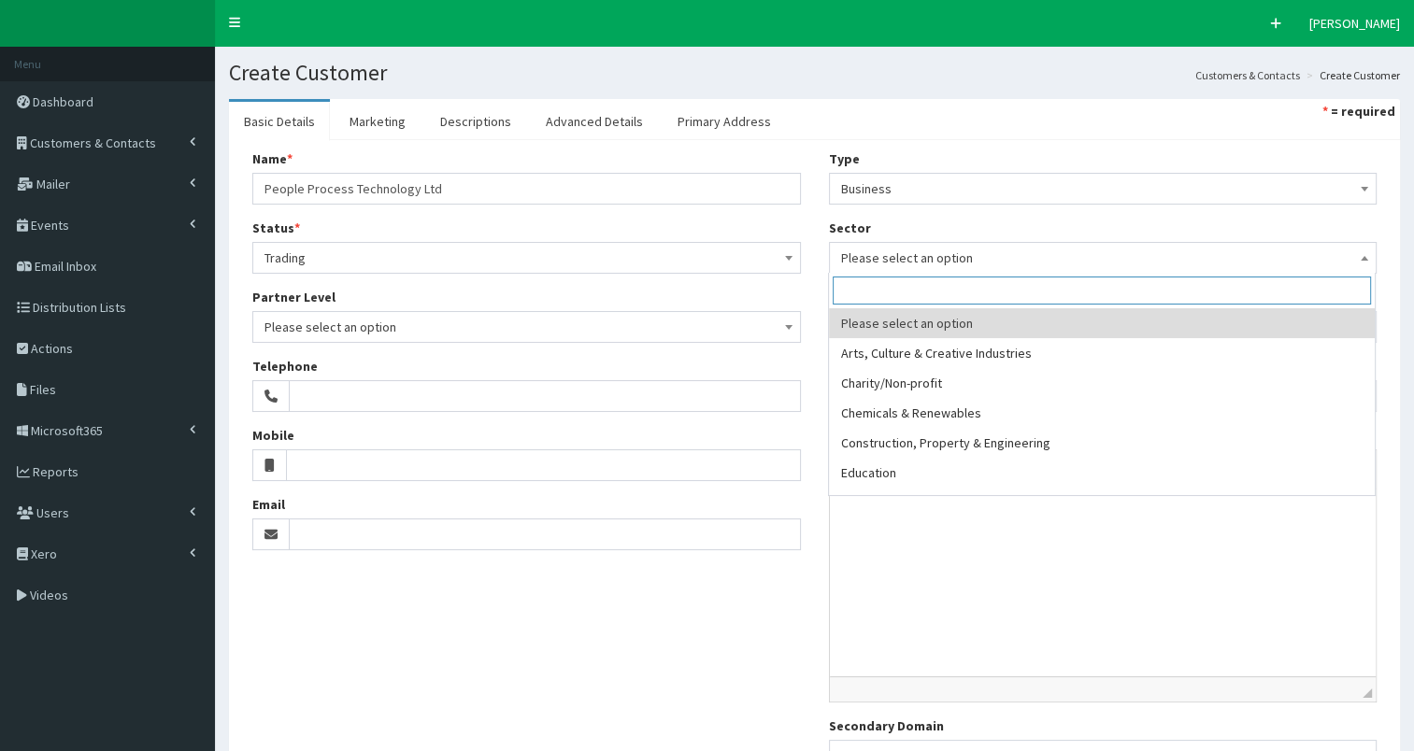
drag, startPoint x: 921, startPoint y: 258, endPoint x: 912, endPoint y: 263, distance: 10.4
click at [919, 261] on span "Please select an option" at bounding box center [1103, 258] width 524 height 26
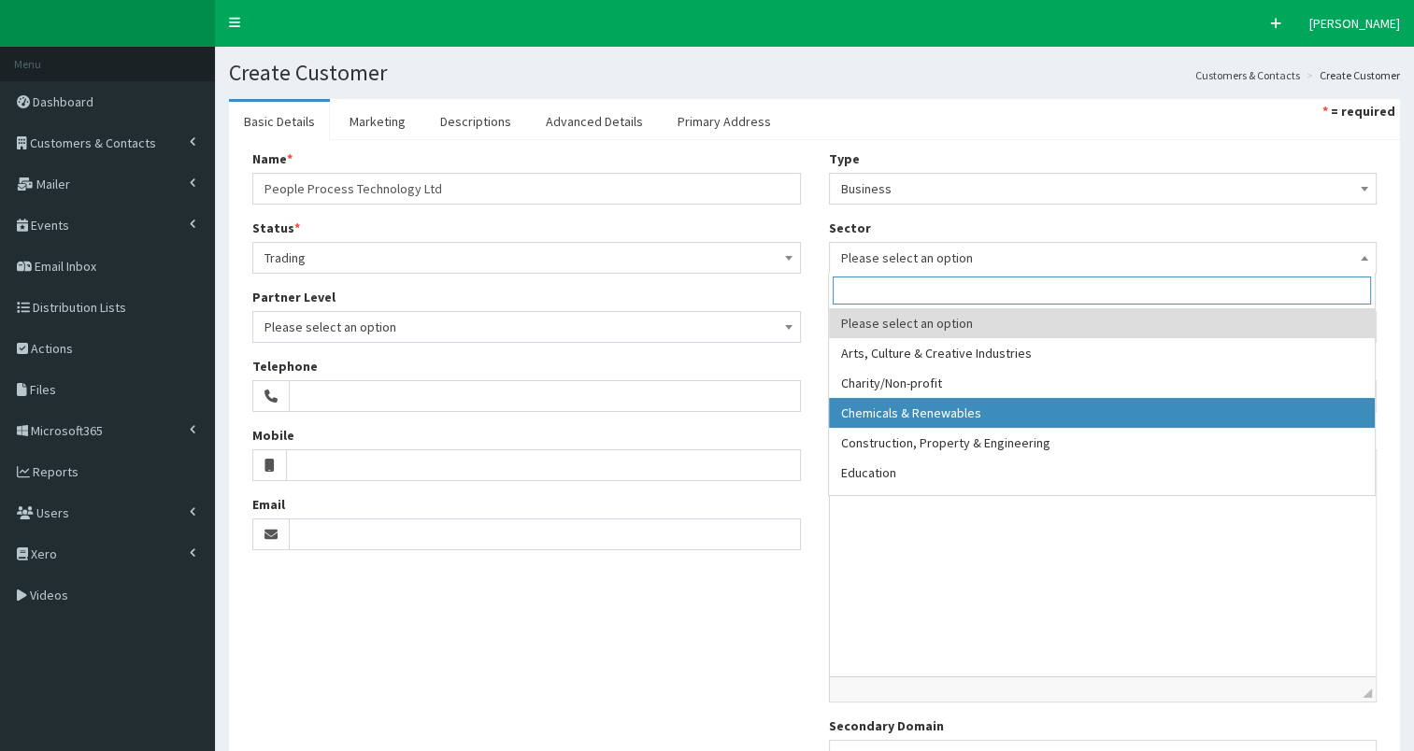
select select "3"
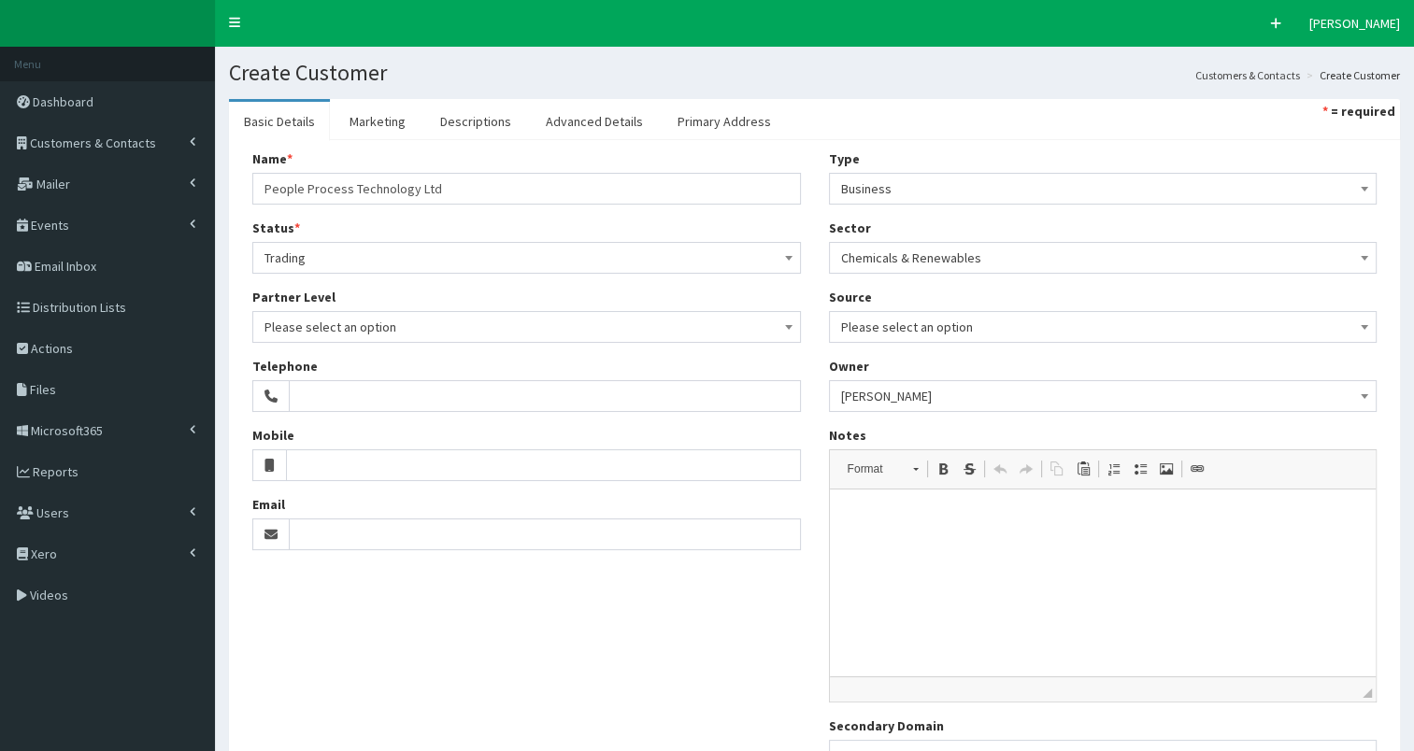
scroll to position [174, 0]
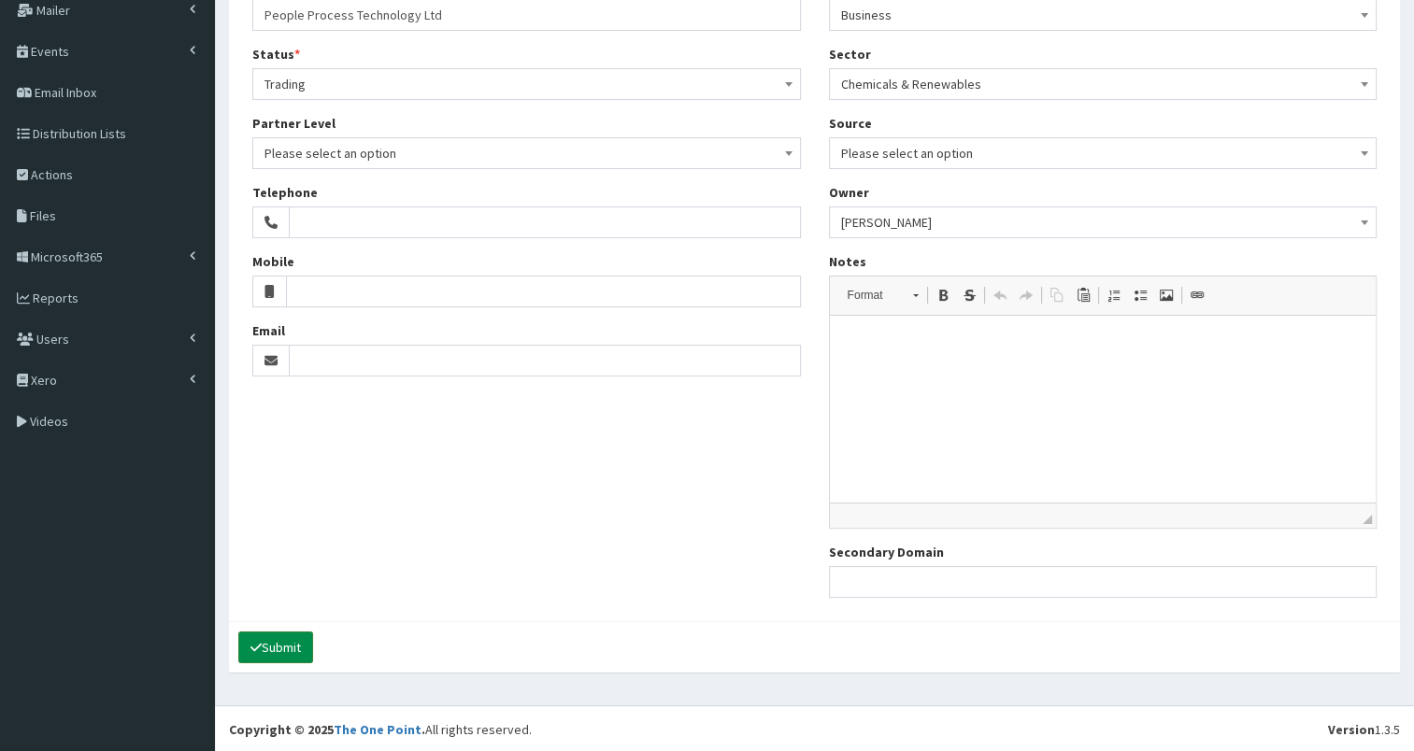
click at [290, 642] on button "Submit" at bounding box center [275, 648] width 75 height 32
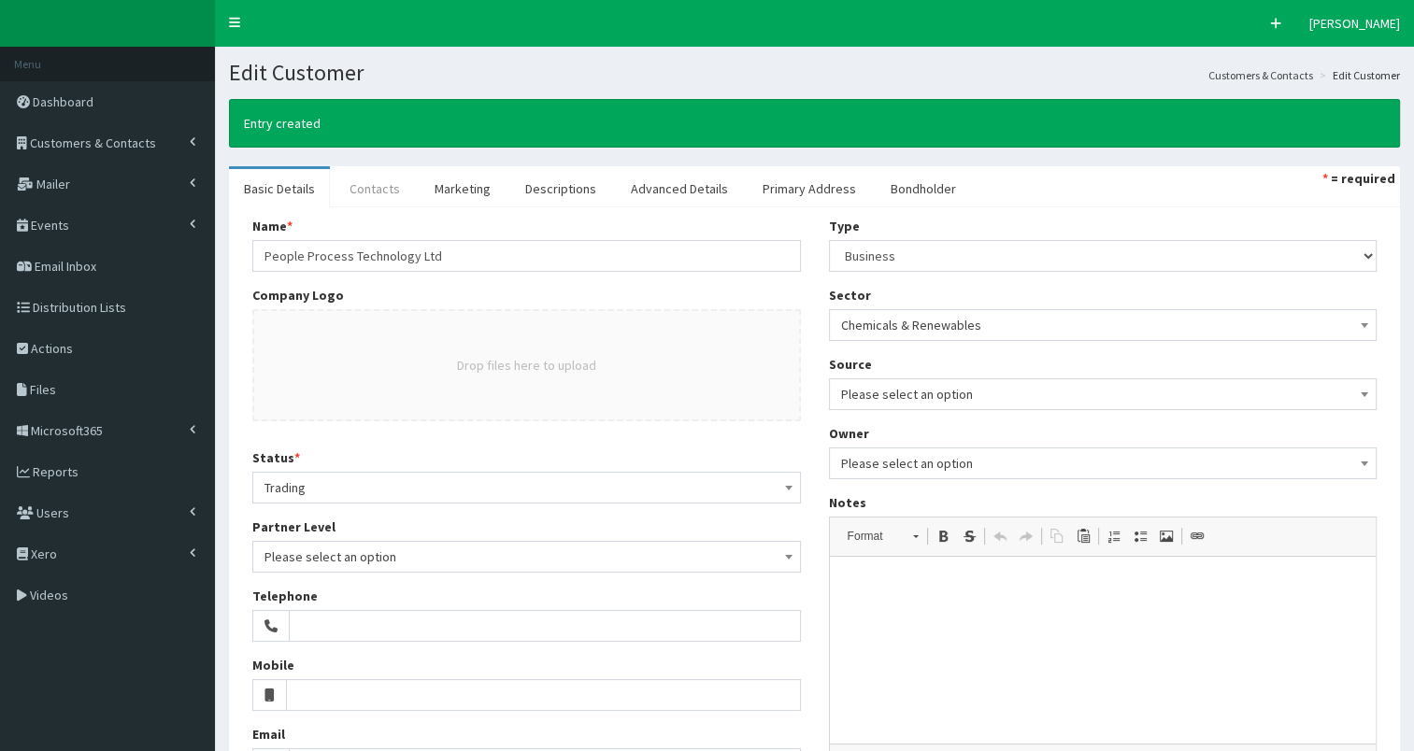
click at [370, 191] on link "Contacts" at bounding box center [374, 188] width 80 height 39
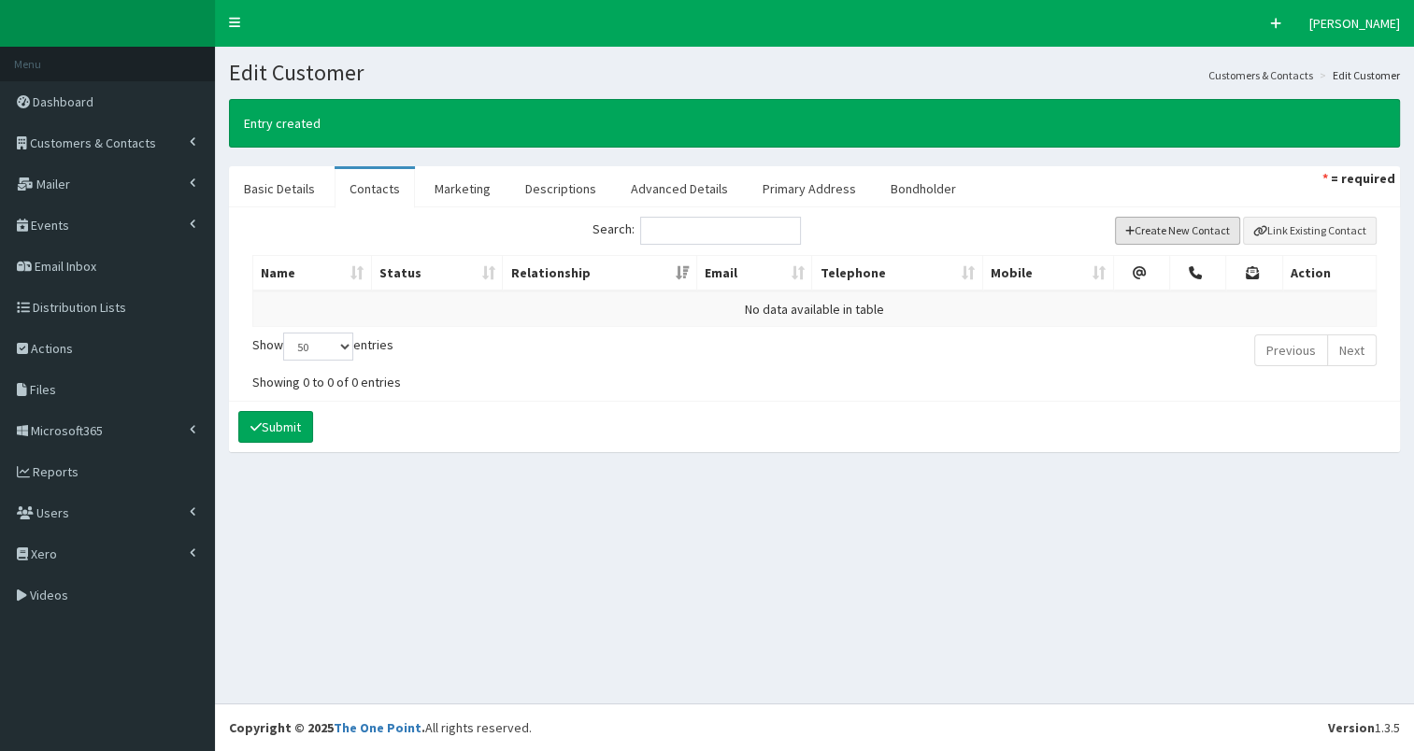
click at [1164, 234] on button "Create New Contact" at bounding box center [1178, 231] width 126 height 28
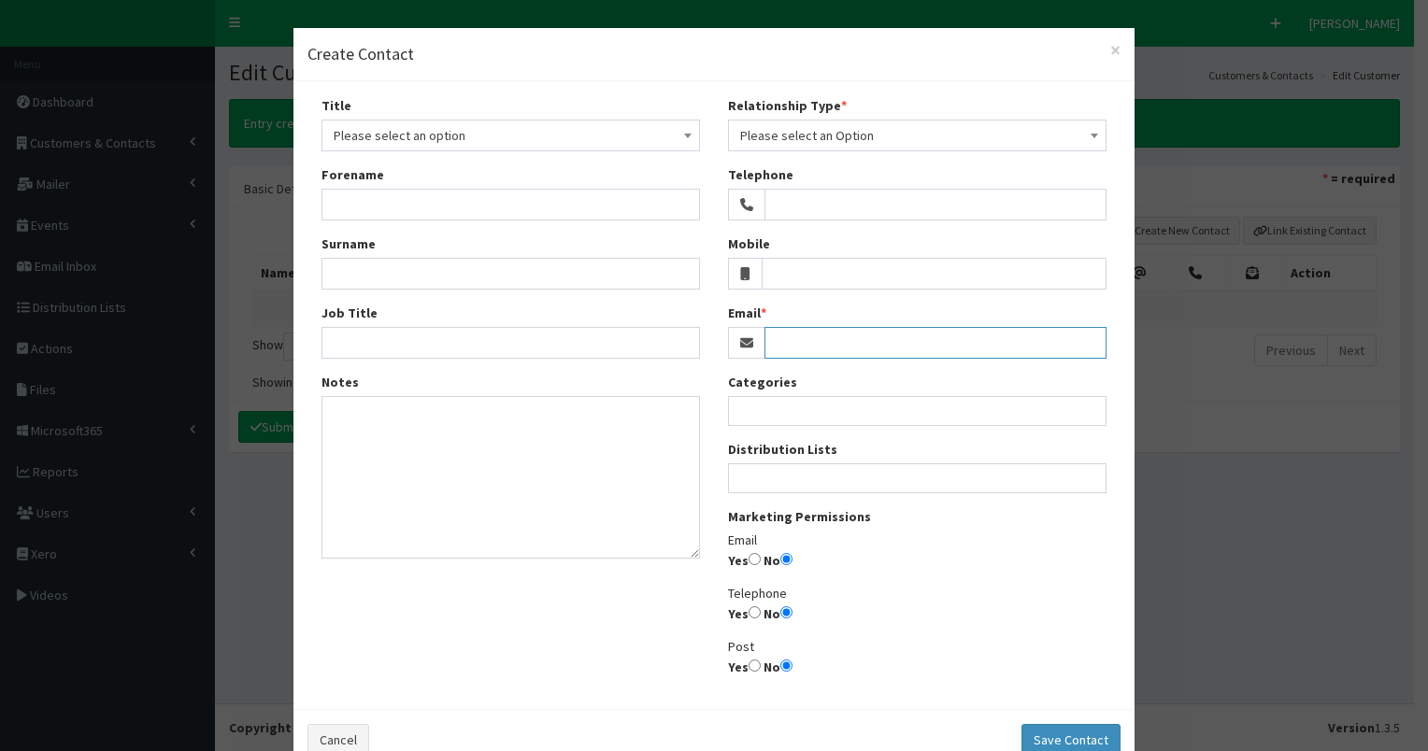
click at [813, 338] on input "Email" at bounding box center [935, 343] width 342 height 32
paste input "[EMAIL_ADDRESS][DOMAIN_NAME]"
type input "[EMAIL_ADDRESS][DOMAIN_NAME]"
click at [748, 558] on input "Yes" at bounding box center [754, 559] width 12 height 12
radio input "true"
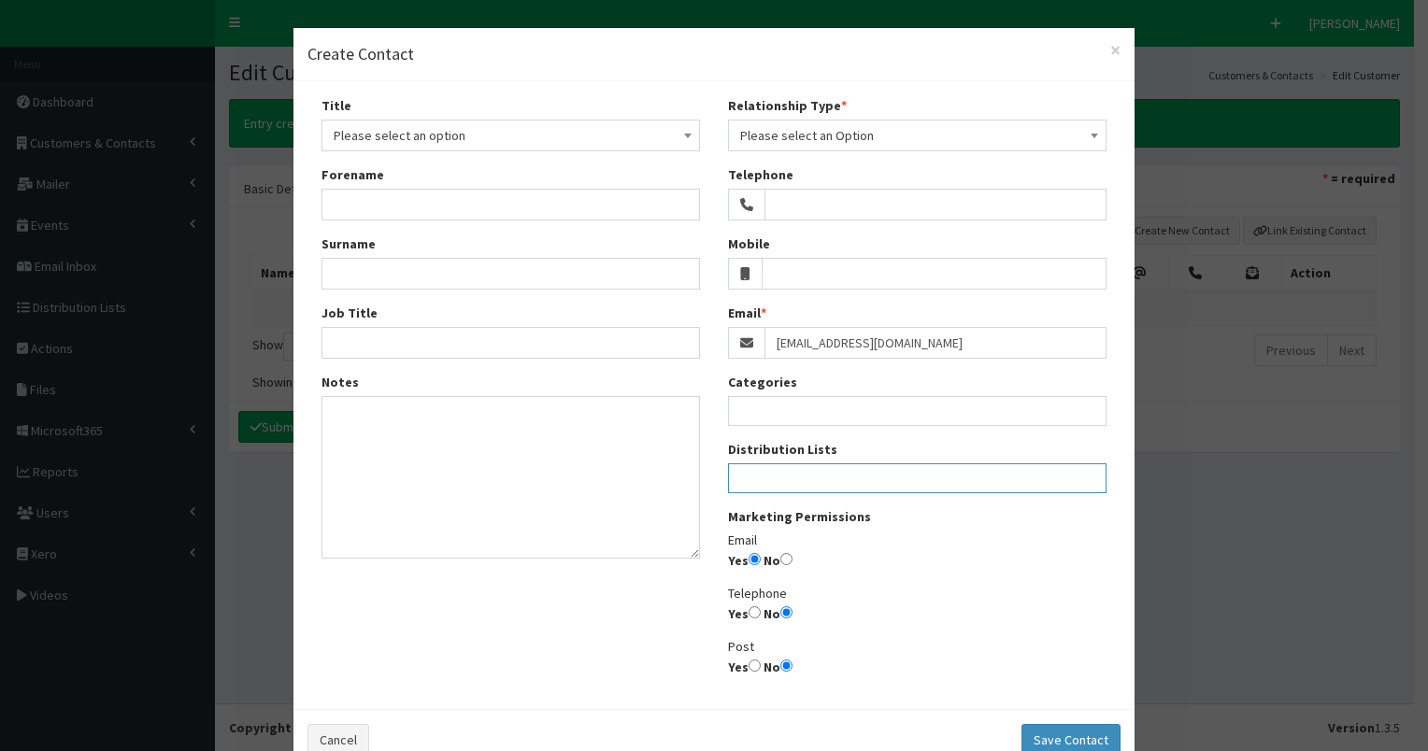
click at [774, 480] on ul at bounding box center [917, 475] width 377 height 23
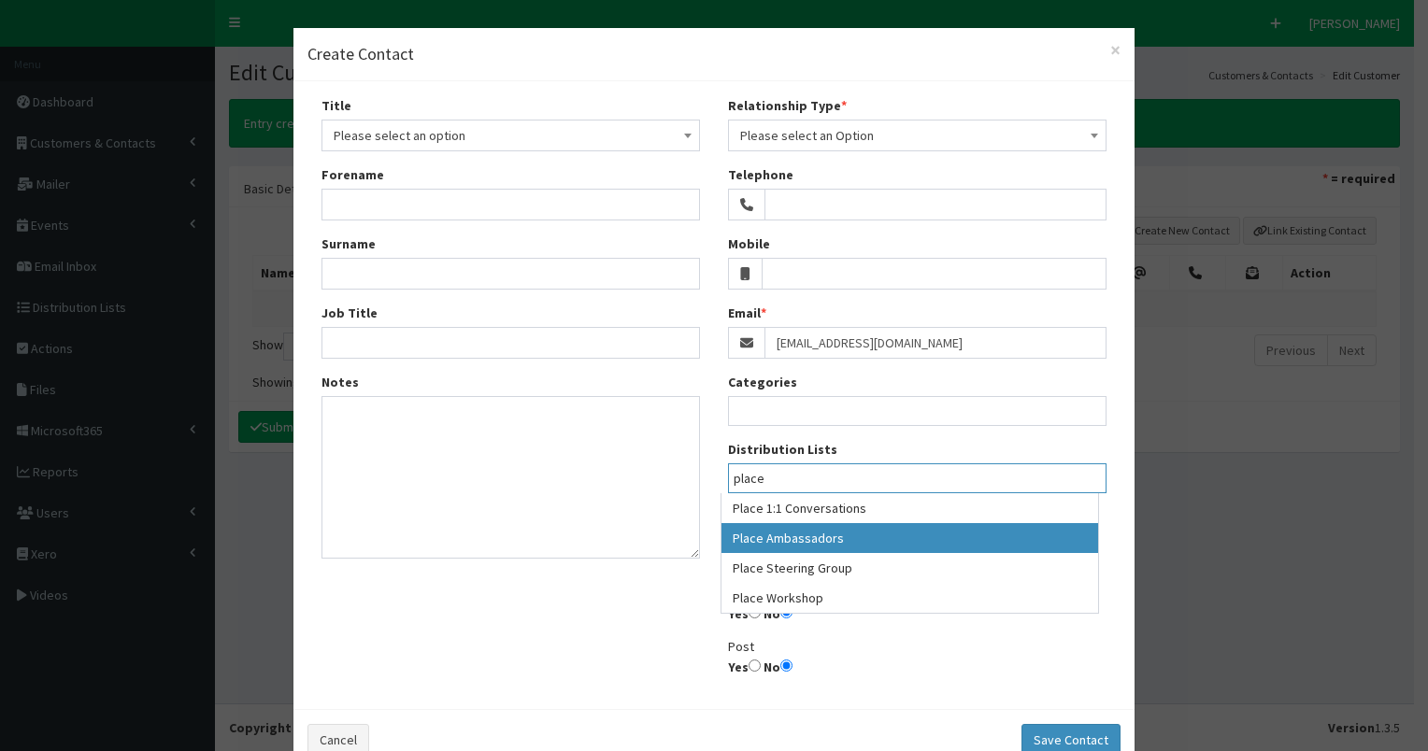
type input "place"
select select "204"
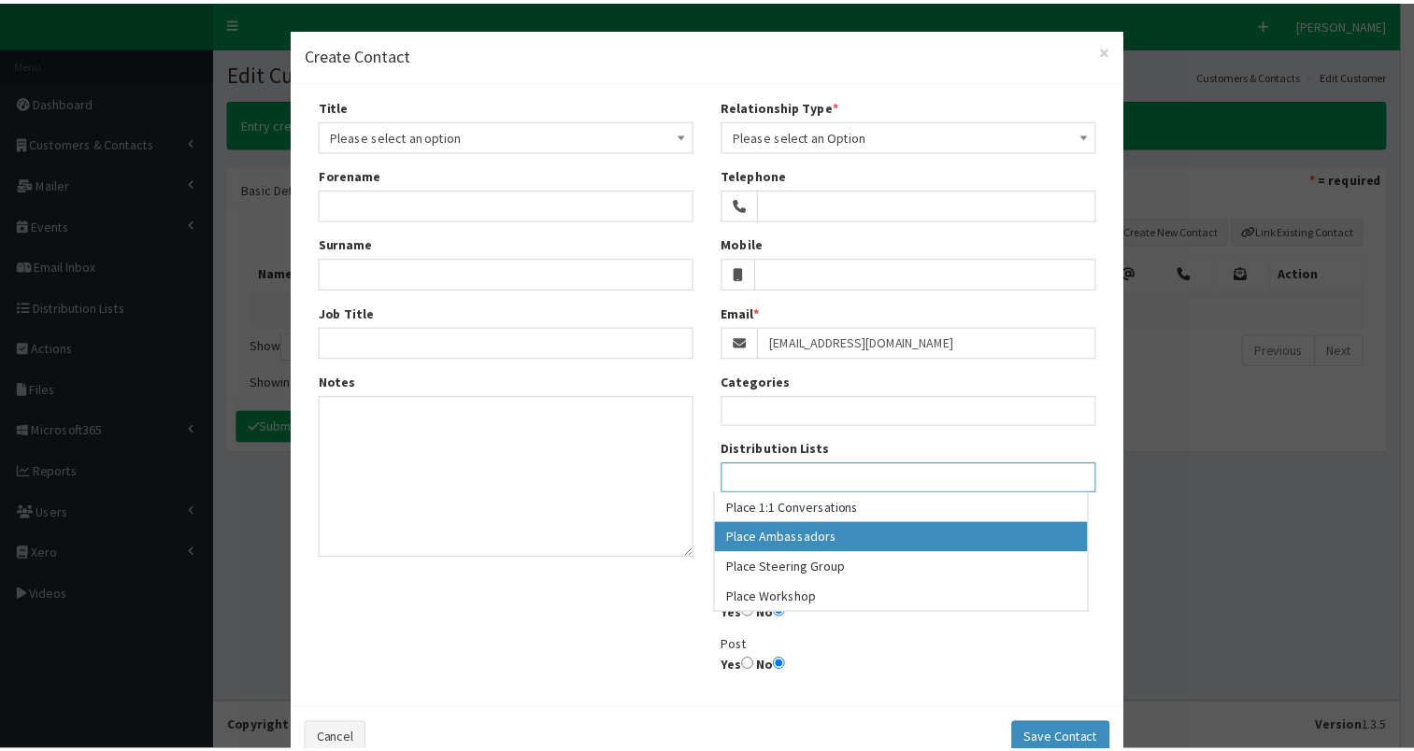
scroll to position [661, 0]
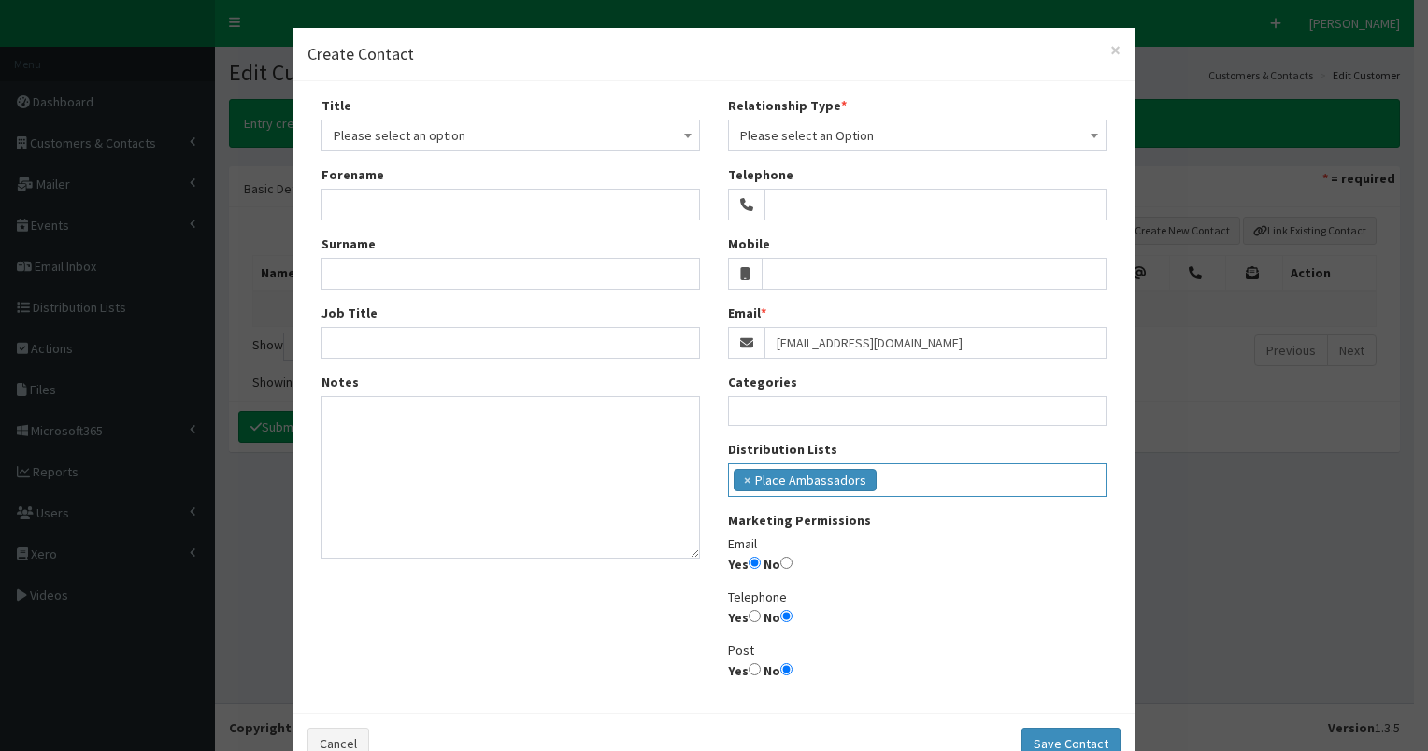
click at [861, 137] on span "Please select an Option" at bounding box center [917, 135] width 354 height 26
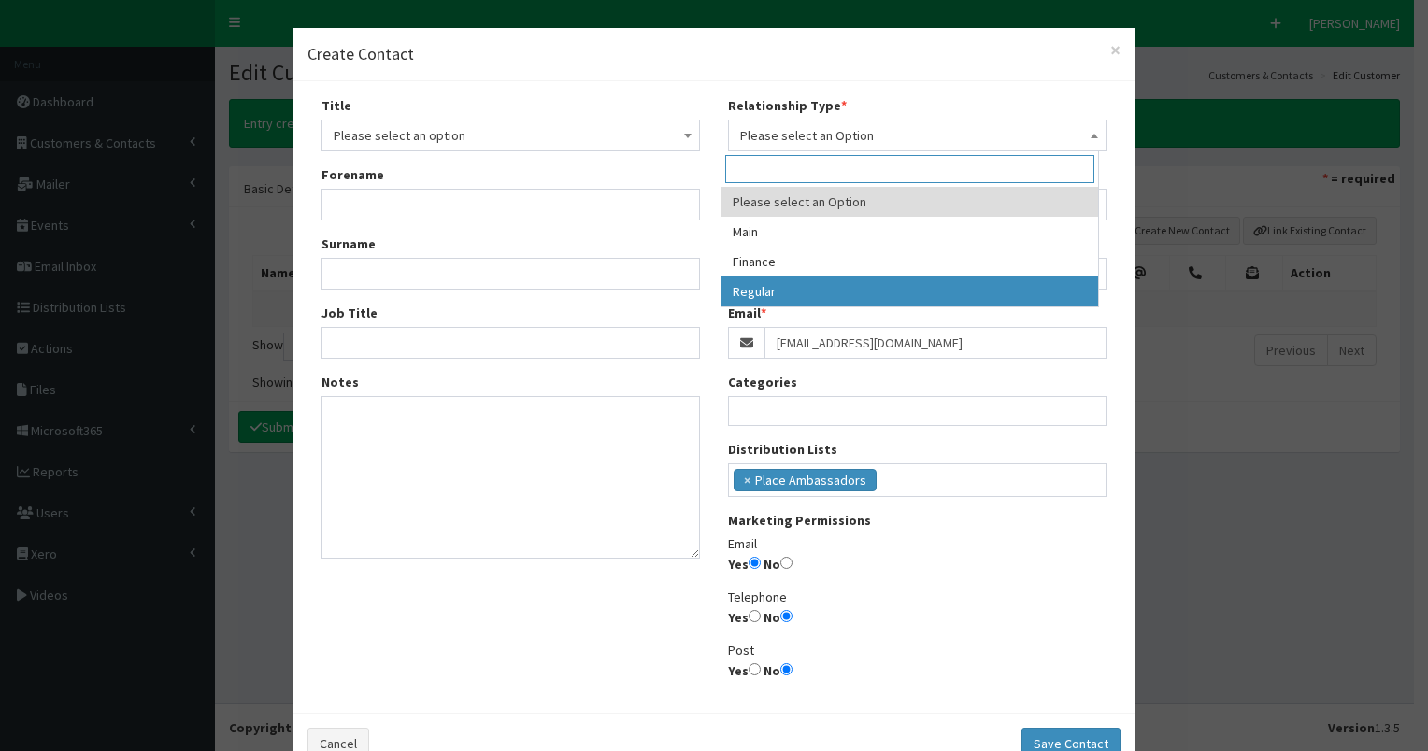
drag, startPoint x: 797, startPoint y: 288, endPoint x: 624, endPoint y: 243, distance: 178.6
select select "3"
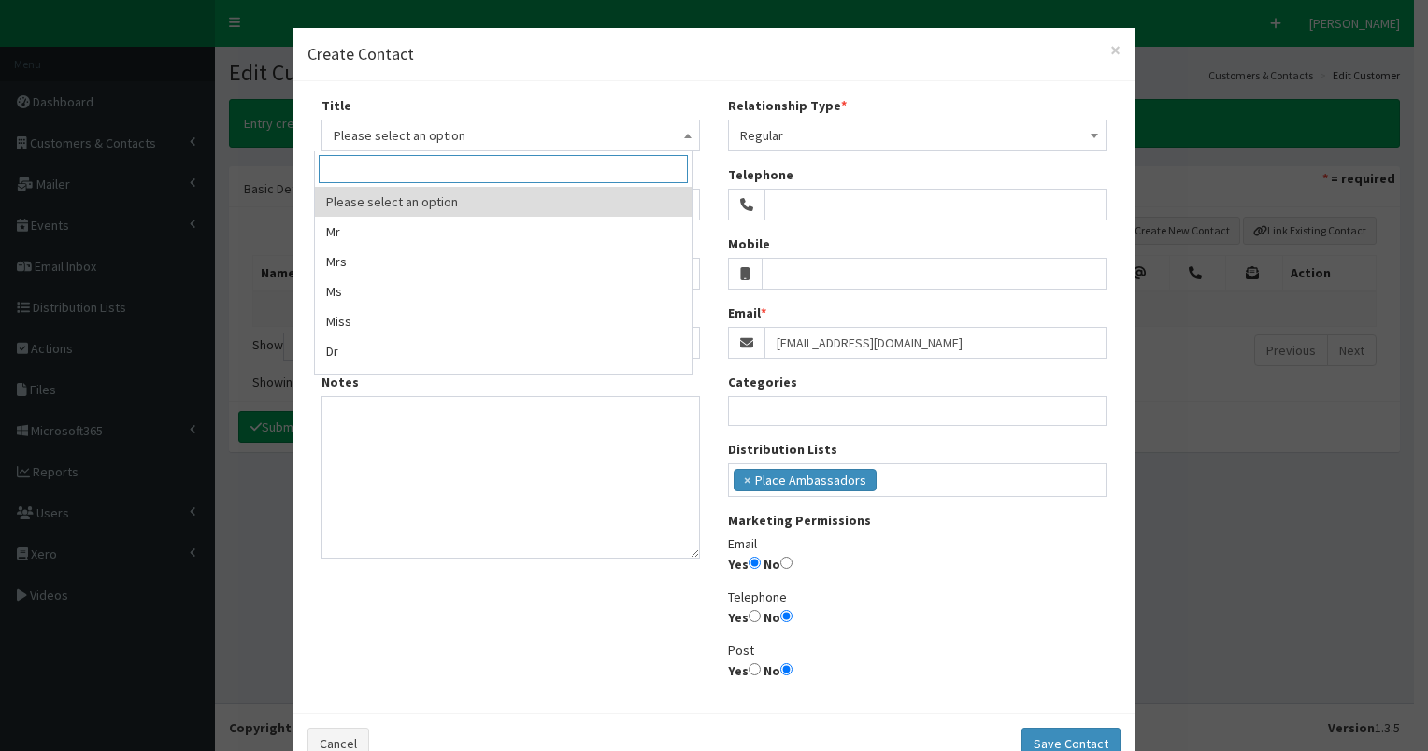
click at [406, 136] on span "Please select an option" at bounding box center [511, 135] width 354 height 26
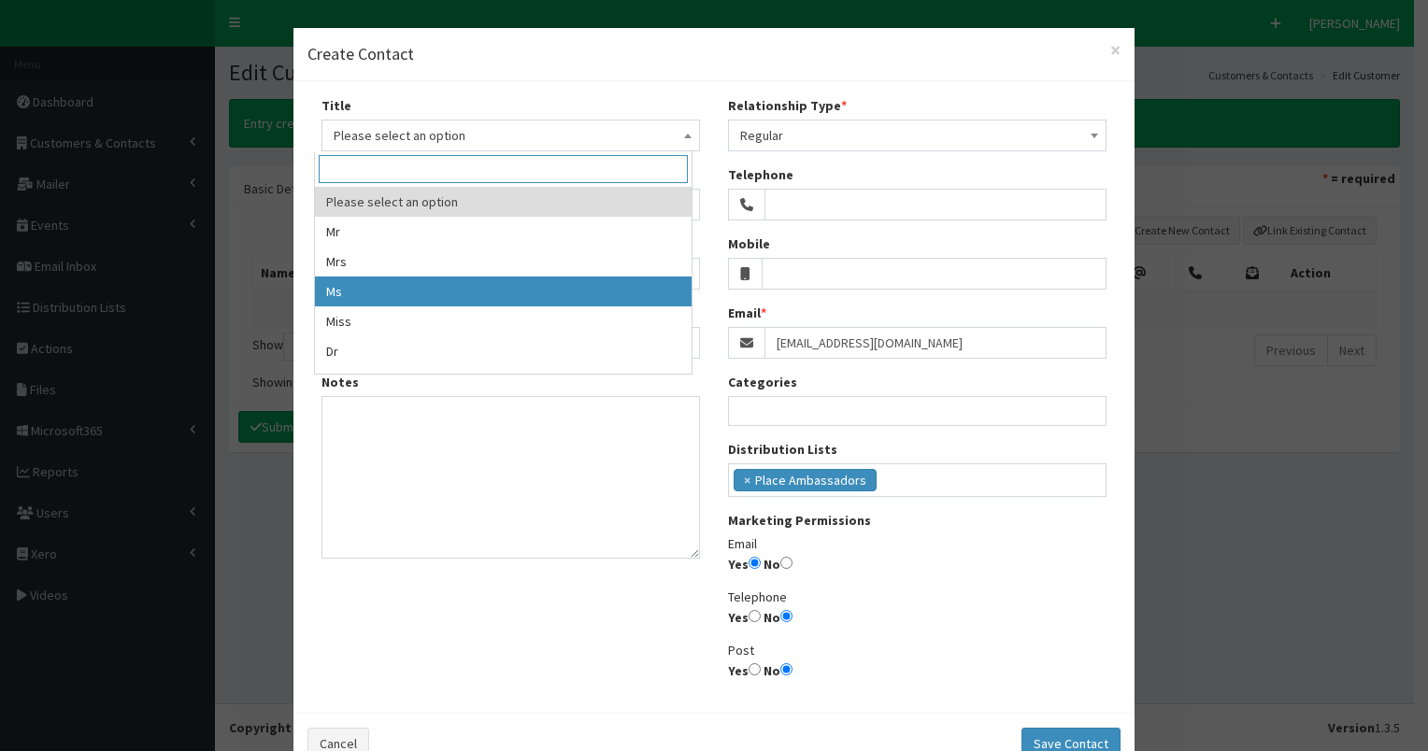
select select "3"
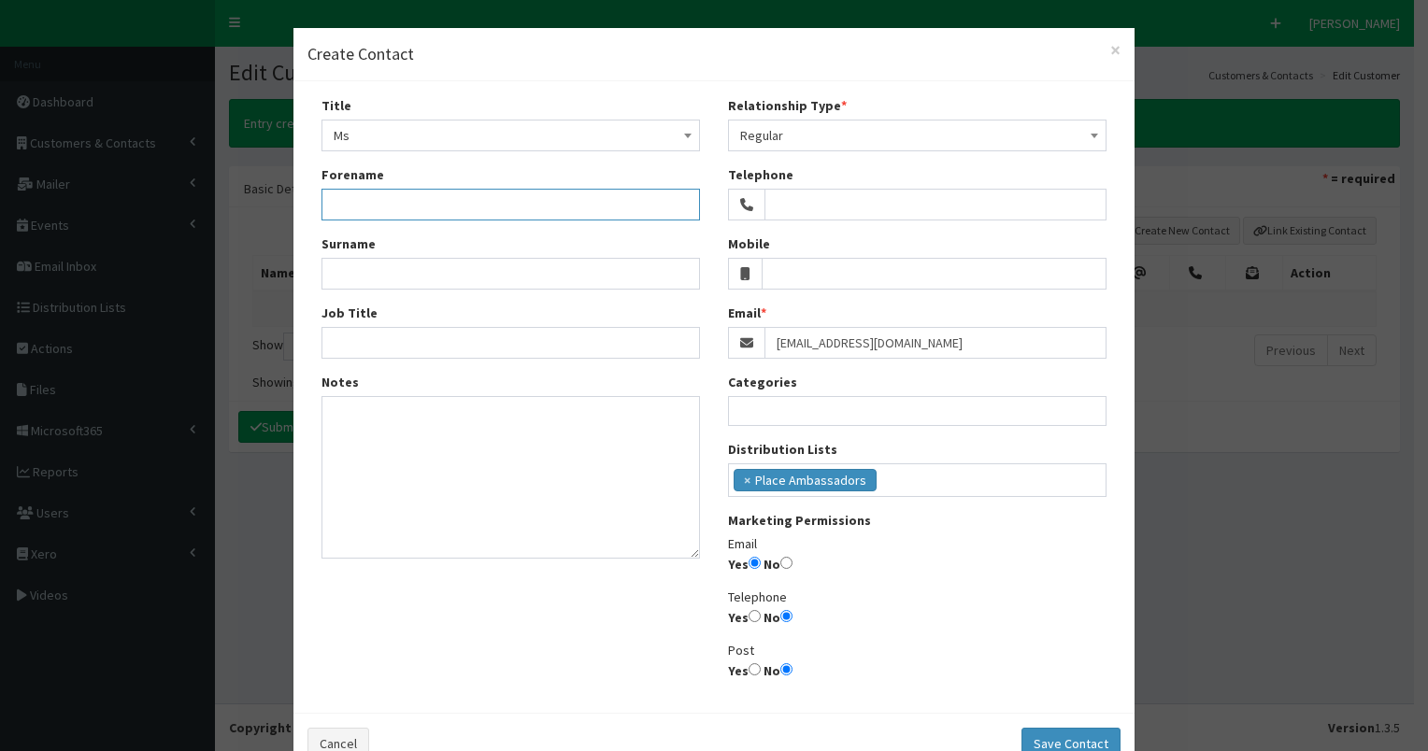
click at [369, 204] on input "Forename" at bounding box center [510, 205] width 378 height 32
type input "[PERSON_NAME]"
click at [321, 277] on input "Surname" at bounding box center [510, 274] width 378 height 32
type input "McGeechan"
click at [391, 353] on input "Job Title" at bounding box center [510, 343] width 378 height 32
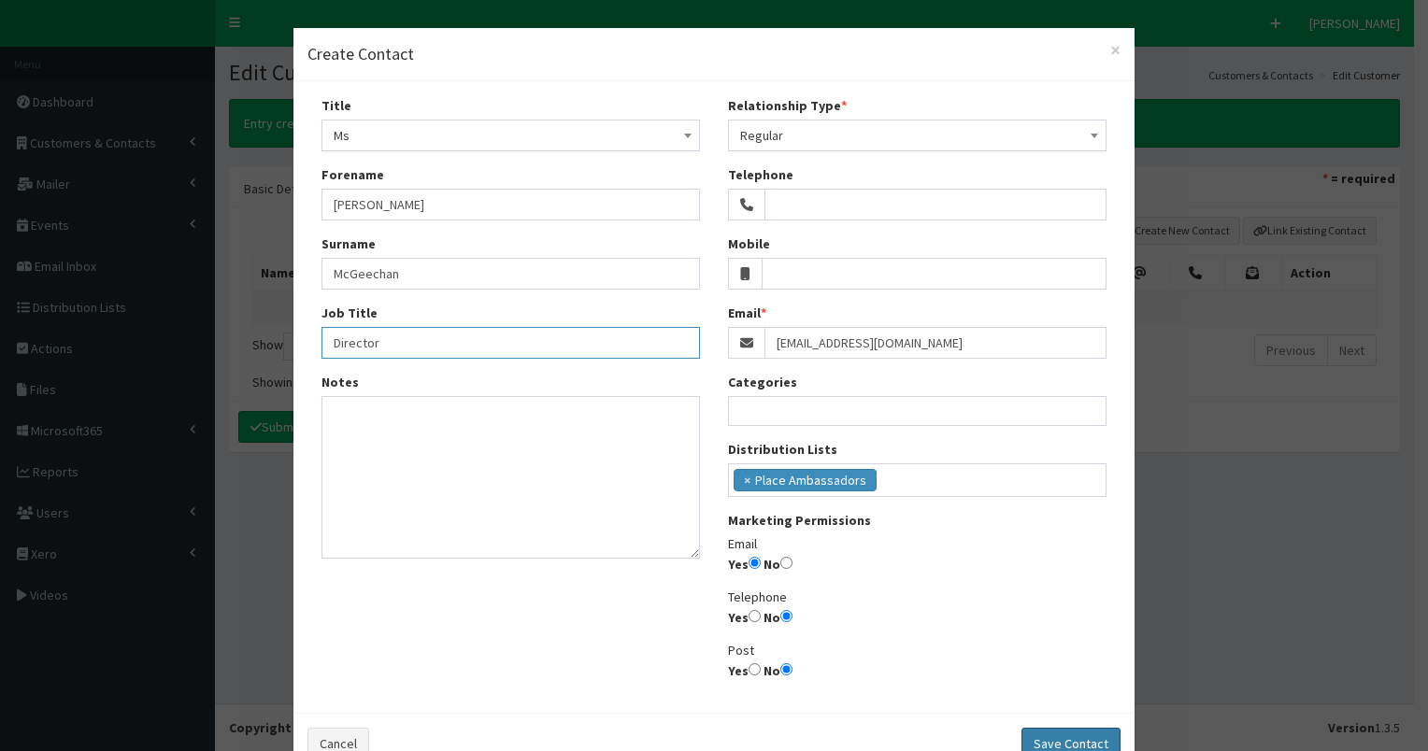
type input "Director"
click at [1065, 746] on button "Save Contact" at bounding box center [1070, 744] width 99 height 32
select select
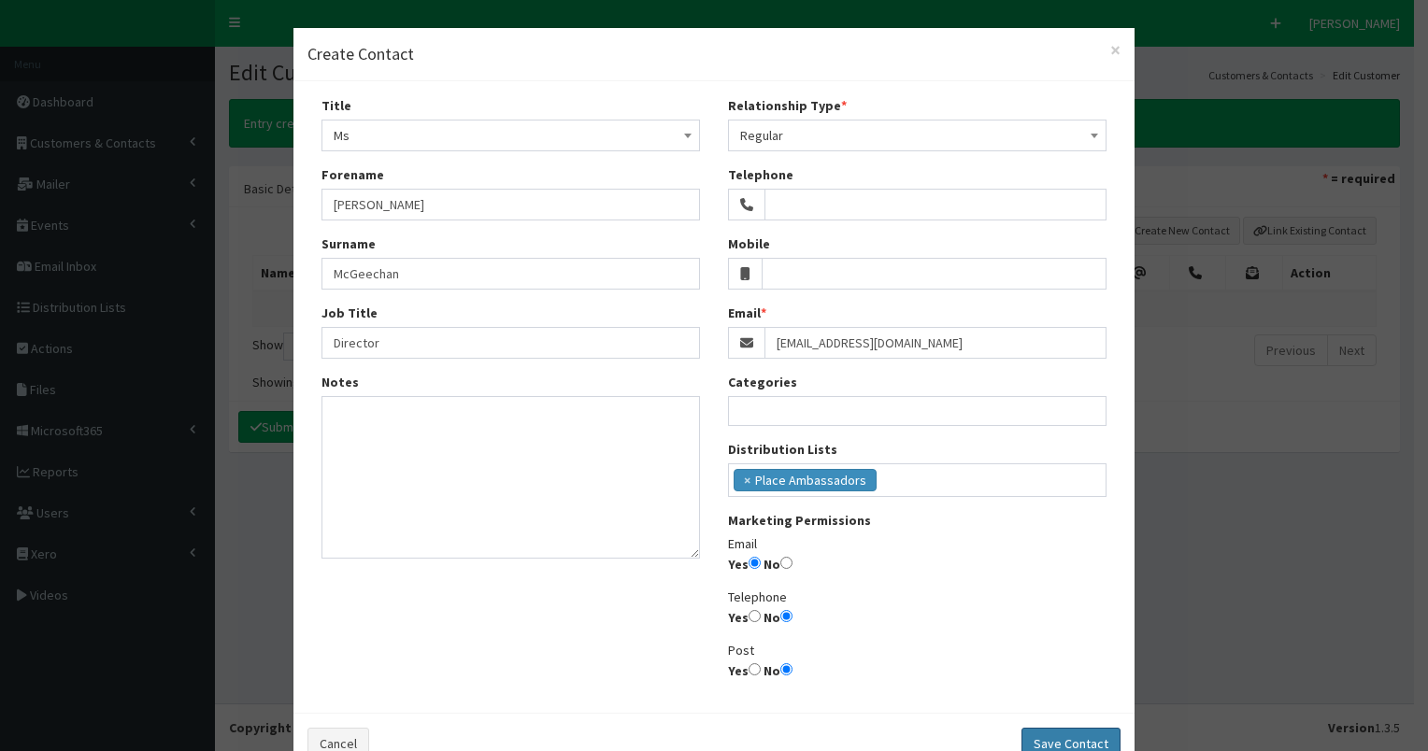
select select
radio input "false"
